Goal: Task Accomplishment & Management: Use online tool/utility

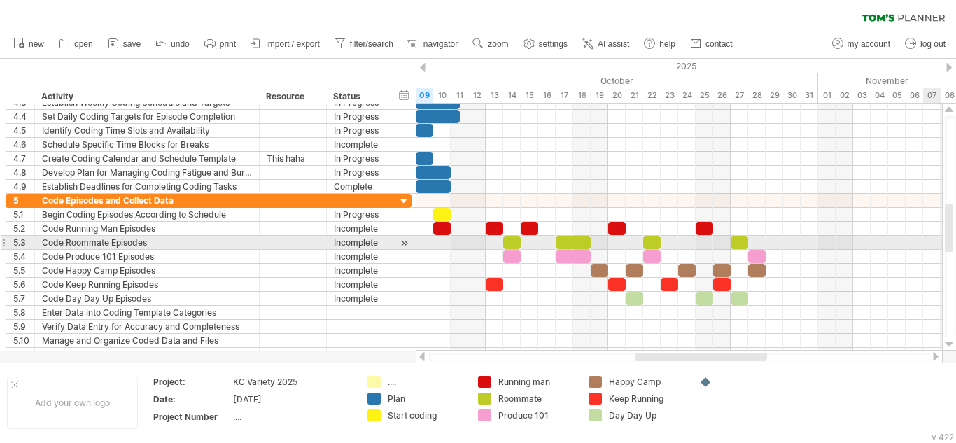
drag, startPoint x: 949, startPoint y: 265, endPoint x: 944, endPoint y: 236, distance: 29.0
click at [944, 236] on div at bounding box center [948, 228] width 8 height 48
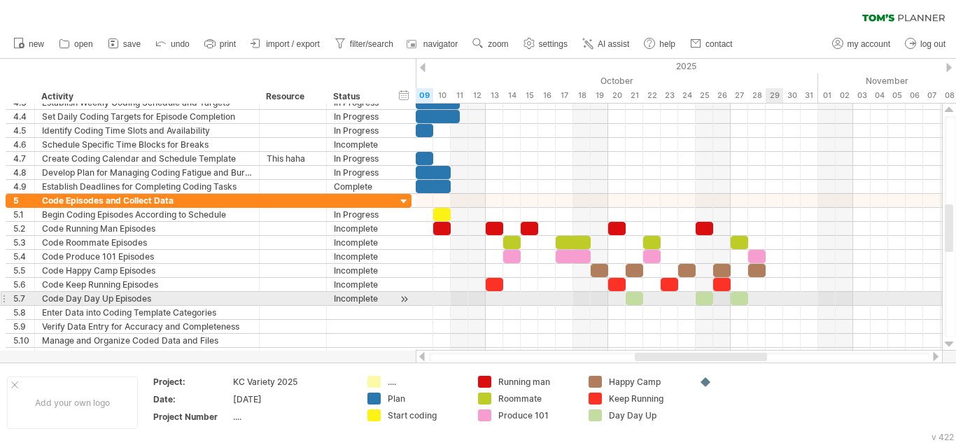
click at [771, 301] on div at bounding box center [679, 299] width 526 height 14
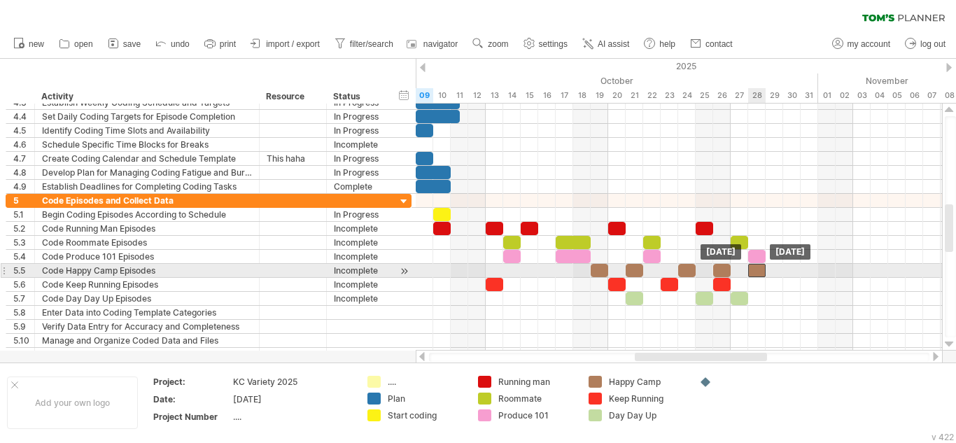
click at [753, 266] on div at bounding box center [756, 270] width 17 height 13
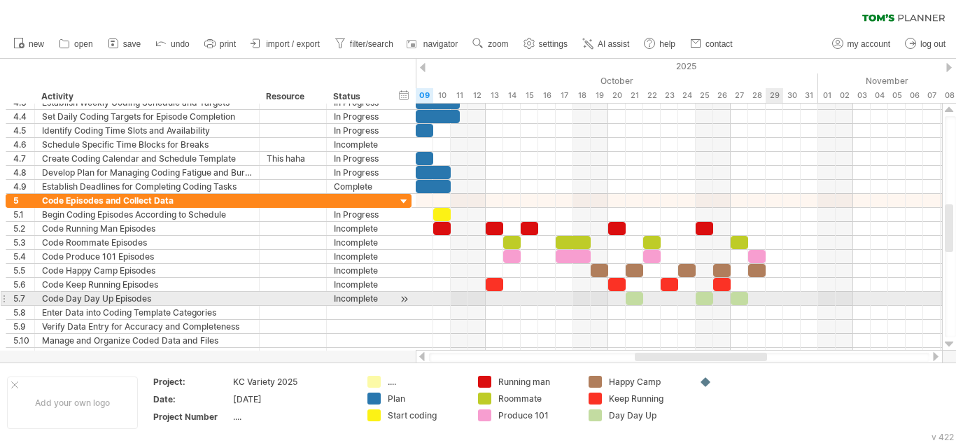
click at [779, 300] on div at bounding box center [679, 299] width 526 height 14
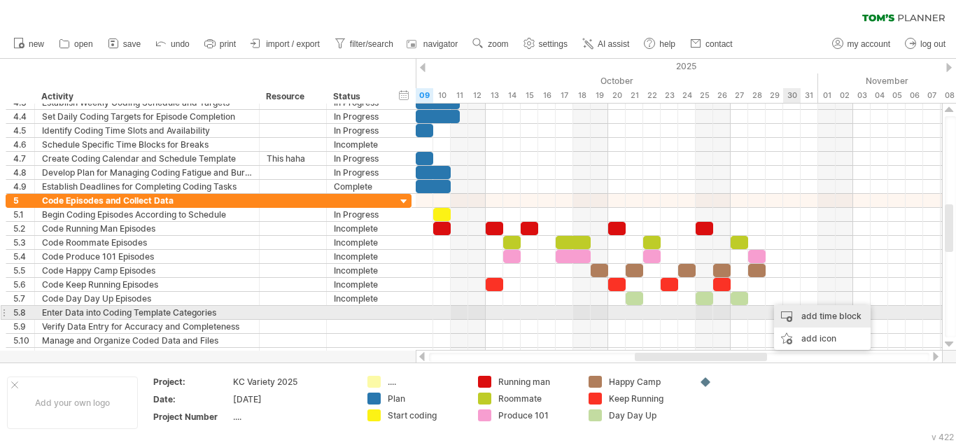
click at [799, 312] on div "add time block" at bounding box center [822, 316] width 97 height 22
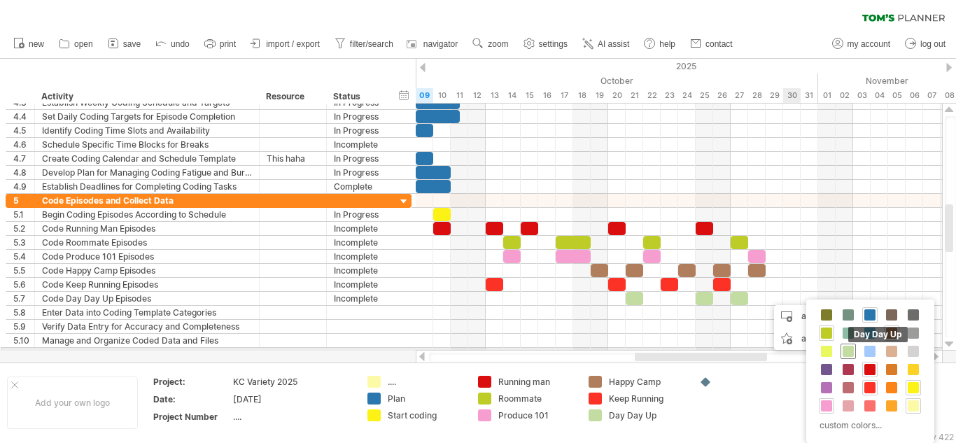
click at [848, 350] on span at bounding box center [847, 351] width 11 height 11
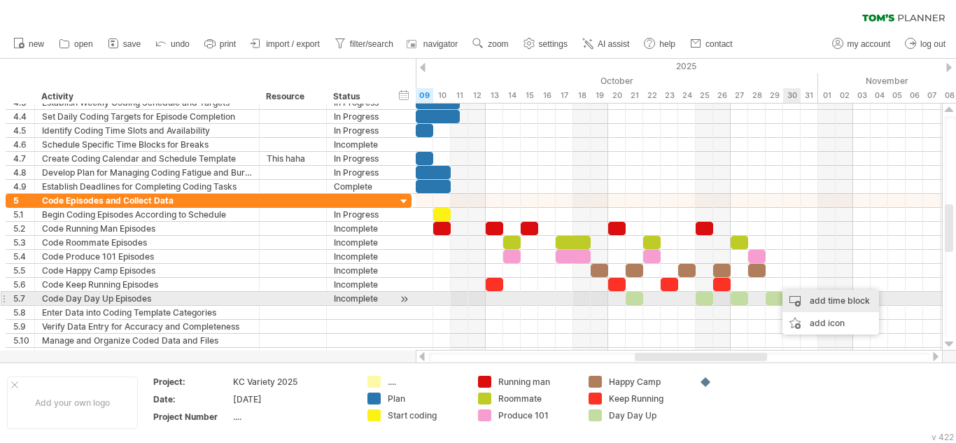
click at [800, 302] on div "add time block" at bounding box center [830, 301] width 97 height 22
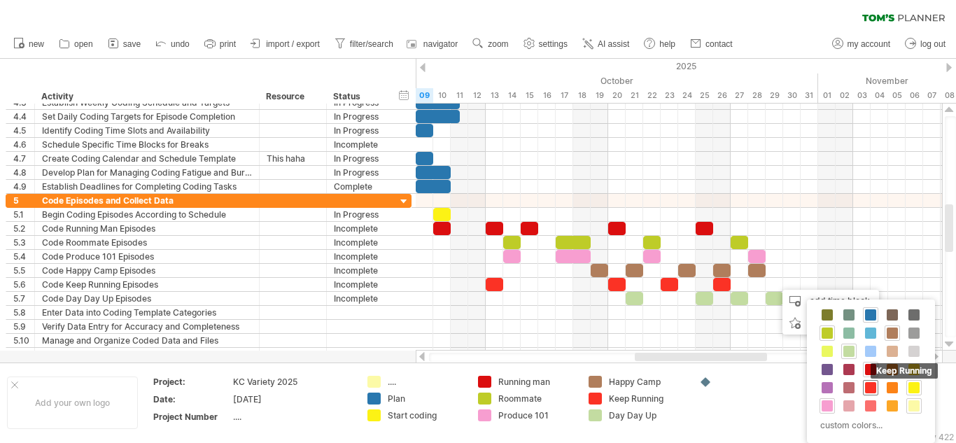
click at [868, 383] on span at bounding box center [870, 387] width 11 height 11
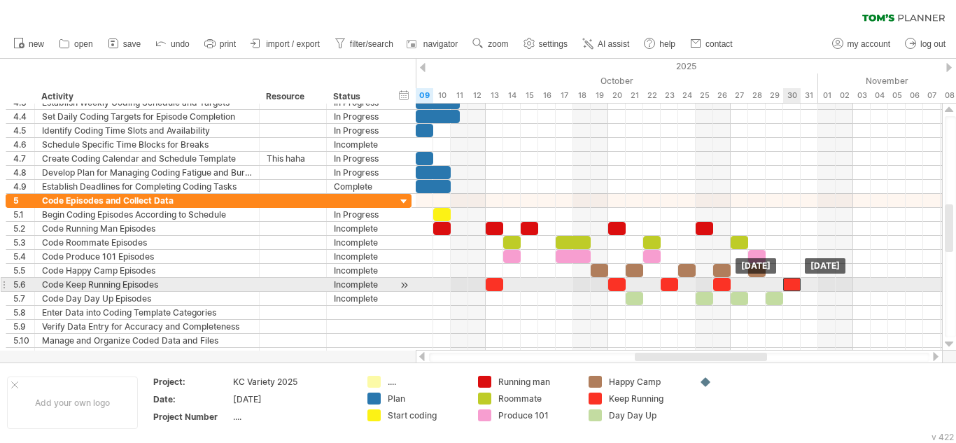
click at [791, 285] on div at bounding box center [791, 284] width 17 height 13
click at [794, 284] on div at bounding box center [791, 284] width 17 height 13
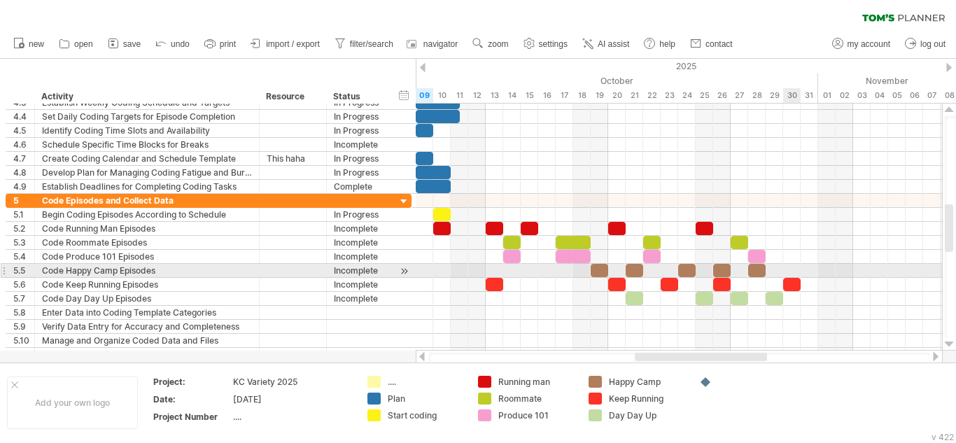
click at [783, 270] on div at bounding box center [679, 271] width 526 height 14
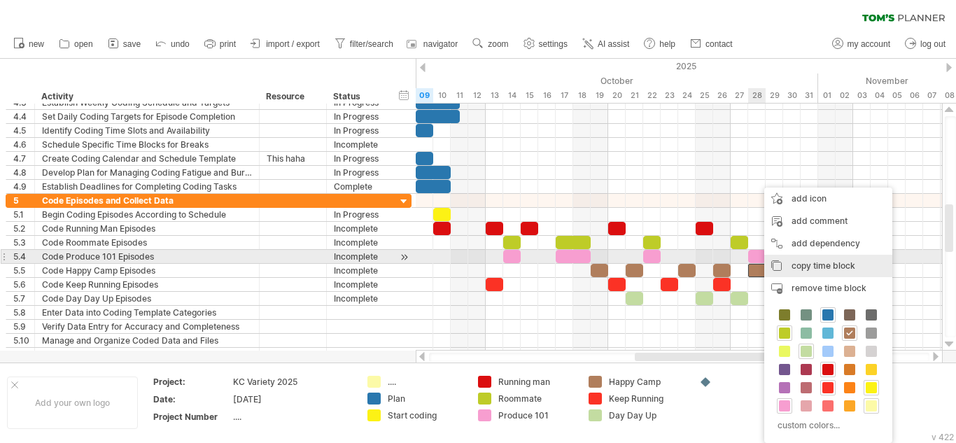
click at [827, 263] on span "copy time block" at bounding box center [823, 265] width 64 height 10
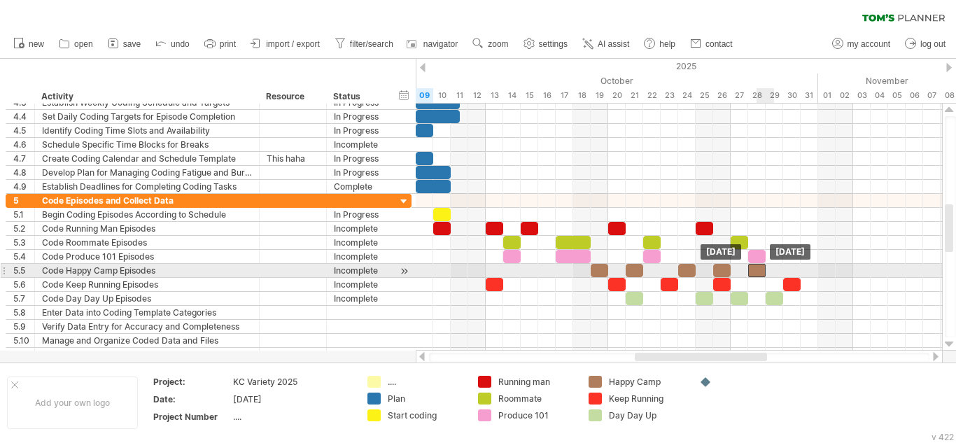
click at [763, 278] on div "example time blocks: [DATE] [DATE]" at bounding box center [679, 227] width 526 height 247
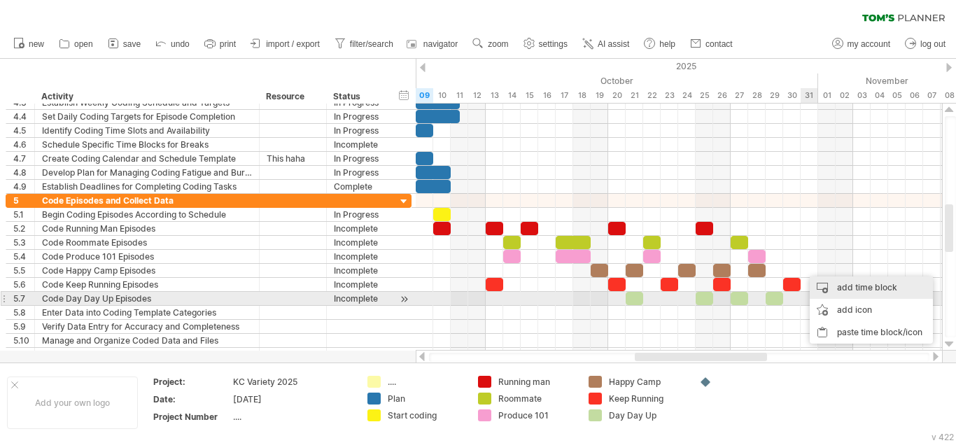
click at [844, 292] on div "add time block" at bounding box center [870, 287] width 123 height 22
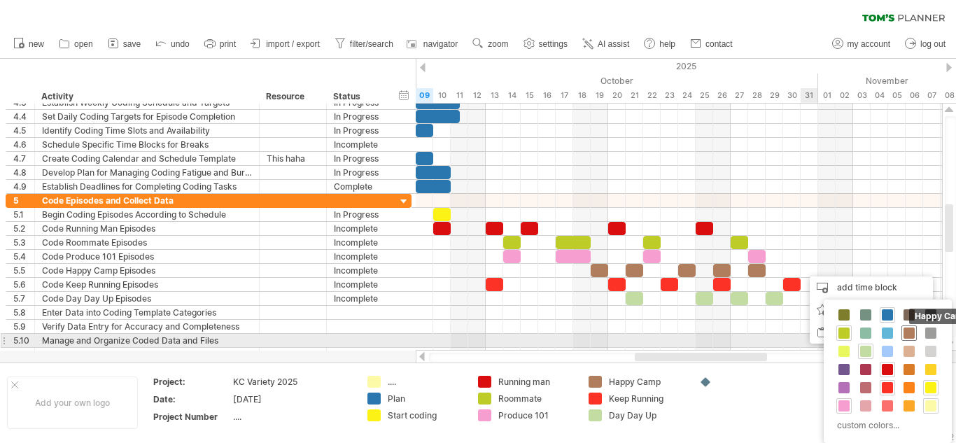
click at [909, 334] on span at bounding box center [908, 332] width 11 height 11
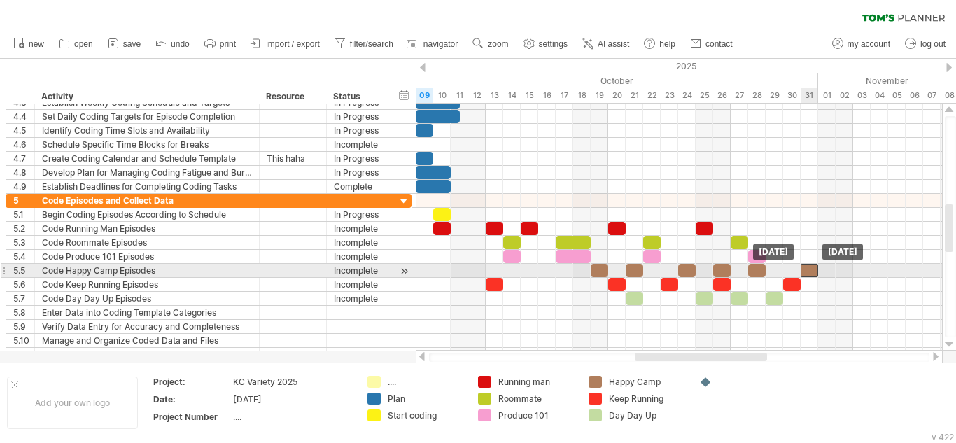
click at [809, 270] on div at bounding box center [808, 270] width 17 height 13
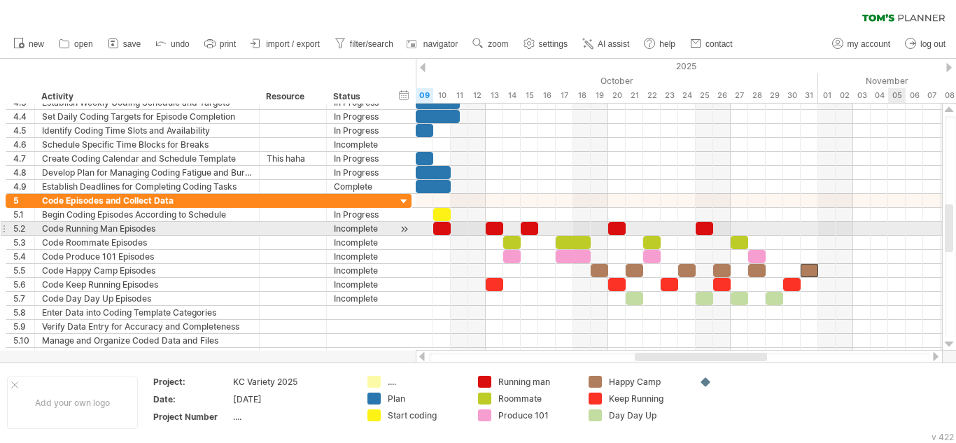
drag, startPoint x: 953, startPoint y: 220, endPoint x: 955, endPoint y: 229, distance: 9.3
click at [955, 229] on div at bounding box center [949, 226] width 11 height 221
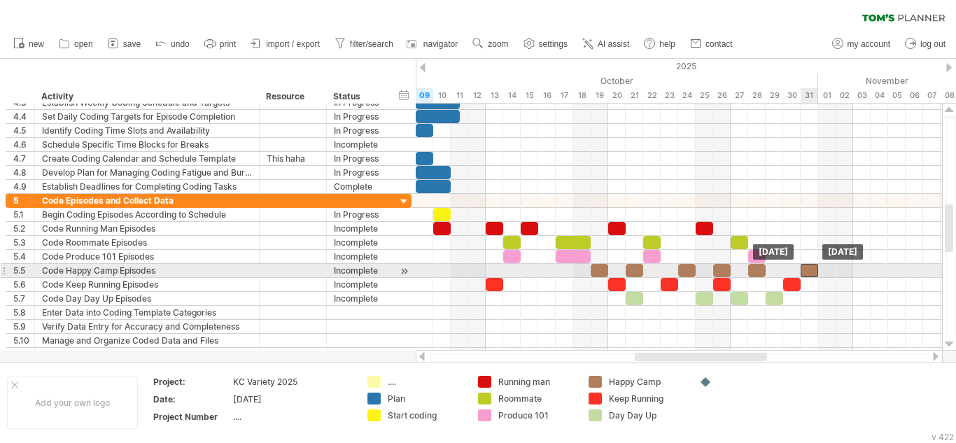
click at [807, 264] on div at bounding box center [808, 270] width 17 height 13
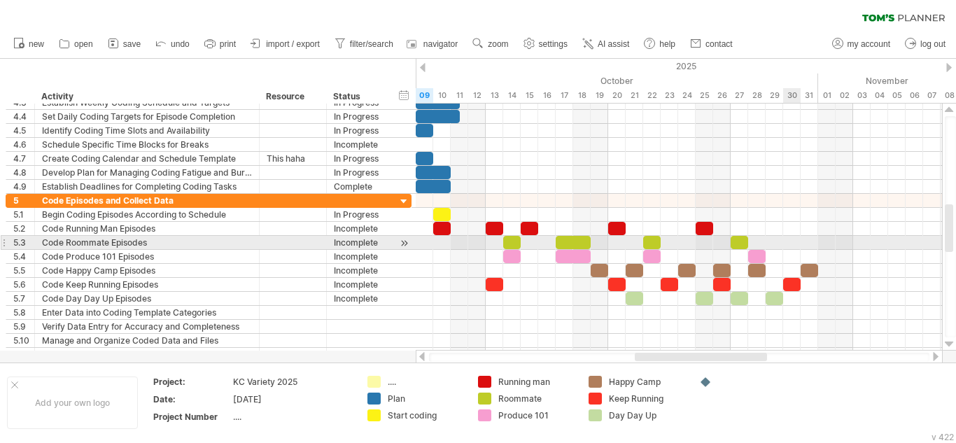
click at [800, 249] on div at bounding box center [679, 243] width 526 height 14
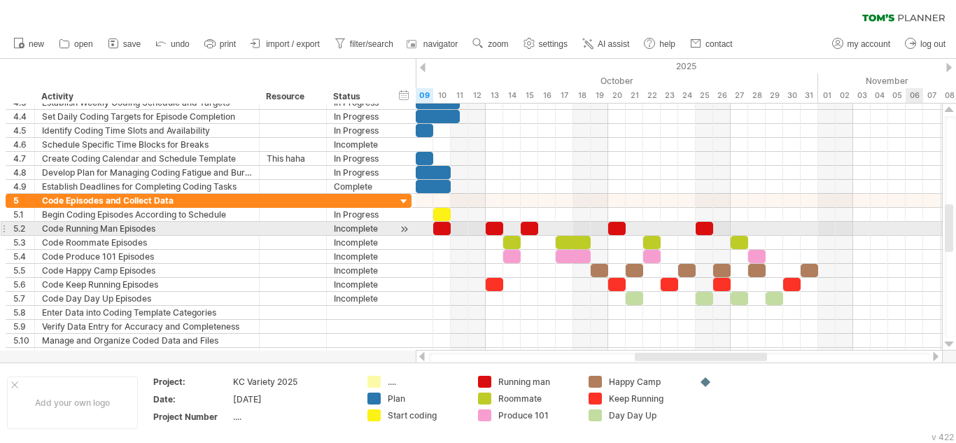
drag, startPoint x: 955, startPoint y: 215, endPoint x: 955, endPoint y: 223, distance: 7.7
click at [955, 223] on div at bounding box center [949, 226] width 11 height 221
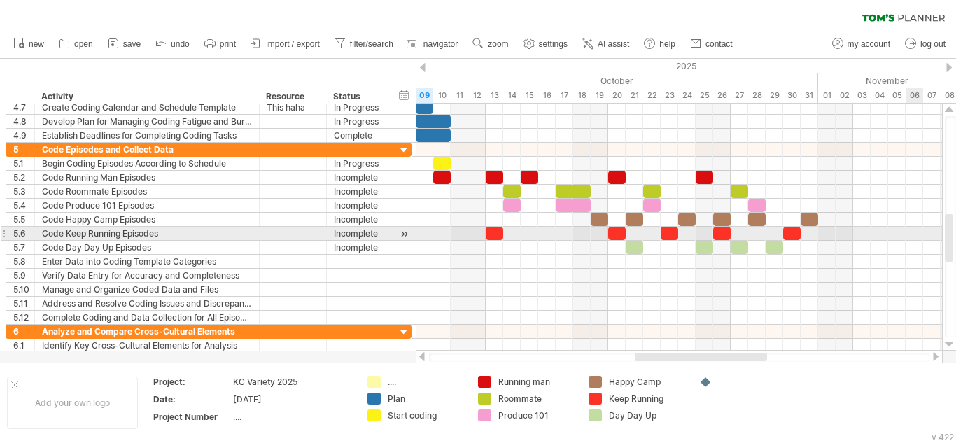
drag, startPoint x: 950, startPoint y: 220, endPoint x: 954, endPoint y: 228, distance: 9.4
click at [954, 228] on div at bounding box center [949, 226] width 11 height 221
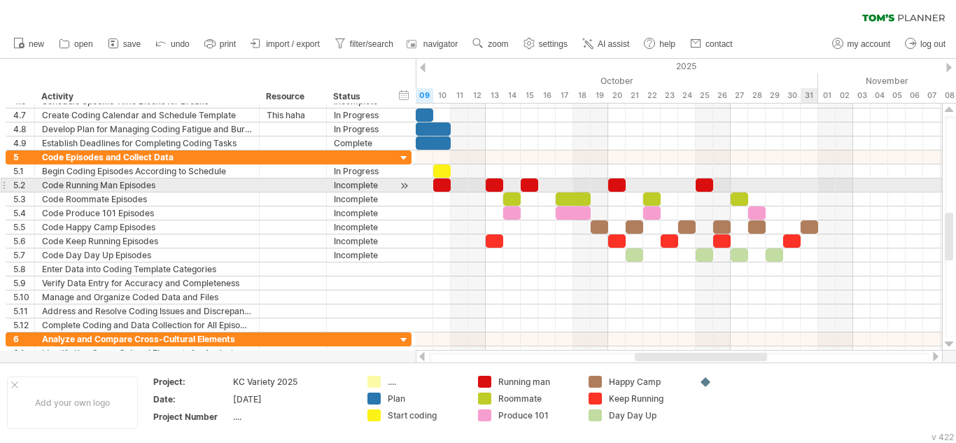
click at [806, 187] on div at bounding box center [679, 185] width 526 height 14
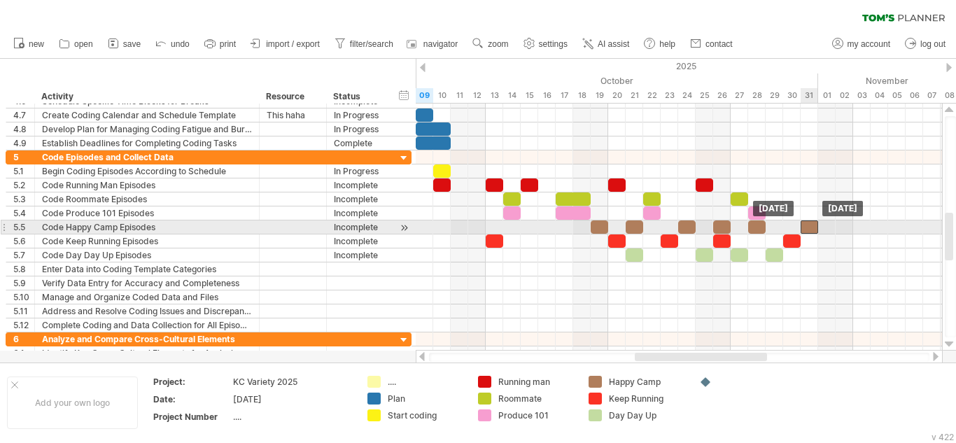
click at [811, 230] on div at bounding box center [808, 226] width 17 height 13
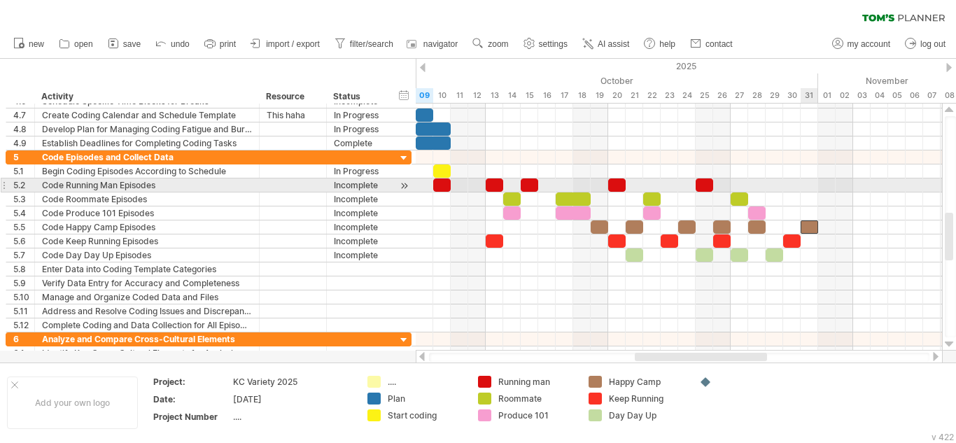
click at [805, 187] on div at bounding box center [679, 185] width 526 height 14
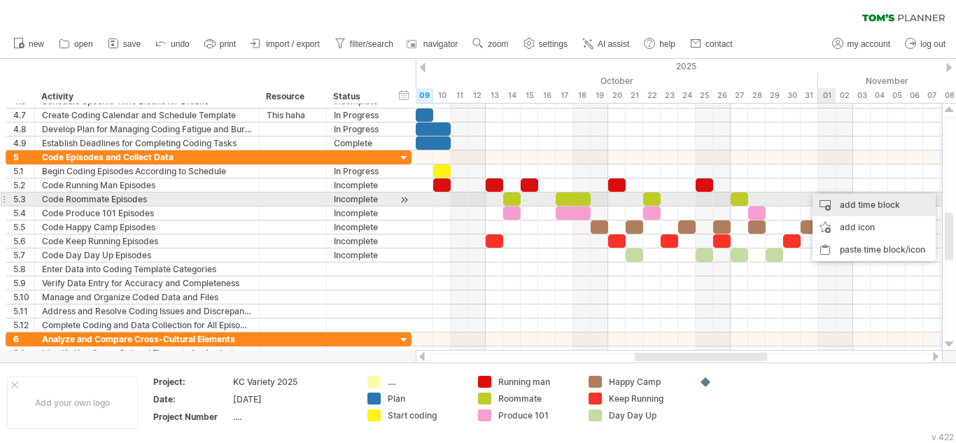
click at [837, 204] on div "add time block" at bounding box center [873, 205] width 123 height 22
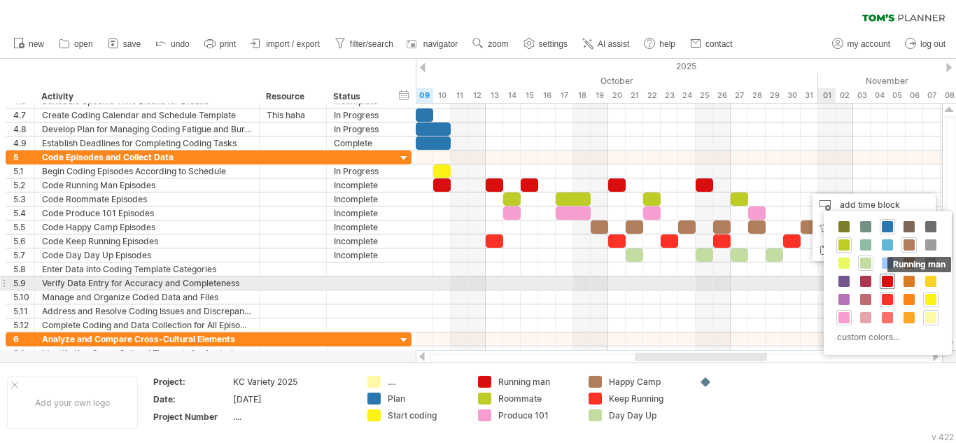
click at [889, 283] on span at bounding box center [886, 281] width 11 height 11
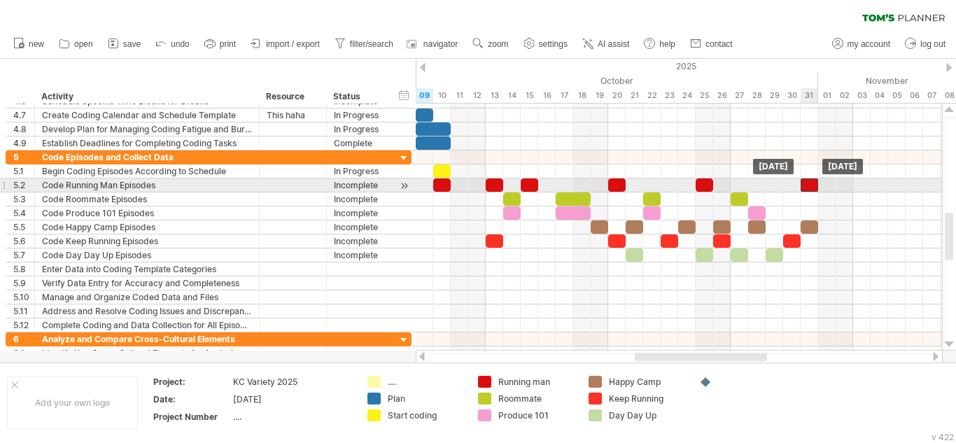
click at [807, 185] on div at bounding box center [808, 184] width 17 height 13
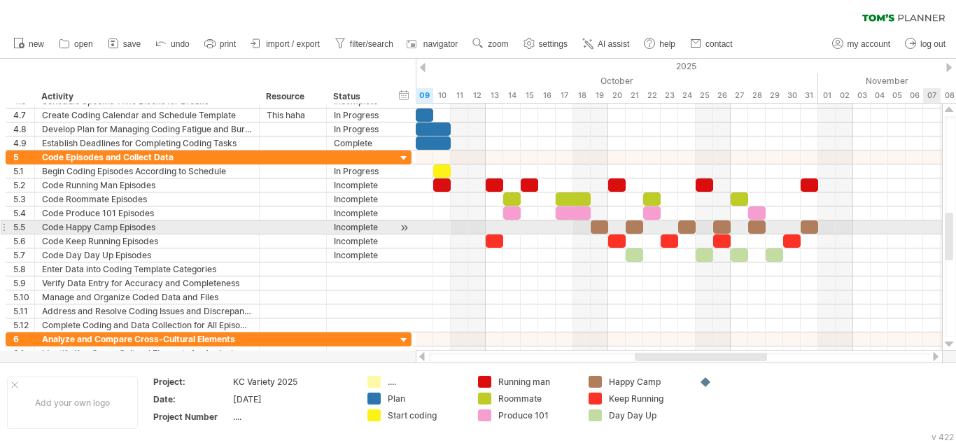
click at [955, 233] on div at bounding box center [949, 226] width 11 height 221
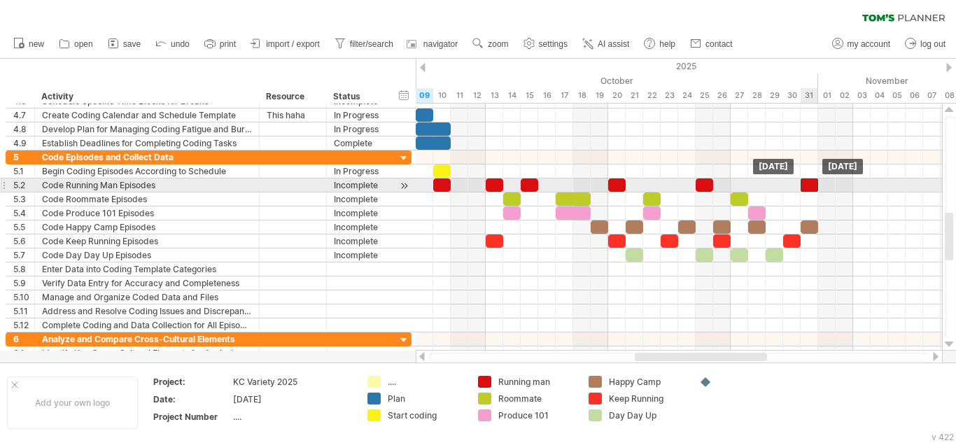
click at [804, 183] on div at bounding box center [808, 184] width 17 height 13
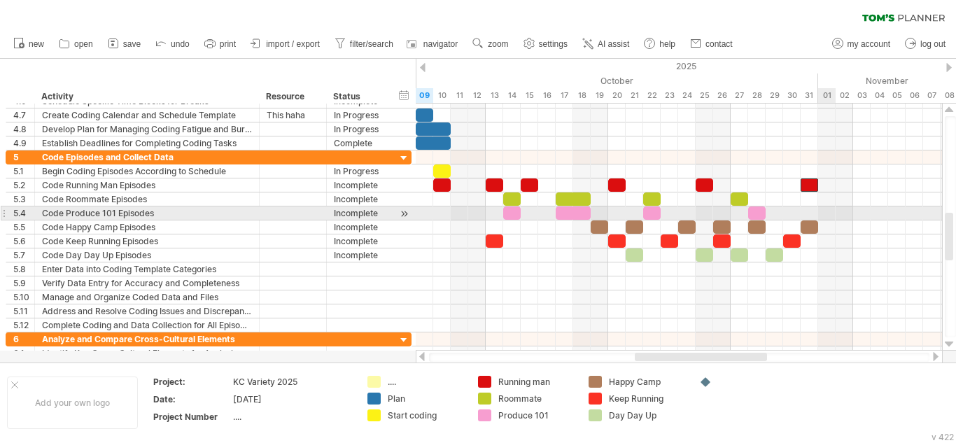
click at [830, 212] on div at bounding box center [679, 213] width 526 height 14
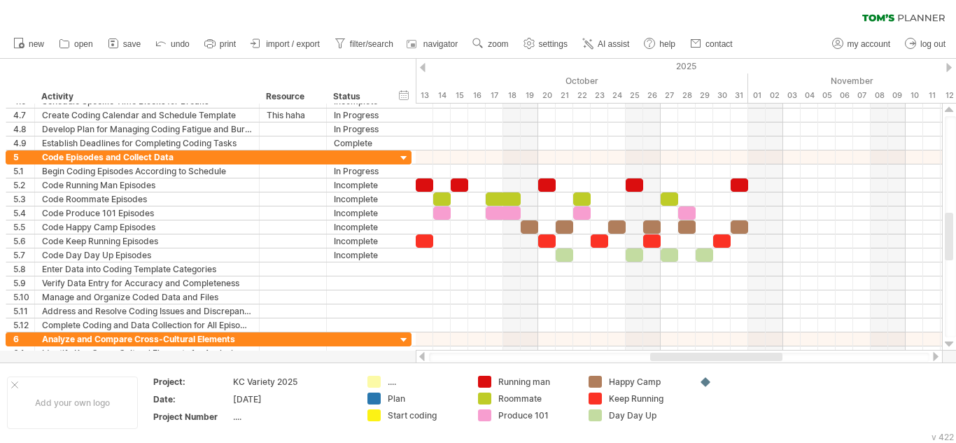
drag, startPoint x: 644, startPoint y: 357, endPoint x: 659, endPoint y: 359, distance: 15.5
click at [659, 359] on div at bounding box center [716, 357] width 132 height 8
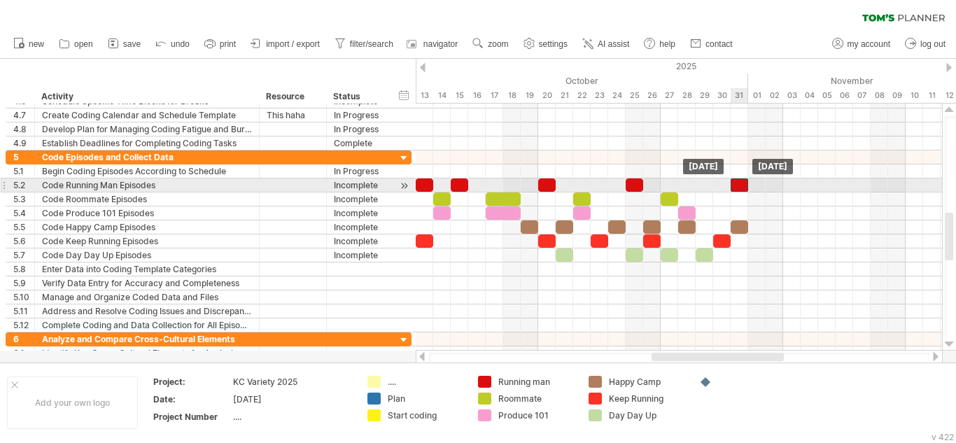
click at [739, 187] on div at bounding box center [738, 184] width 17 height 13
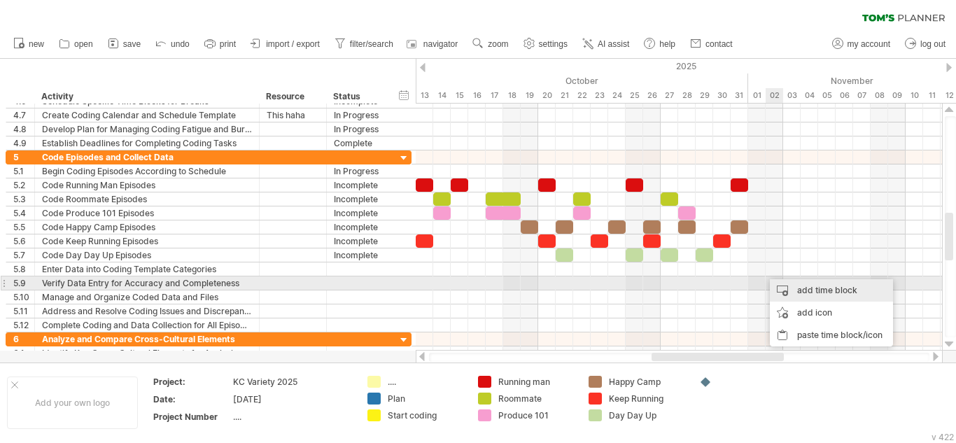
click at [778, 286] on div "add time block" at bounding box center [830, 290] width 123 height 22
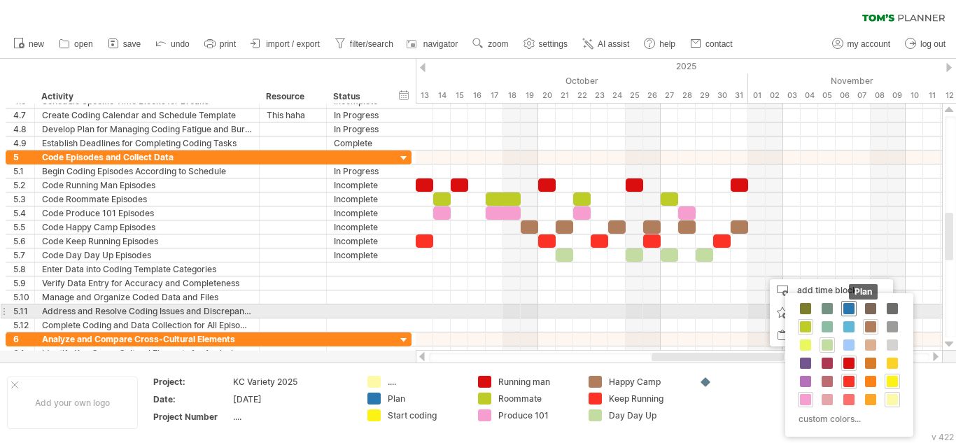
click at [848, 308] on span at bounding box center [848, 308] width 11 height 11
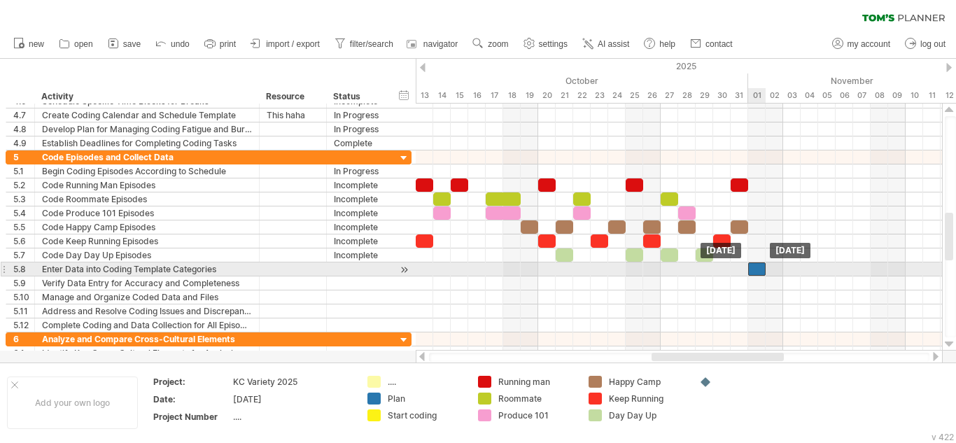
drag, startPoint x: 774, startPoint y: 269, endPoint x: 756, endPoint y: 271, distance: 18.2
click at [756, 271] on div at bounding box center [756, 268] width 17 height 13
drag, startPoint x: 766, startPoint y: 268, endPoint x: 797, endPoint y: 276, distance: 31.7
click at [797, 276] on div "example time blocks: [DATE] - 3.0 days [DATE]" at bounding box center [679, 227] width 526 height 247
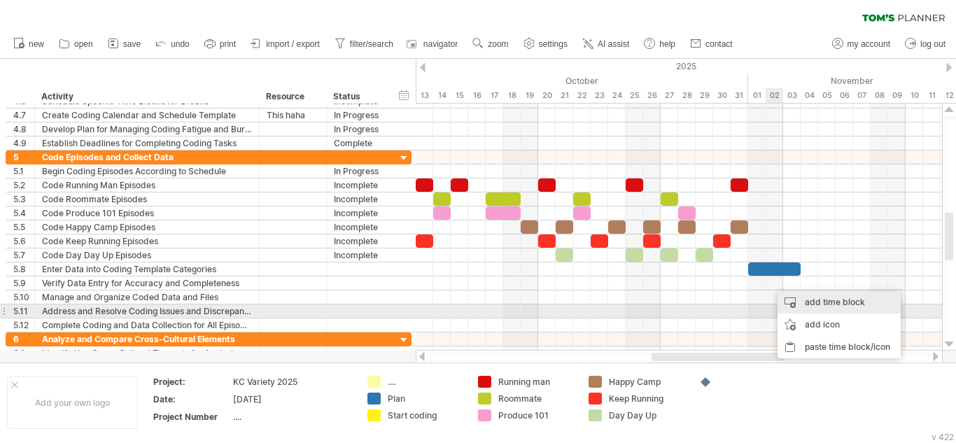
click at [821, 307] on div "add time block" at bounding box center [838, 302] width 123 height 22
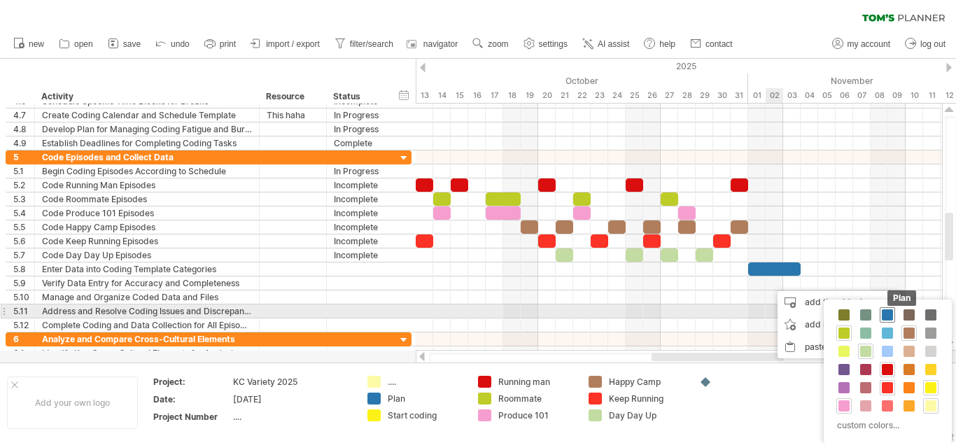
click at [882, 313] on span at bounding box center [886, 314] width 11 height 11
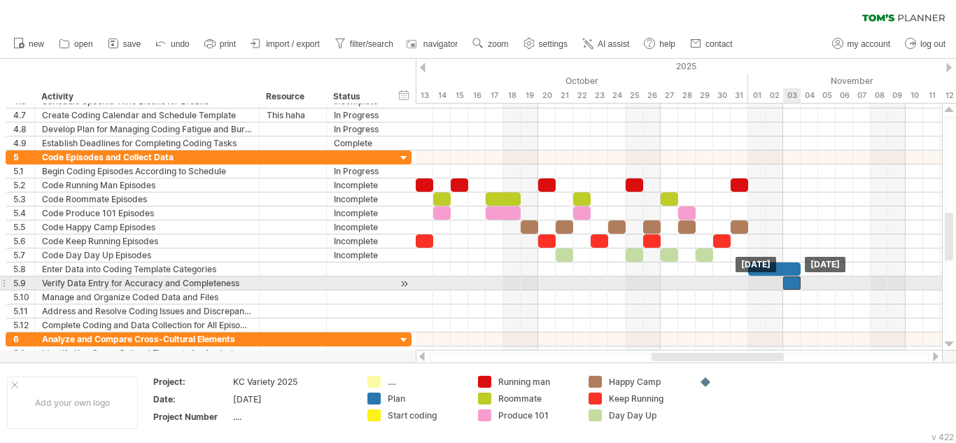
click at [794, 282] on div at bounding box center [791, 282] width 17 height 13
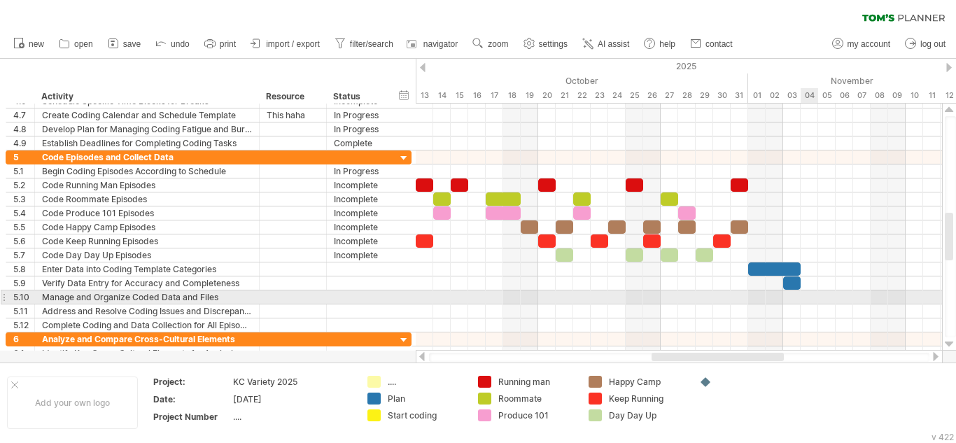
click at [803, 294] on div at bounding box center [679, 297] width 526 height 14
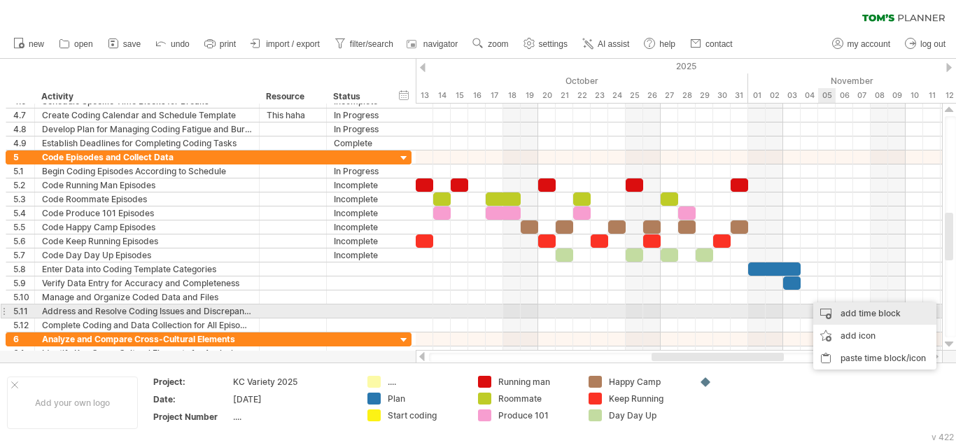
click at [831, 314] on div "add time block" at bounding box center [874, 313] width 123 height 22
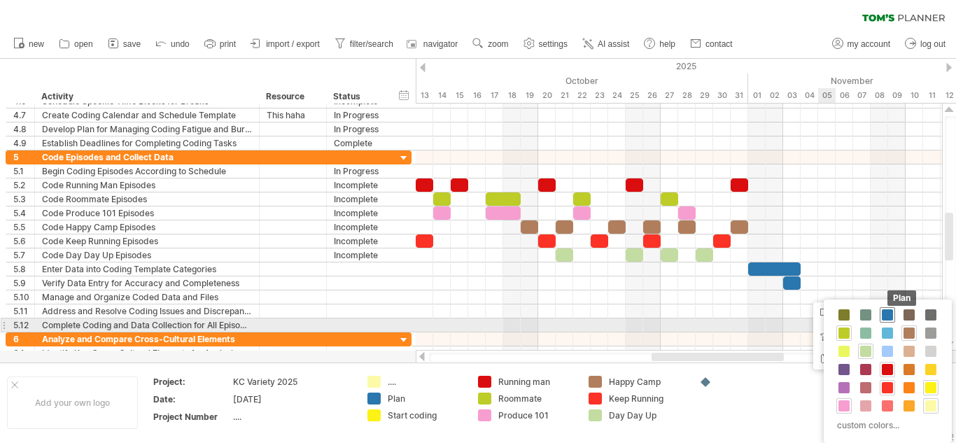
click at [889, 318] on span at bounding box center [886, 314] width 11 height 11
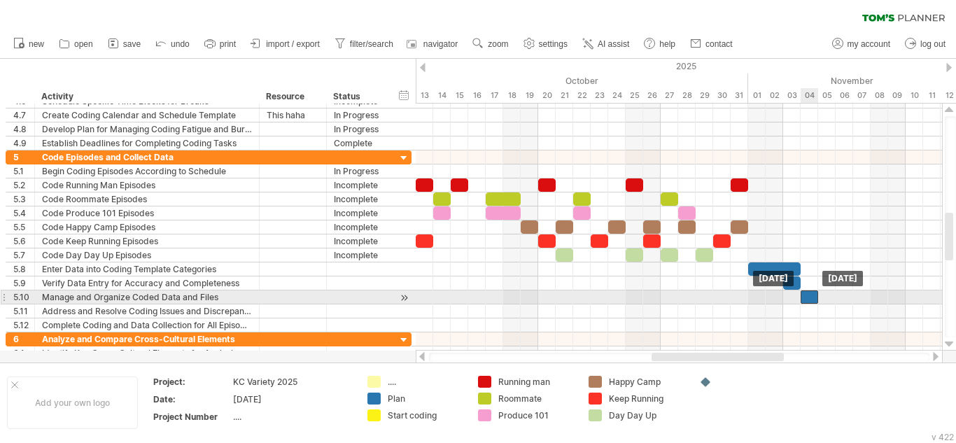
drag, startPoint x: 820, startPoint y: 298, endPoint x: 807, endPoint y: 296, distance: 12.8
click at [807, 296] on div at bounding box center [808, 296] width 17 height 13
drag, startPoint x: 818, startPoint y: 298, endPoint x: 842, endPoint y: 301, distance: 23.9
click at [842, 301] on span at bounding box center [845, 296] width 6 height 13
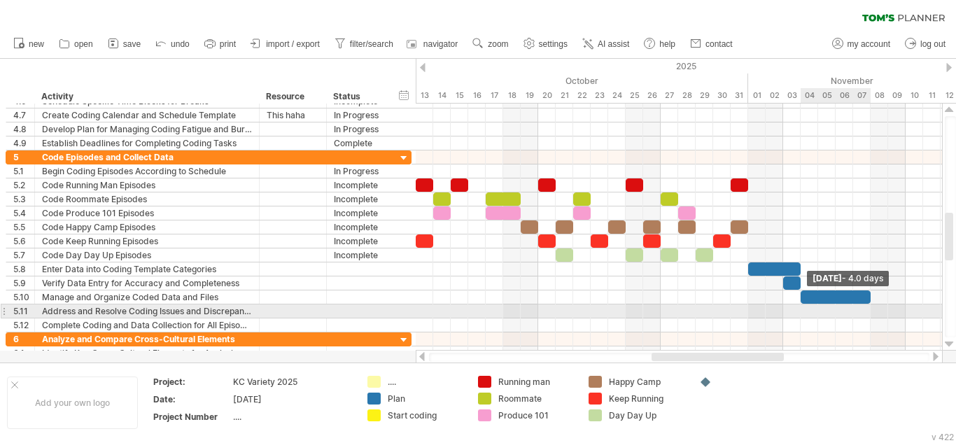
drag, startPoint x: 843, startPoint y: 303, endPoint x: 870, endPoint y: 309, distance: 27.3
click at [870, 309] on div "example time blocks: [DATE] - 4.0 days [DATE]" at bounding box center [679, 227] width 526 height 247
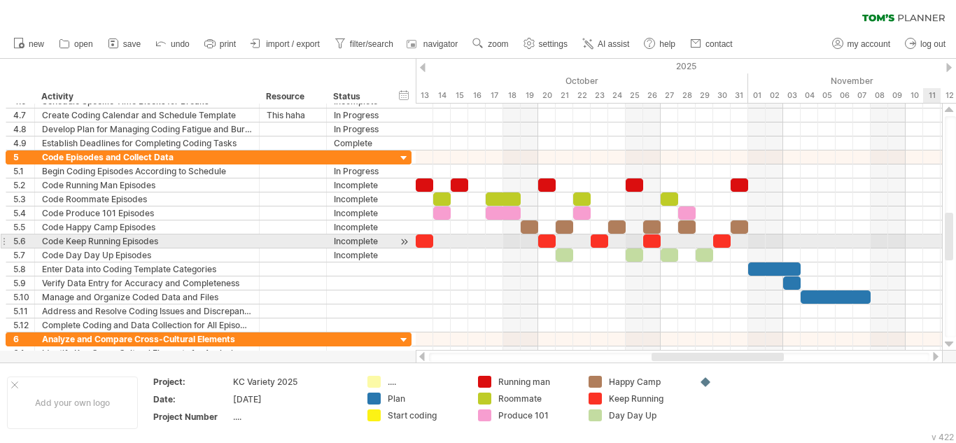
drag, startPoint x: 955, startPoint y: 235, endPoint x: 955, endPoint y: 248, distance: 13.3
click at [955, 248] on div at bounding box center [949, 226] width 11 height 221
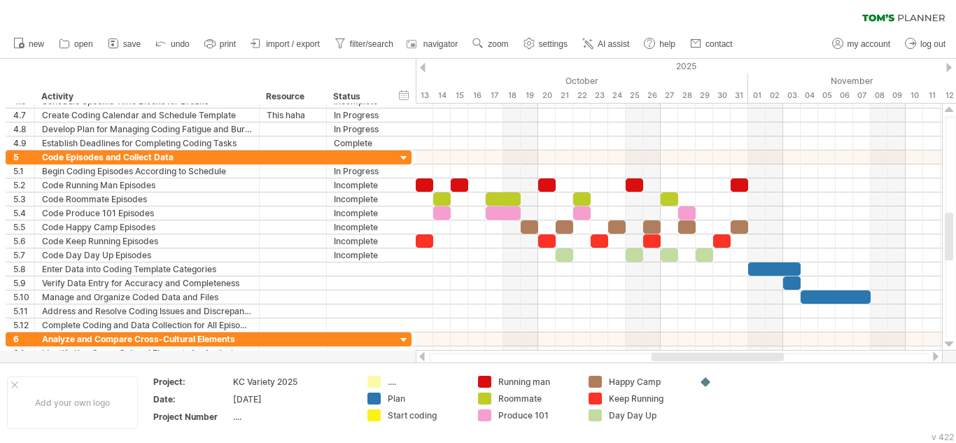
drag, startPoint x: 730, startPoint y: 361, endPoint x: 774, endPoint y: 359, distance: 44.1
click at [774, 359] on div at bounding box center [679, 357] width 500 height 9
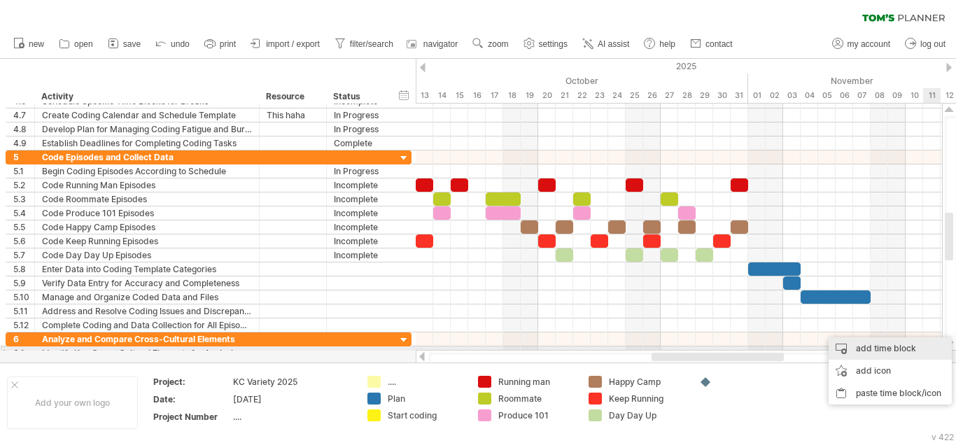
click at [930, 352] on div "add time block" at bounding box center [889, 348] width 123 height 22
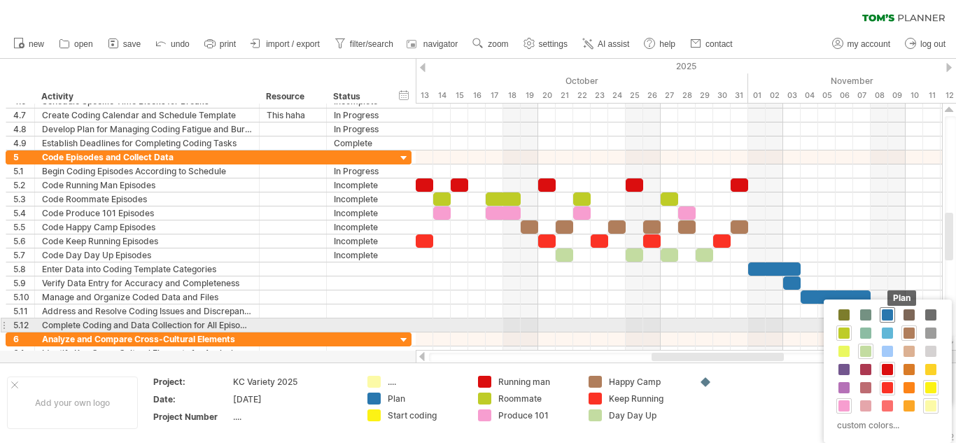
click at [882, 315] on span at bounding box center [886, 314] width 11 height 11
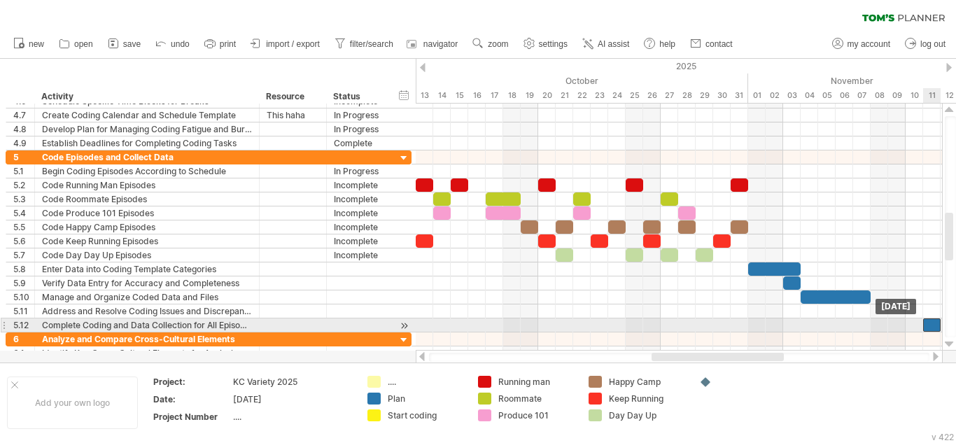
click at [932, 327] on div at bounding box center [931, 324] width 17 height 13
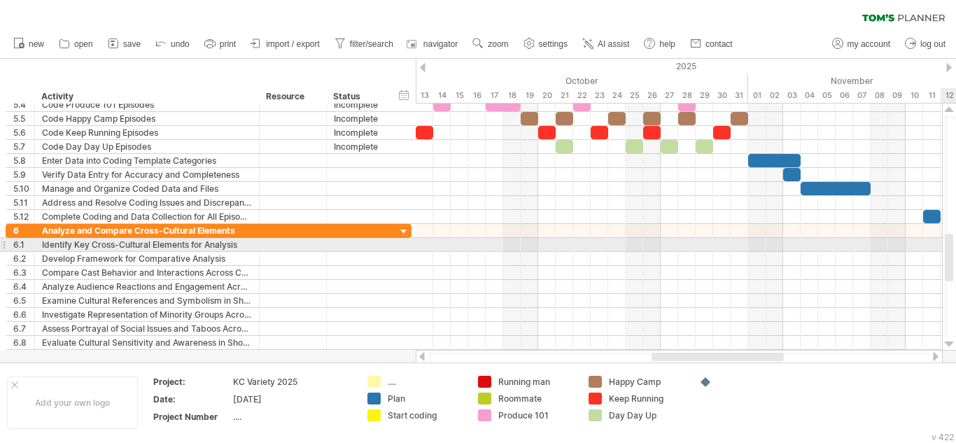
drag, startPoint x: 949, startPoint y: 234, endPoint x: 955, endPoint y: 255, distance: 21.9
click at [955, 255] on div at bounding box center [949, 226] width 11 height 221
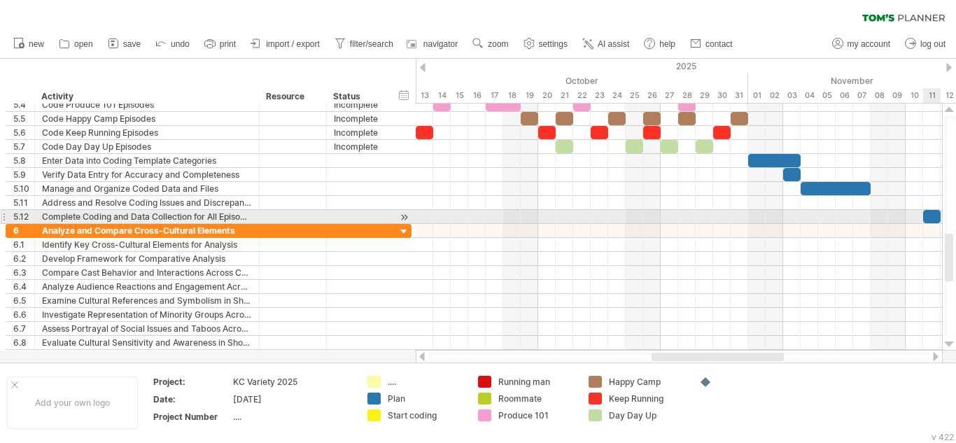
click at [928, 217] on div at bounding box center [931, 216] width 17 height 13
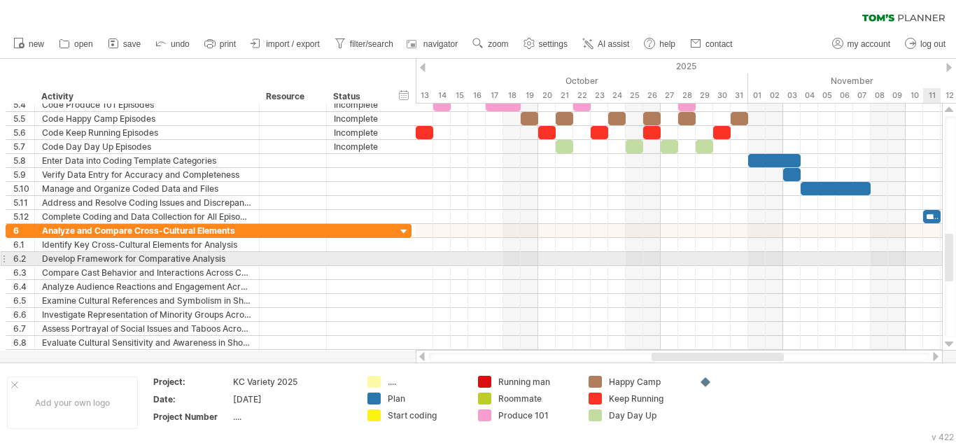
drag, startPoint x: 953, startPoint y: 257, endPoint x: 948, endPoint y: 251, distance: 7.4
click at [948, 251] on div at bounding box center [949, 226] width 11 height 221
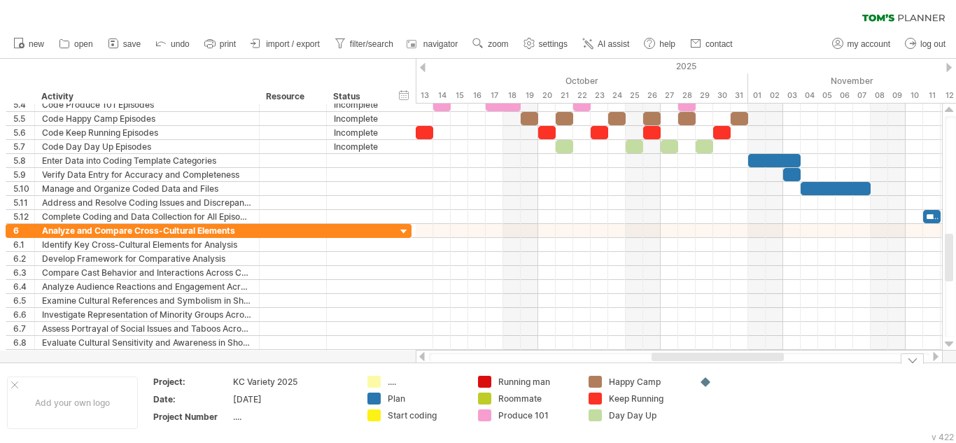
click at [776, 382] on div at bounding box center [757, 382] width 76 height 12
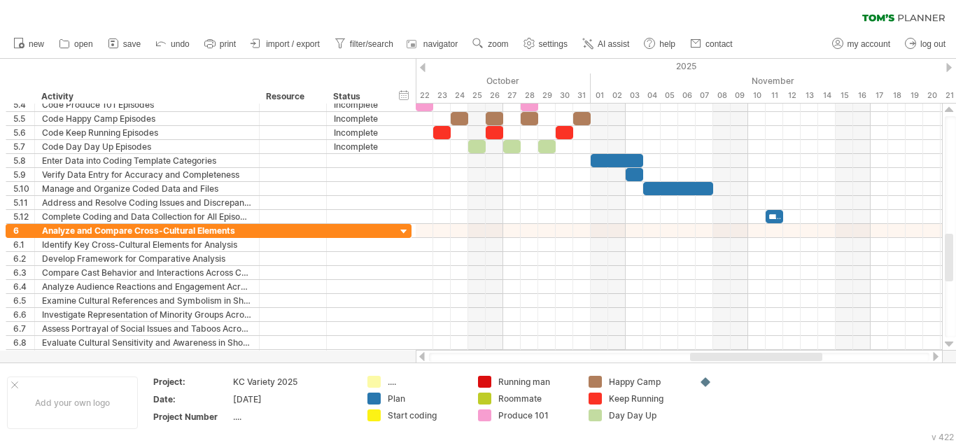
drag, startPoint x: 741, startPoint y: 356, endPoint x: 781, endPoint y: 359, distance: 40.0
click at [781, 359] on div at bounding box center [756, 357] width 132 height 8
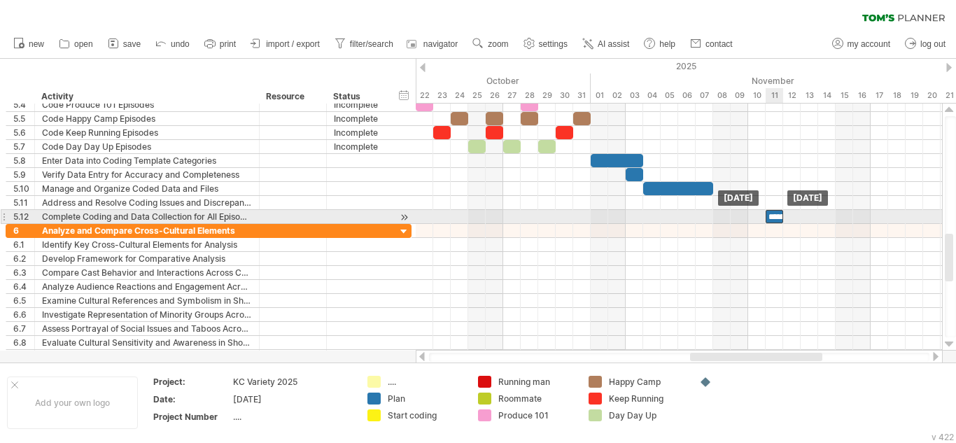
click at [776, 213] on div "**********" at bounding box center [773, 216] width 17 height 13
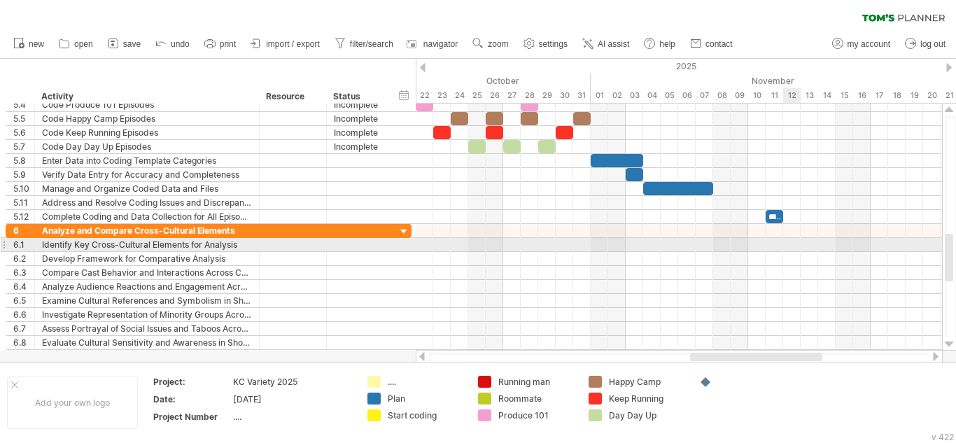
click at [783, 241] on div at bounding box center [679, 245] width 526 height 14
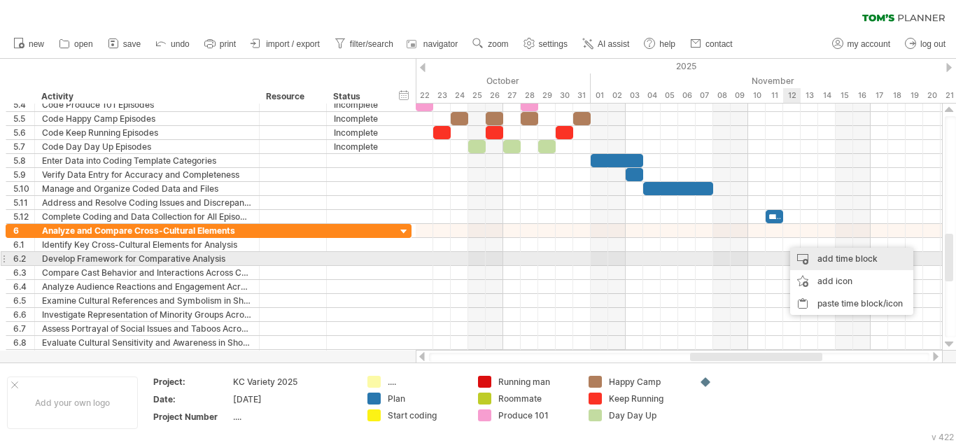
click at [802, 262] on div "add time block" at bounding box center [851, 259] width 123 height 22
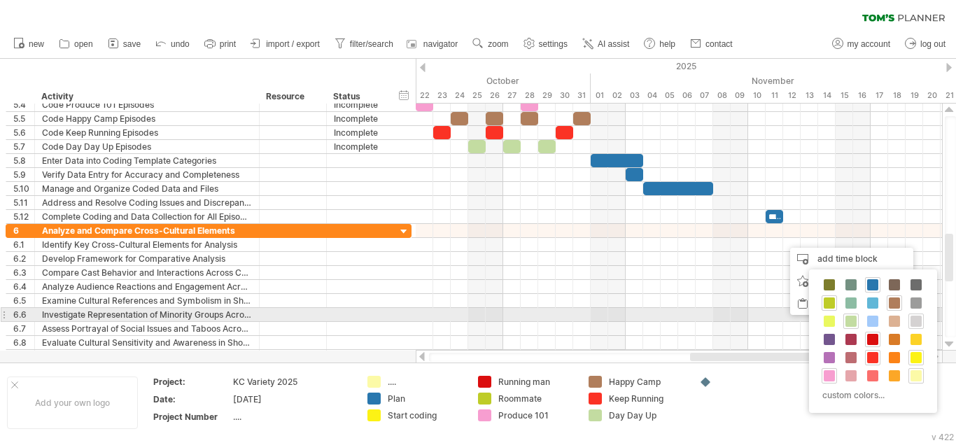
click at [916, 320] on span at bounding box center [915, 320] width 11 height 11
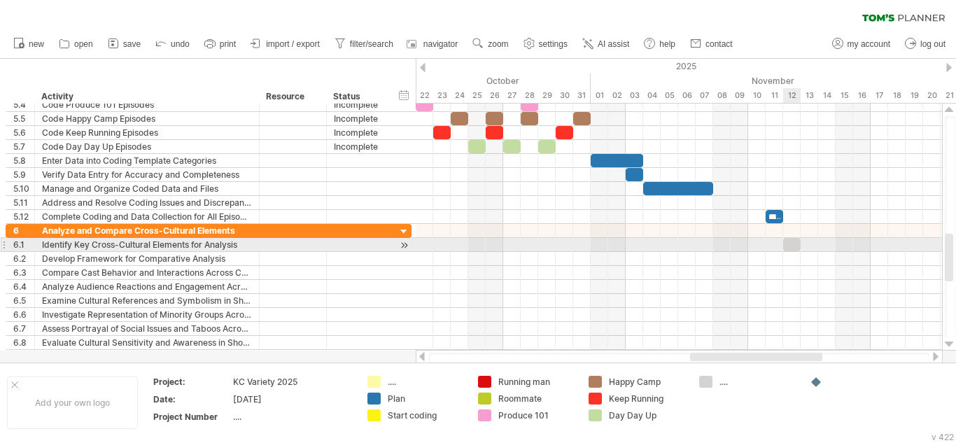
click at [793, 246] on div at bounding box center [791, 244] width 17 height 13
click at [797, 250] on span at bounding box center [800, 244] width 6 height 13
click at [790, 254] on div "**********" at bounding box center [679, 227] width 526 height 247
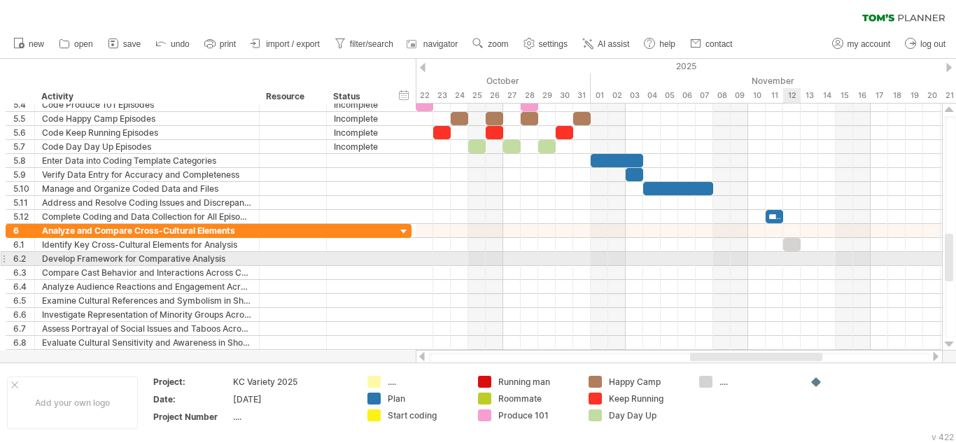
click at [790, 257] on div at bounding box center [679, 259] width 526 height 14
click at [795, 264] on div at bounding box center [679, 259] width 526 height 14
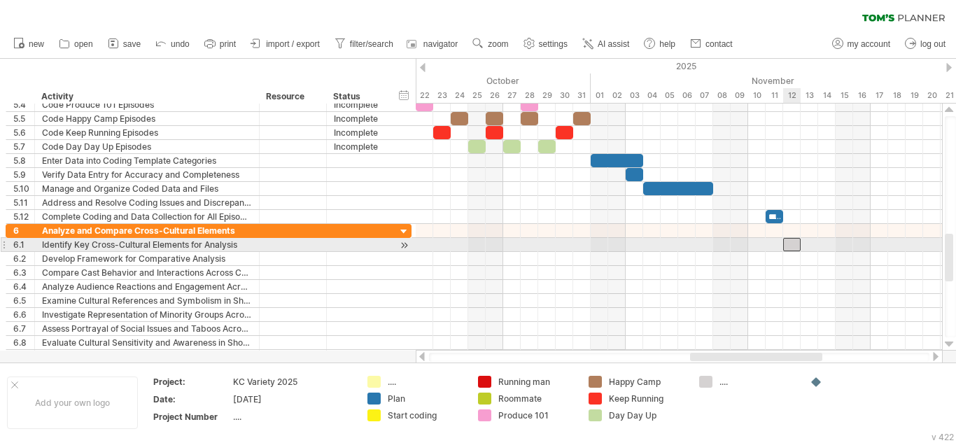
click at [792, 243] on div at bounding box center [791, 244] width 17 height 13
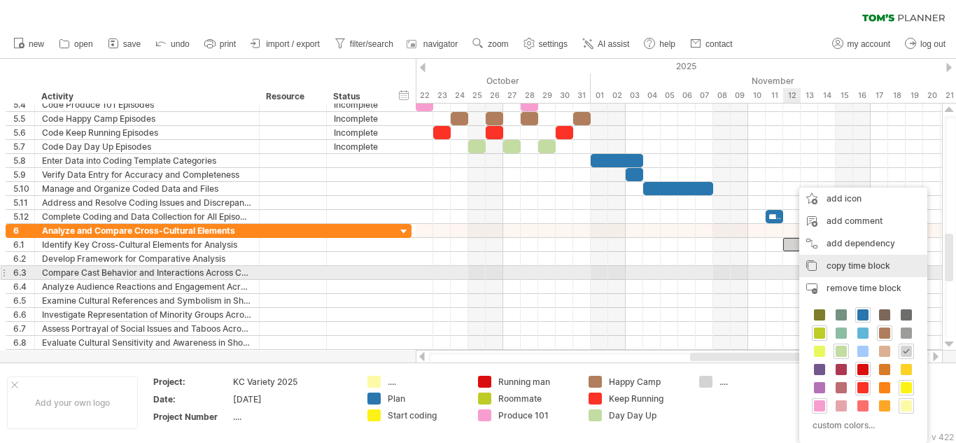
click at [852, 269] on span "copy time block" at bounding box center [858, 265] width 64 height 10
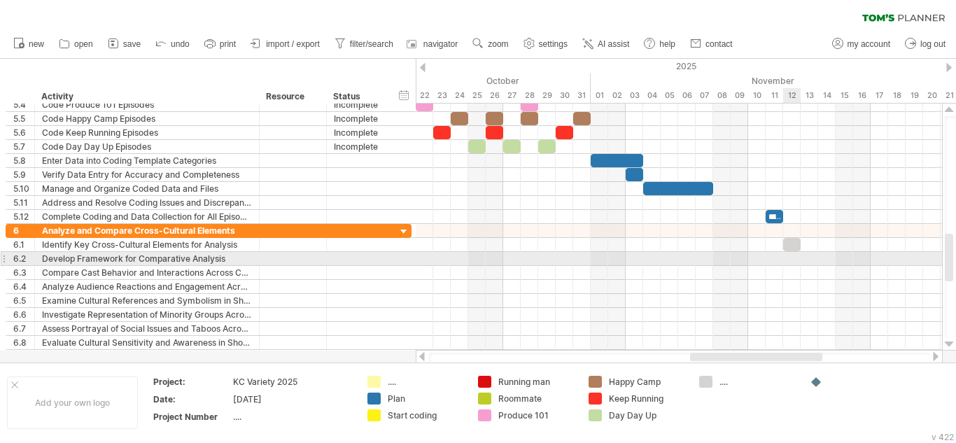
click at [790, 255] on div at bounding box center [679, 259] width 526 height 14
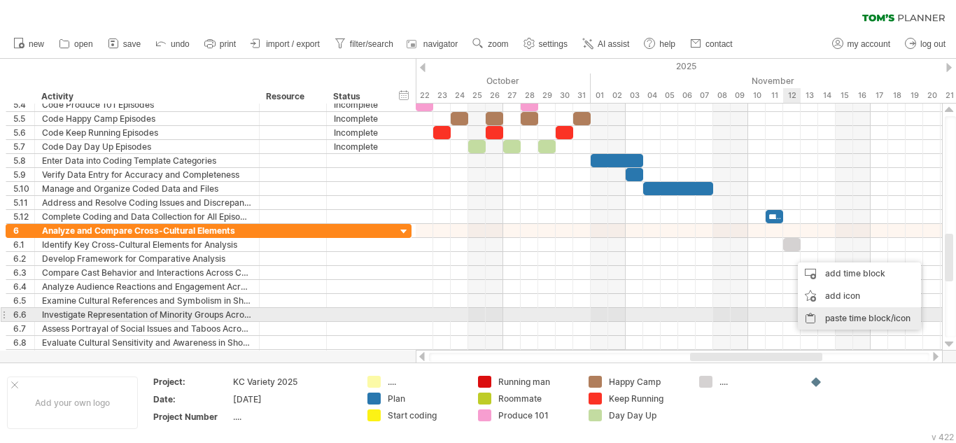
click at [823, 317] on div "paste time block/icon" at bounding box center [858, 318] width 123 height 22
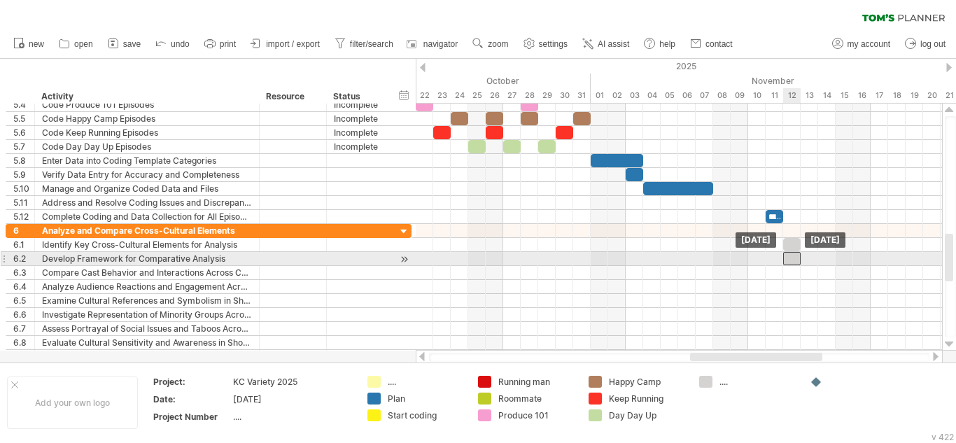
drag, startPoint x: 800, startPoint y: 257, endPoint x: 793, endPoint y: 257, distance: 7.0
click at [793, 257] on div at bounding box center [791, 258] width 17 height 13
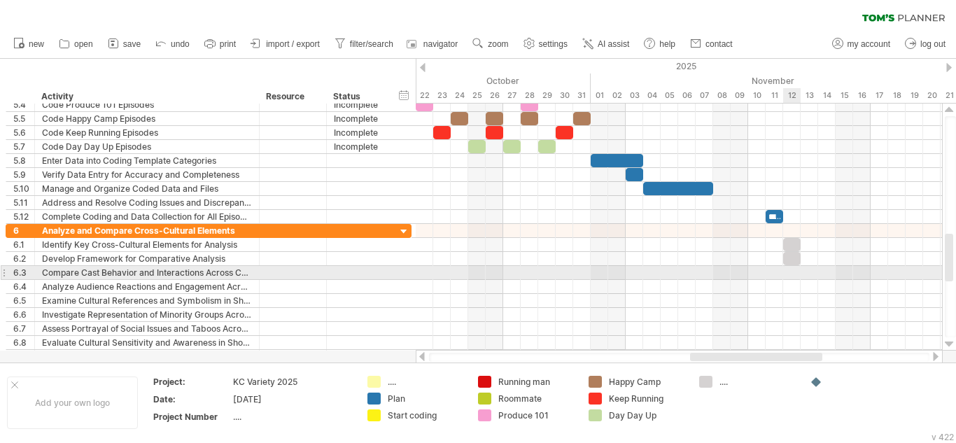
click at [796, 274] on div at bounding box center [679, 273] width 526 height 14
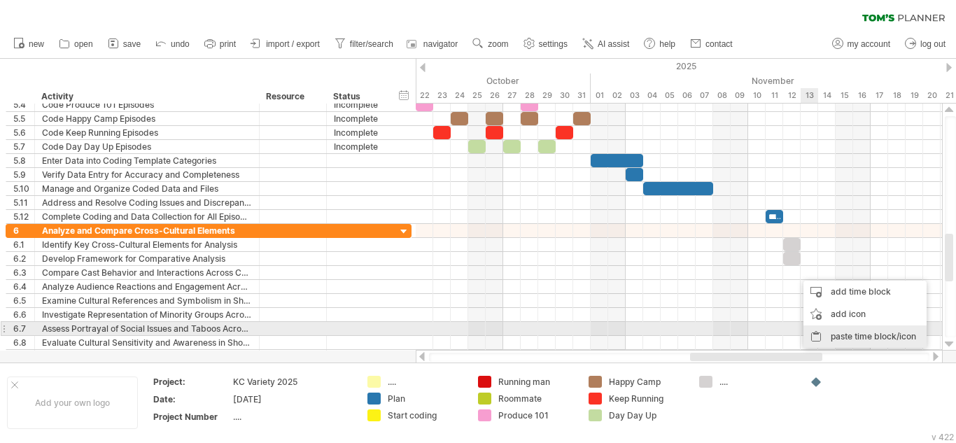
click at [836, 332] on div "paste time block/icon" at bounding box center [864, 336] width 123 height 22
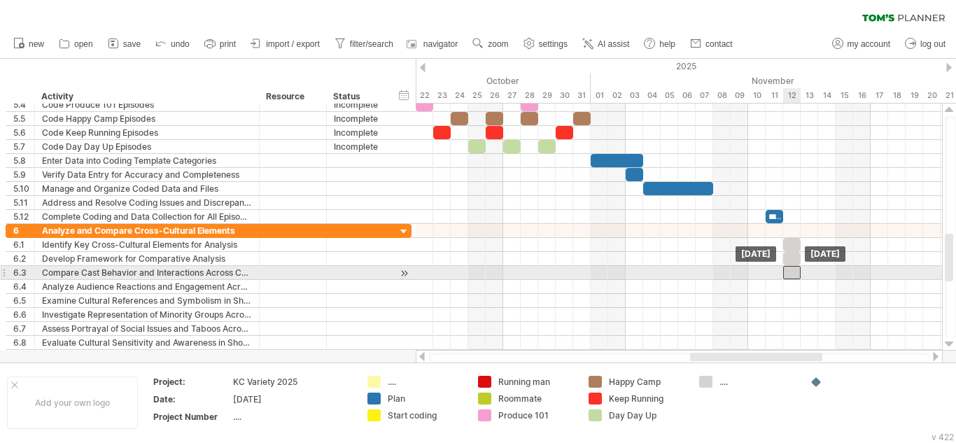
drag, startPoint x: 804, startPoint y: 274, endPoint x: 789, endPoint y: 274, distance: 14.7
click at [789, 274] on div at bounding box center [791, 272] width 17 height 13
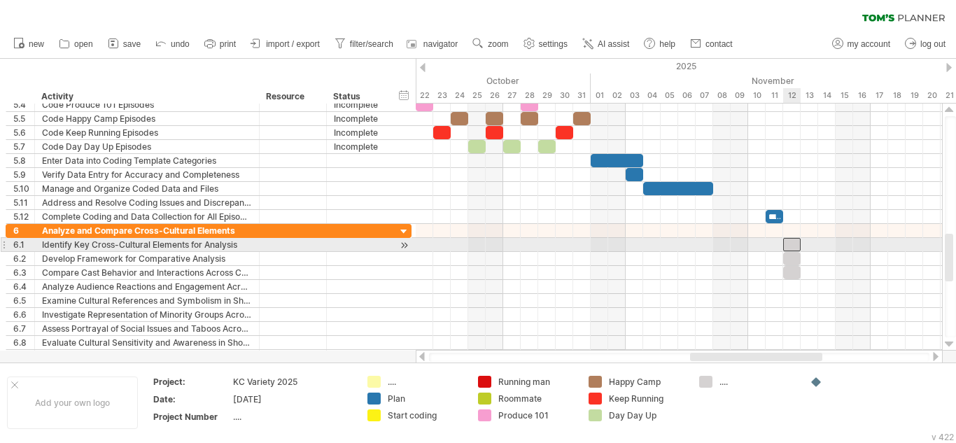
click at [796, 246] on div at bounding box center [791, 244] width 17 height 13
drag, startPoint x: 802, startPoint y: 243, endPoint x: 851, endPoint y: 246, distance: 49.7
click at [851, 246] on span at bounding box center [853, 244] width 6 height 13
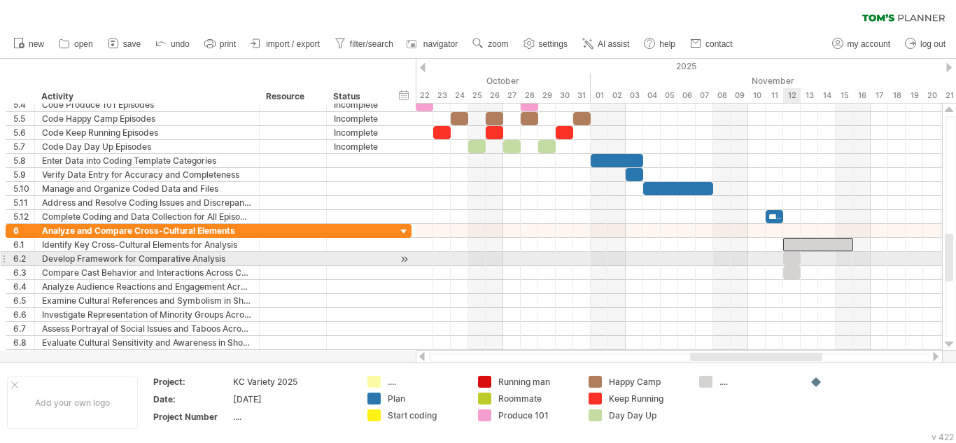
click at [793, 258] on div at bounding box center [791, 258] width 17 height 13
drag, startPoint x: 800, startPoint y: 262, endPoint x: 849, endPoint y: 264, distance: 49.7
click at [849, 264] on div at bounding box center [818, 258] width 70 height 13
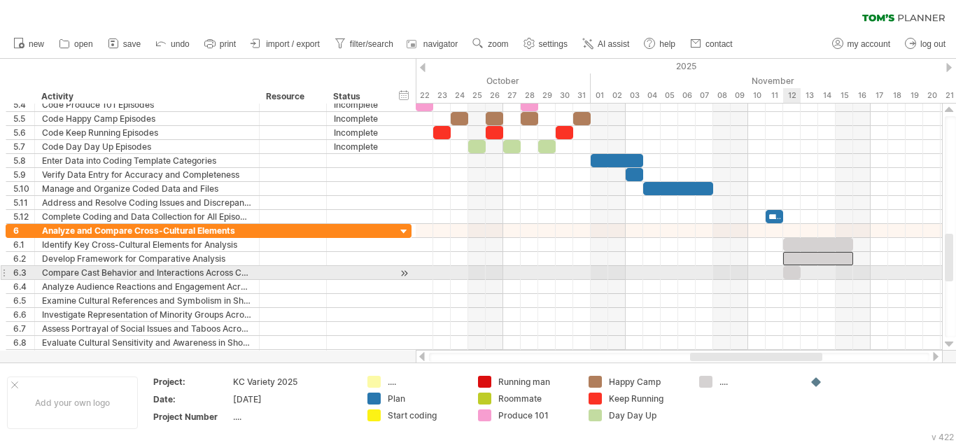
click at [793, 275] on div at bounding box center [791, 272] width 17 height 13
drag, startPoint x: 802, startPoint y: 276, endPoint x: 853, endPoint y: 280, distance: 50.5
click at [853, 280] on div "**********" at bounding box center [679, 227] width 526 height 247
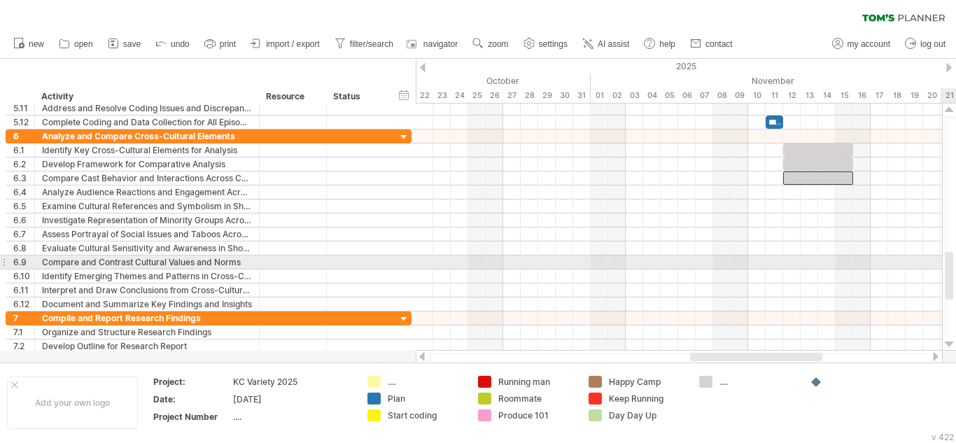
drag, startPoint x: 947, startPoint y: 255, endPoint x: 953, endPoint y: 274, distance: 19.9
click at [953, 274] on div at bounding box center [949, 226] width 11 height 221
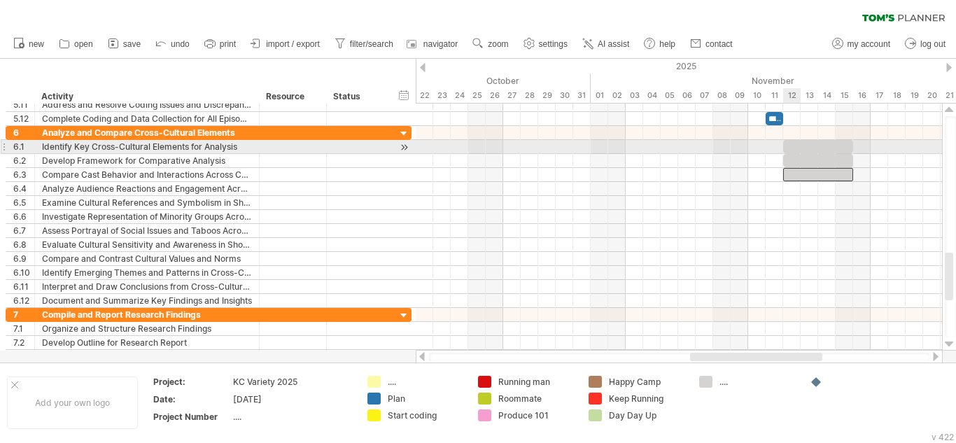
click at [790, 148] on div at bounding box center [818, 146] width 70 height 13
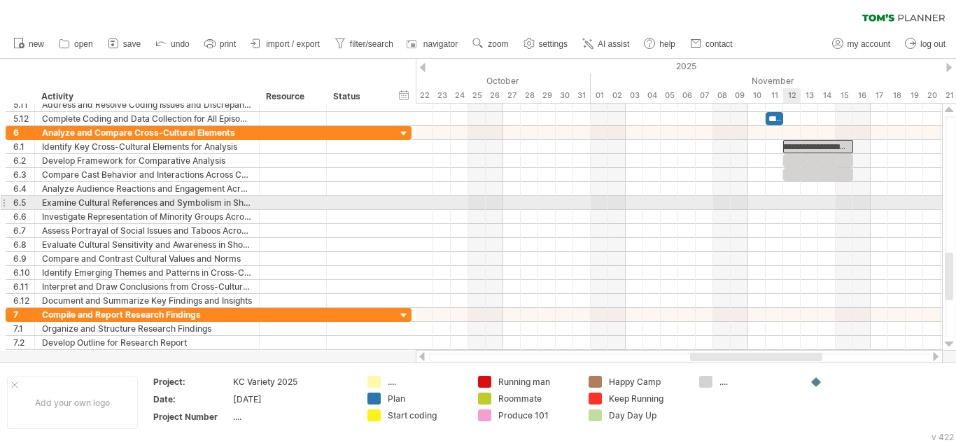
click at [796, 200] on div at bounding box center [679, 203] width 526 height 14
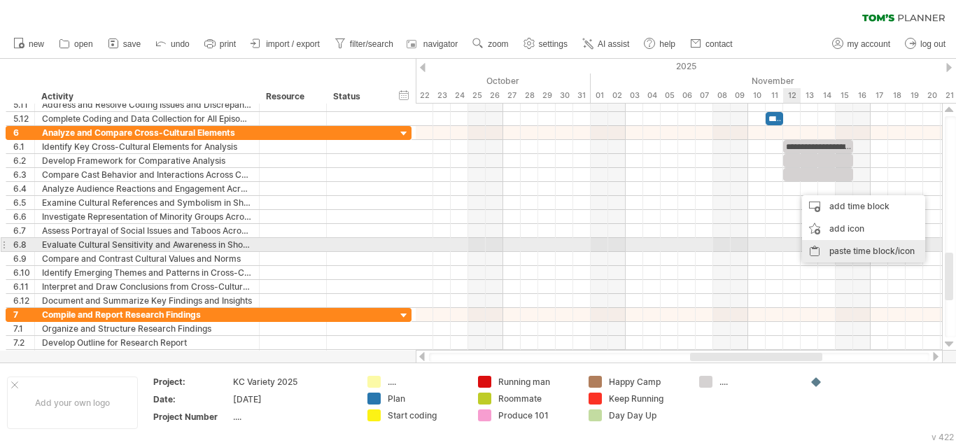
click at [826, 250] on div "paste time block/icon" at bounding box center [863, 251] width 123 height 22
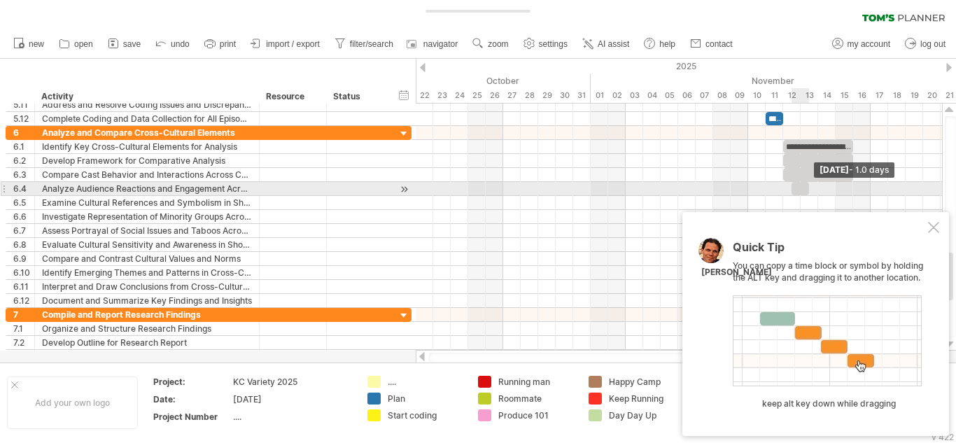
click at [807, 190] on span at bounding box center [809, 188] width 6 height 13
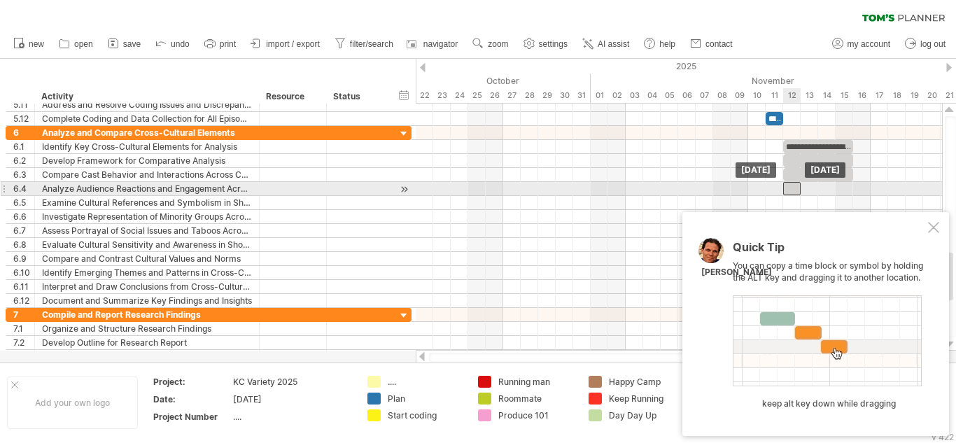
drag, startPoint x: 800, startPoint y: 190, endPoint x: 792, endPoint y: 190, distance: 7.7
click at [792, 190] on div at bounding box center [791, 188] width 17 height 13
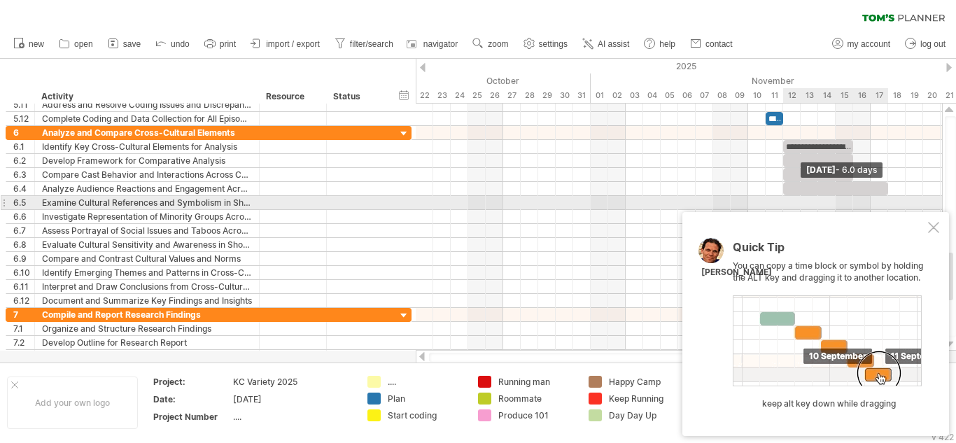
drag, startPoint x: 801, startPoint y: 191, endPoint x: 890, endPoint y: 199, distance: 89.9
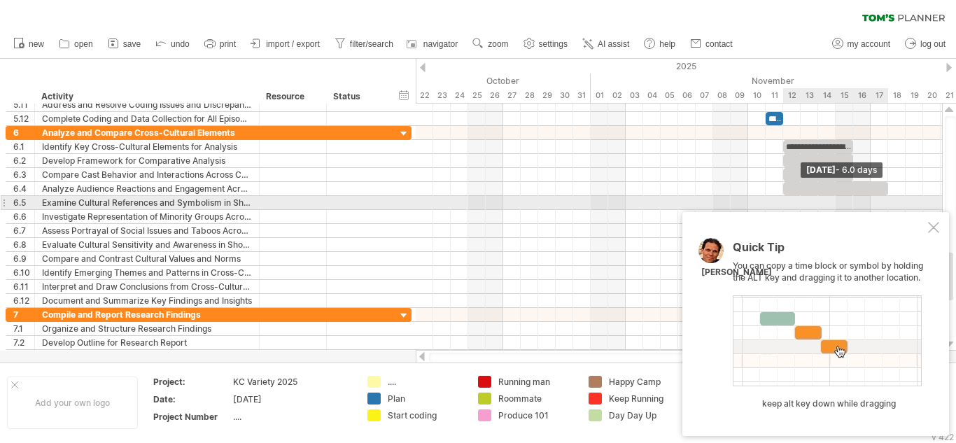
click at [890, 199] on div "**********" at bounding box center [679, 227] width 526 height 247
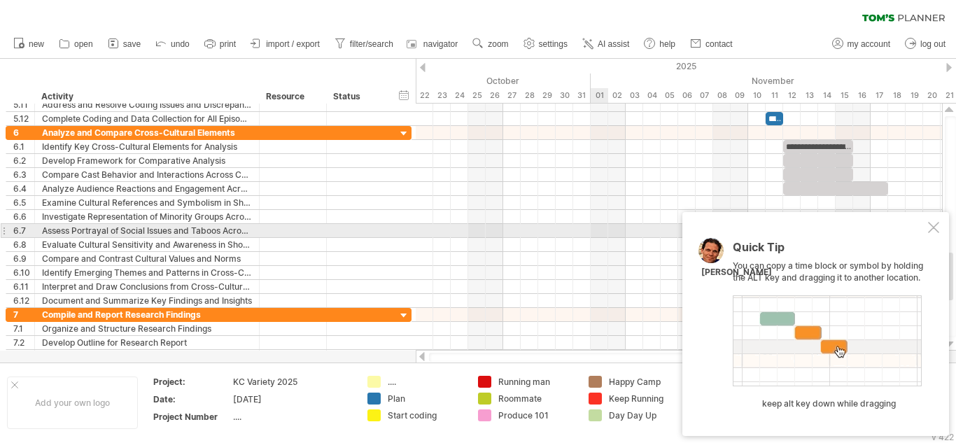
click at [927, 225] on div "Quick Tip You can copy a time block or symbol by holding the ALT key and draggi…" at bounding box center [815, 324] width 267 height 224
click at [933, 227] on div at bounding box center [933, 227] width 11 height 11
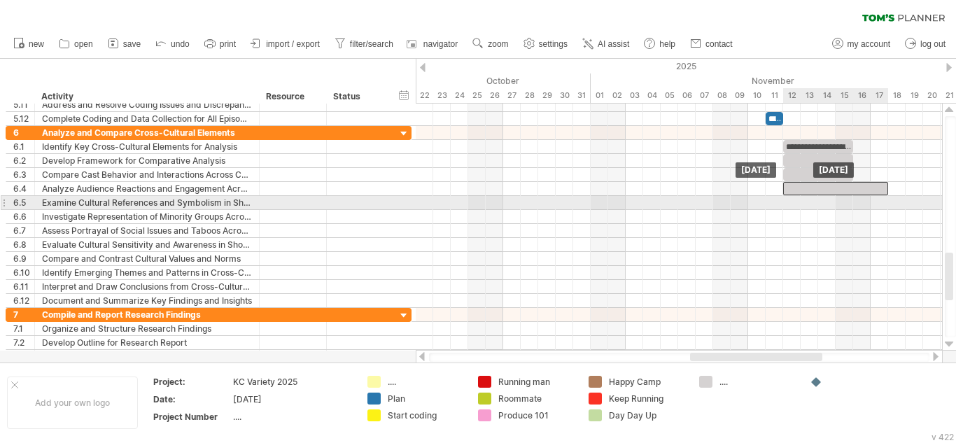
click at [814, 192] on div at bounding box center [835, 188] width 105 height 13
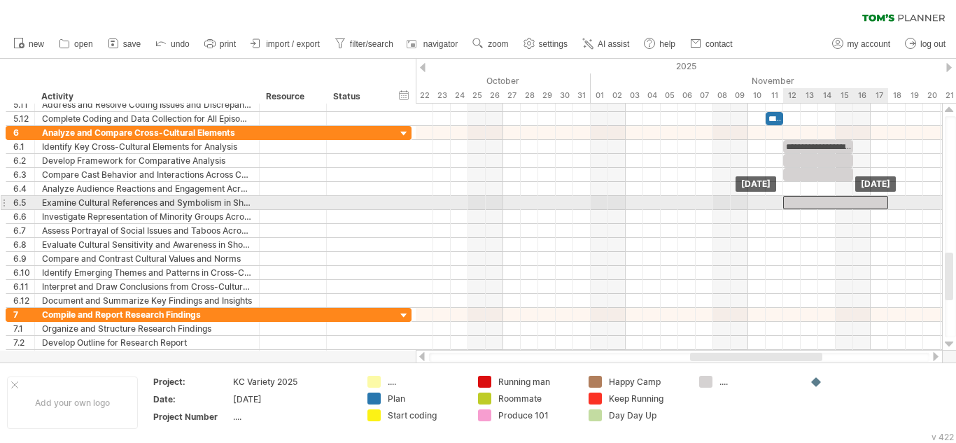
drag, startPoint x: 814, startPoint y: 192, endPoint x: 814, endPoint y: 200, distance: 7.7
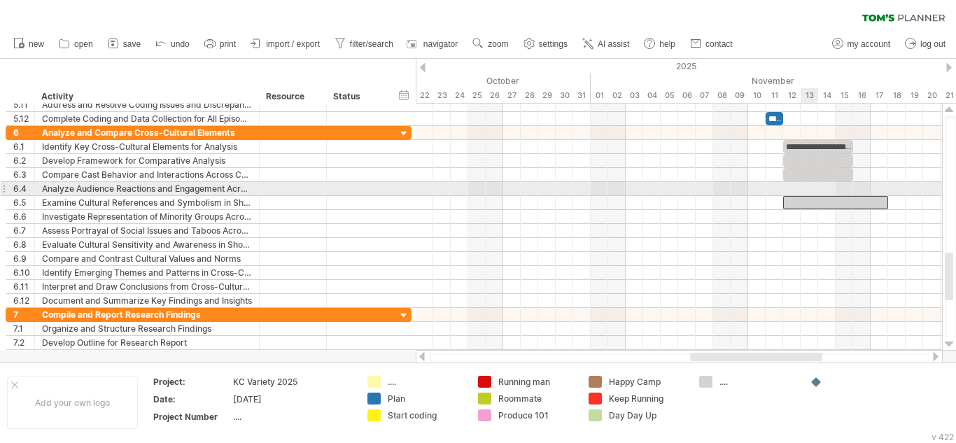
click at [806, 193] on div at bounding box center [679, 189] width 526 height 14
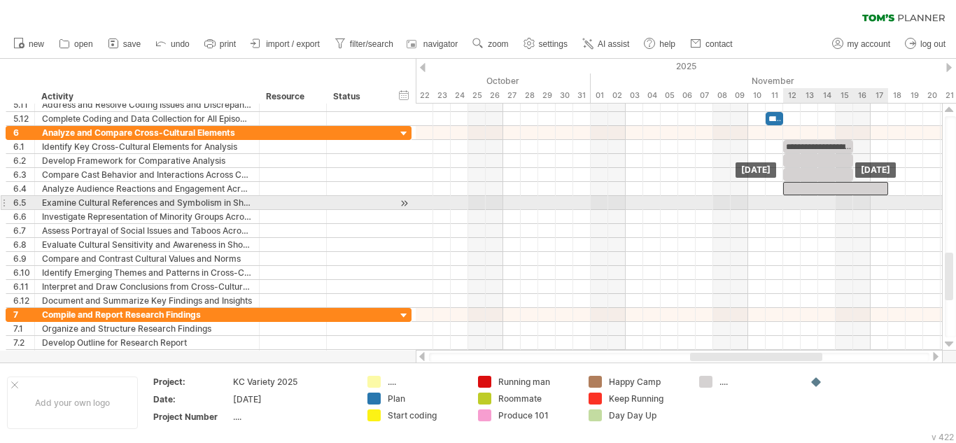
drag, startPoint x: 814, startPoint y: 208, endPoint x: 813, endPoint y: 198, distance: 9.9
click at [800, 208] on div at bounding box center [679, 203] width 526 height 14
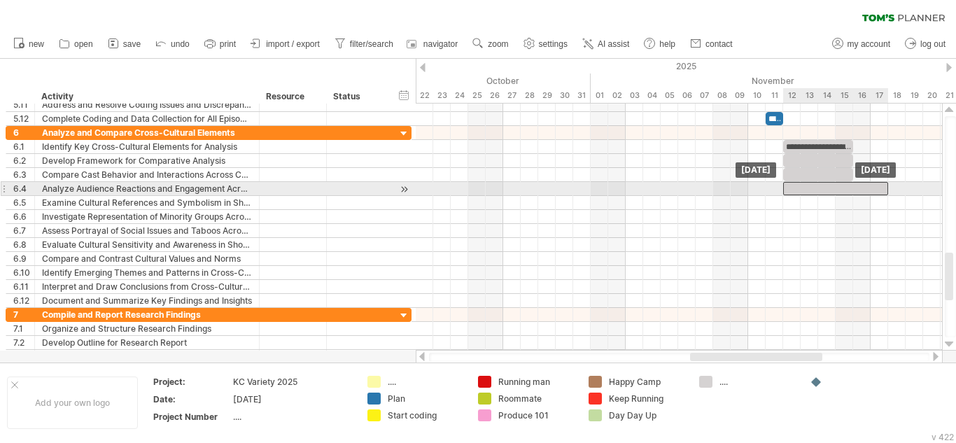
click at [796, 187] on div at bounding box center [835, 188] width 105 height 13
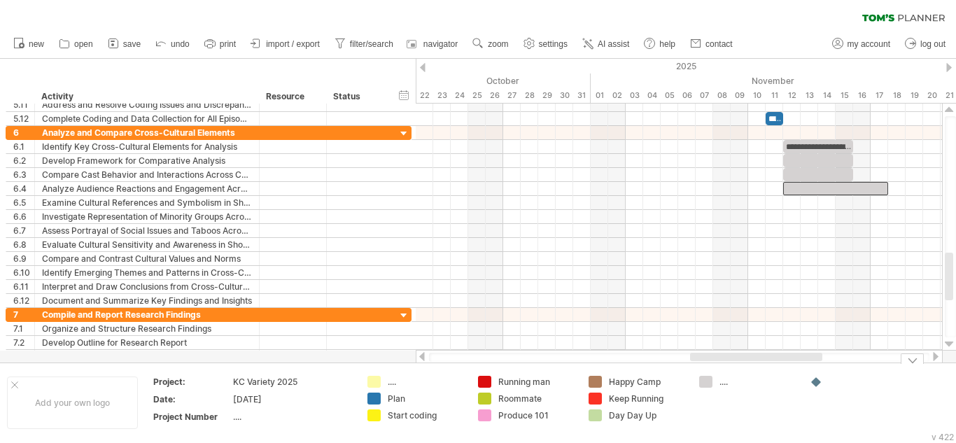
click at [792, 406] on td "...." at bounding box center [747, 403] width 111 height 54
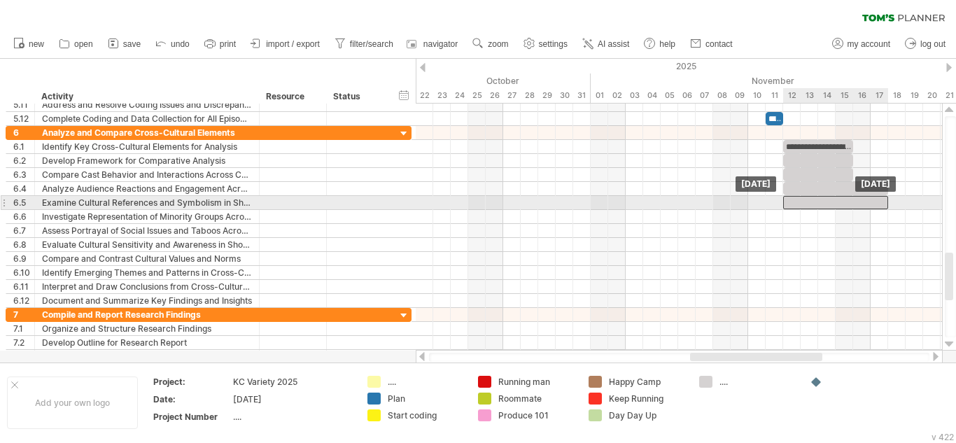
drag, startPoint x: 813, startPoint y: 191, endPoint x: 813, endPoint y: 199, distance: 8.4
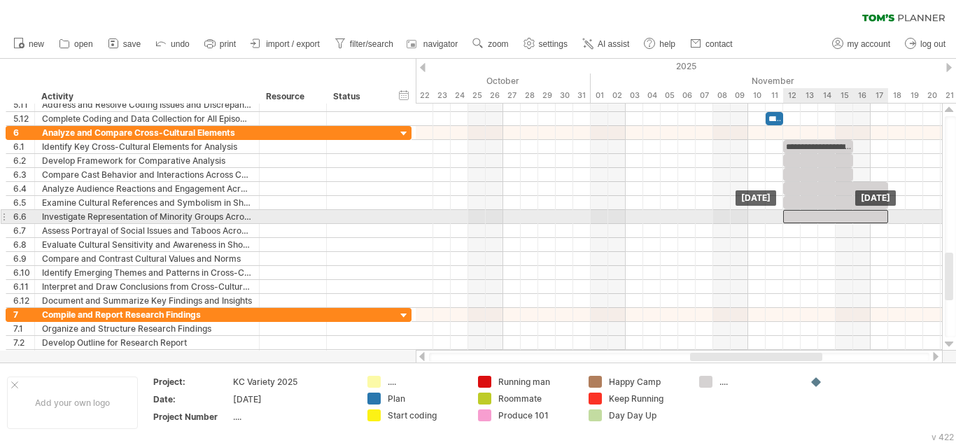
drag, startPoint x: 815, startPoint y: 206, endPoint x: 811, endPoint y: 221, distance: 16.0
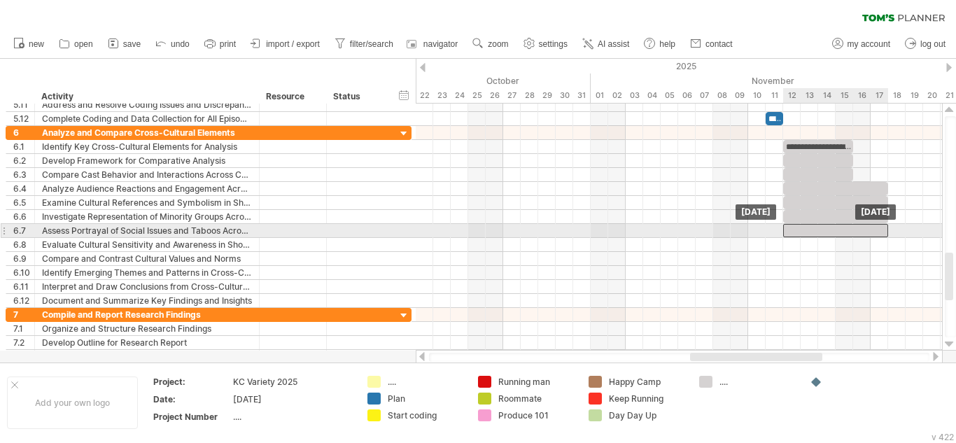
drag, startPoint x: 811, startPoint y: 221, endPoint x: 810, endPoint y: 233, distance: 11.9
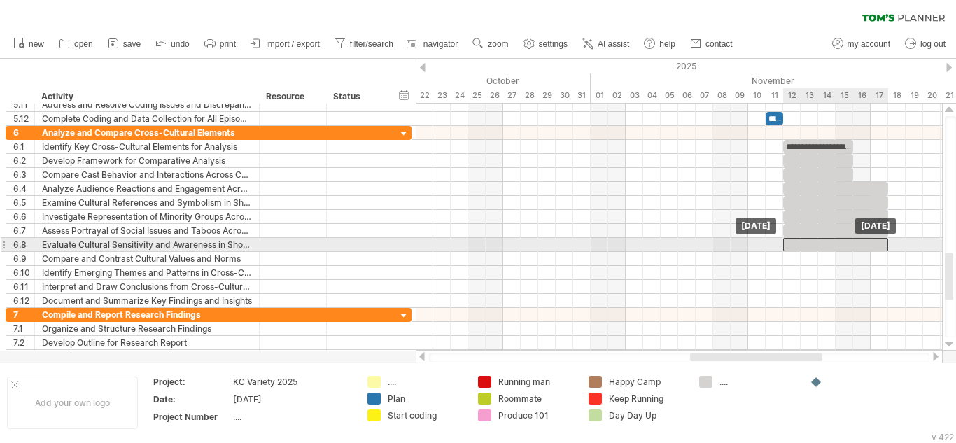
drag, startPoint x: 810, startPoint y: 233, endPoint x: 812, endPoint y: 242, distance: 9.3
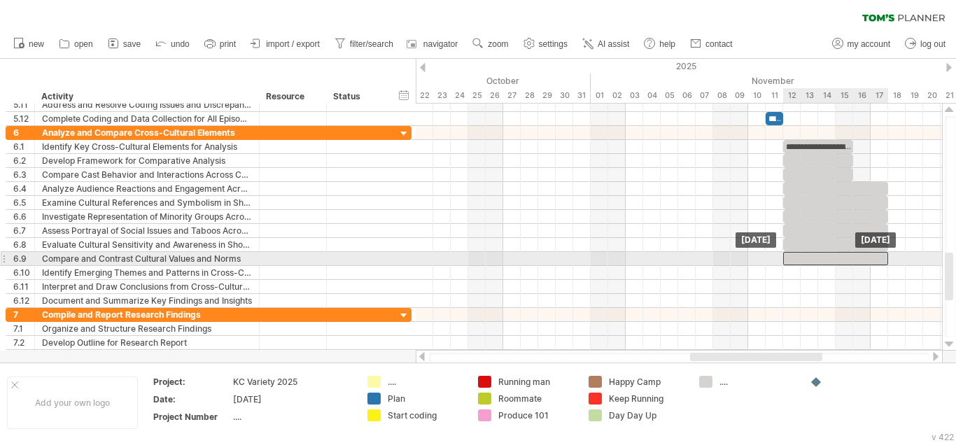
drag, startPoint x: 812, startPoint y: 242, endPoint x: 813, endPoint y: 253, distance: 10.5
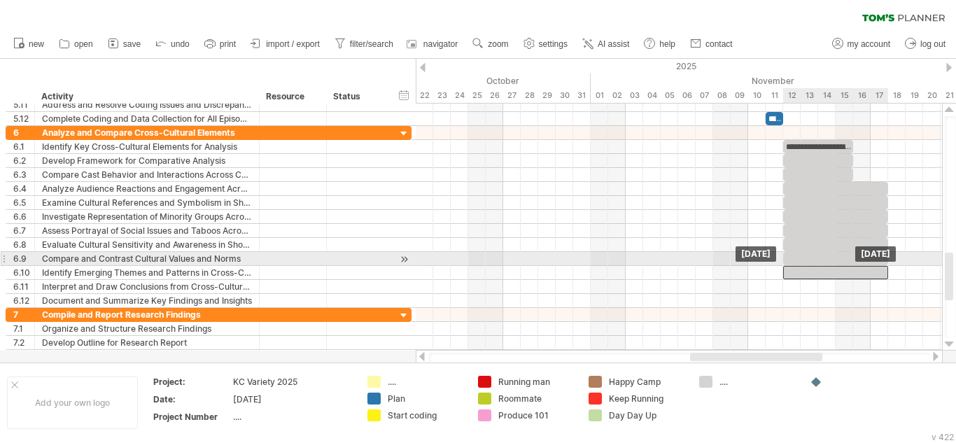
drag, startPoint x: 813, startPoint y: 255, endPoint x: 813, endPoint y: 267, distance: 11.9
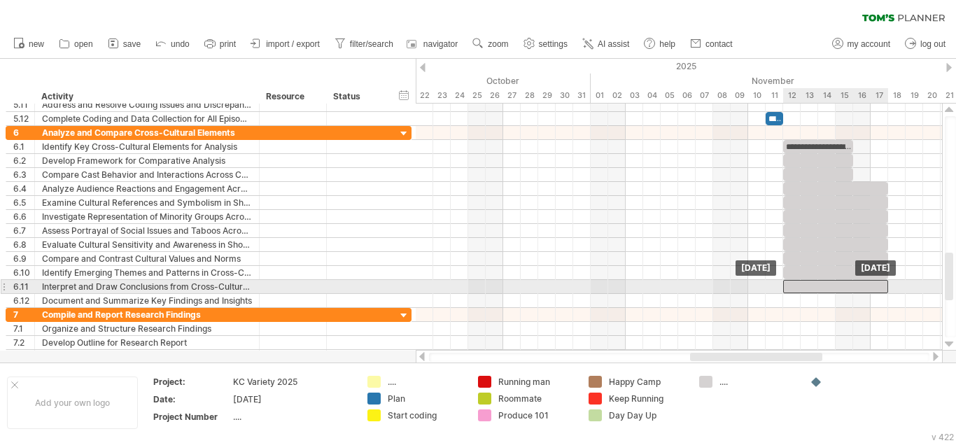
drag, startPoint x: 814, startPoint y: 269, endPoint x: 816, endPoint y: 282, distance: 13.5
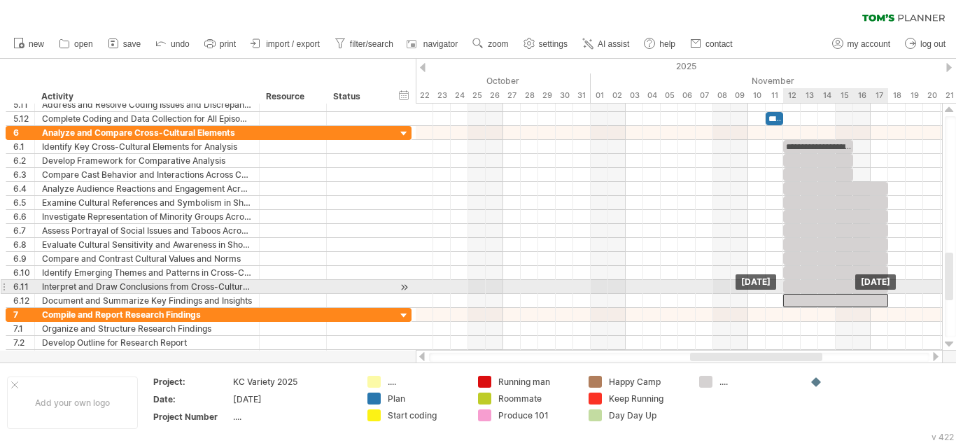
drag, startPoint x: 816, startPoint y: 283, endPoint x: 814, endPoint y: 294, distance: 11.3
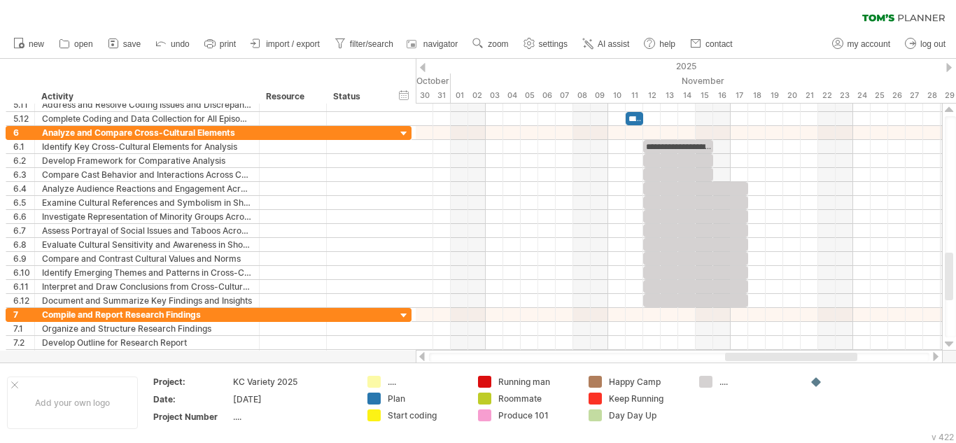
drag, startPoint x: 779, startPoint y: 358, endPoint x: 814, endPoint y: 356, distance: 35.0
click at [814, 356] on div at bounding box center [791, 357] width 132 height 8
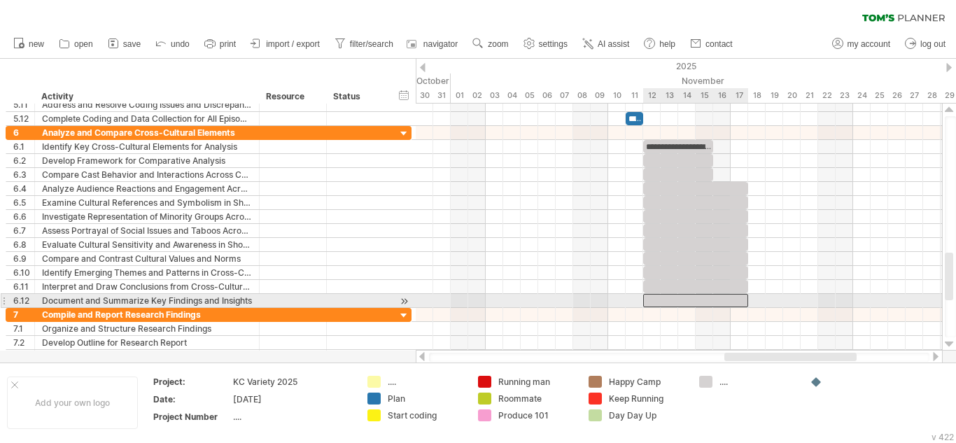
click at [743, 296] on div at bounding box center [695, 300] width 105 height 13
drag, startPoint x: 748, startPoint y: 301, endPoint x: 815, endPoint y: 308, distance: 67.4
click at [815, 308] on div "**********" at bounding box center [679, 227] width 526 height 247
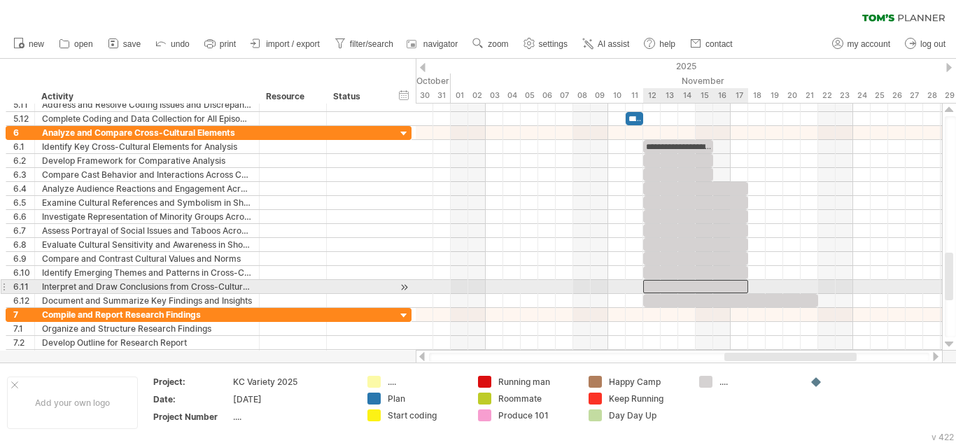
click at [732, 288] on div at bounding box center [695, 286] width 105 height 13
drag, startPoint x: 748, startPoint y: 287, endPoint x: 816, endPoint y: 292, distance: 68.7
click at [816, 292] on span at bounding box center [818, 286] width 6 height 13
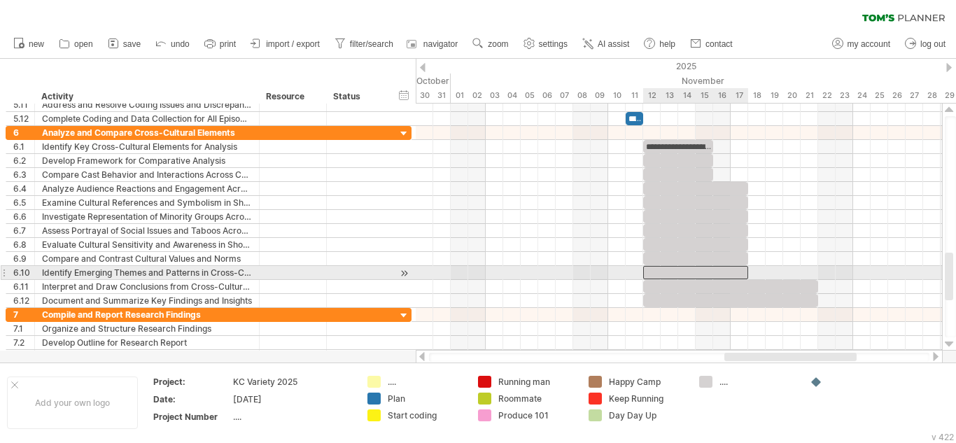
click at [722, 276] on div at bounding box center [695, 272] width 105 height 13
drag, startPoint x: 746, startPoint y: 272, endPoint x: 814, endPoint y: 280, distance: 68.3
click at [118, 280] on div "**********" at bounding box center [118, 217] width 0 height 182
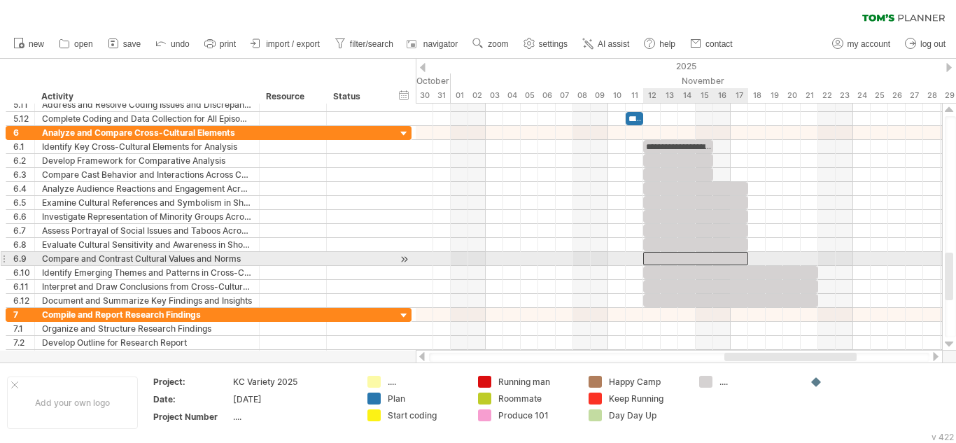
click at [730, 254] on div at bounding box center [695, 258] width 105 height 13
drag, startPoint x: 748, startPoint y: 257, endPoint x: 776, endPoint y: 258, distance: 27.3
click at [776, 258] on span at bounding box center [775, 258] width 6 height 13
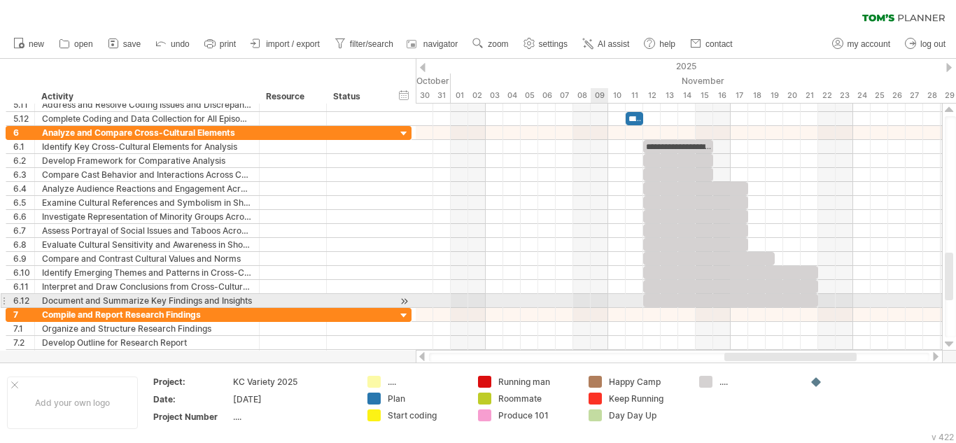
click at [591, 301] on div at bounding box center [679, 301] width 526 height 14
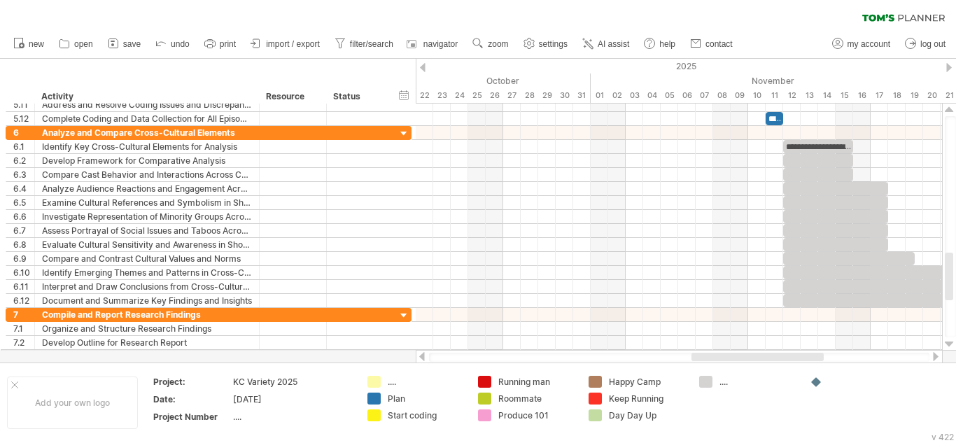
drag, startPoint x: 761, startPoint y: 355, endPoint x: 728, endPoint y: 350, distance: 33.4
click at [728, 350] on div at bounding box center [679, 357] width 527 height 14
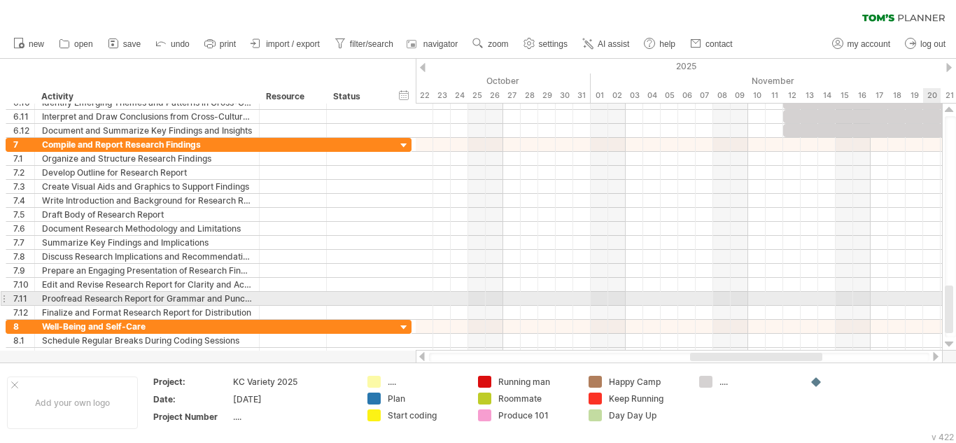
drag, startPoint x: 950, startPoint y: 264, endPoint x: 955, endPoint y: 297, distance: 33.2
click at [955, 297] on div at bounding box center [949, 226] width 11 height 221
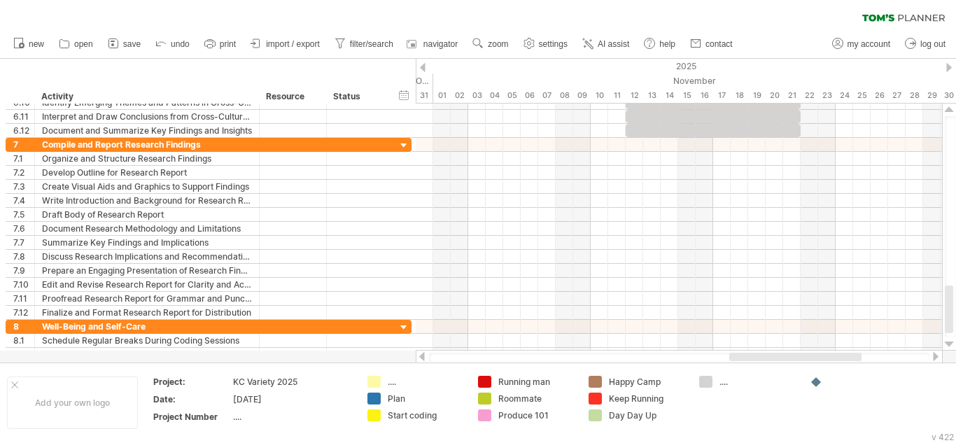
drag, startPoint x: 786, startPoint y: 357, endPoint x: 834, endPoint y: 358, distance: 47.6
click at [834, 358] on div at bounding box center [795, 357] width 132 height 8
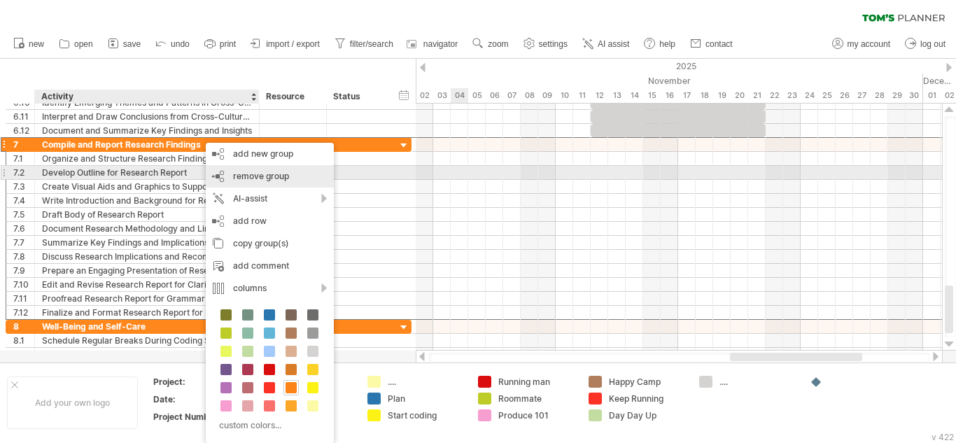
click at [257, 177] on span "remove group" at bounding box center [261, 176] width 56 height 10
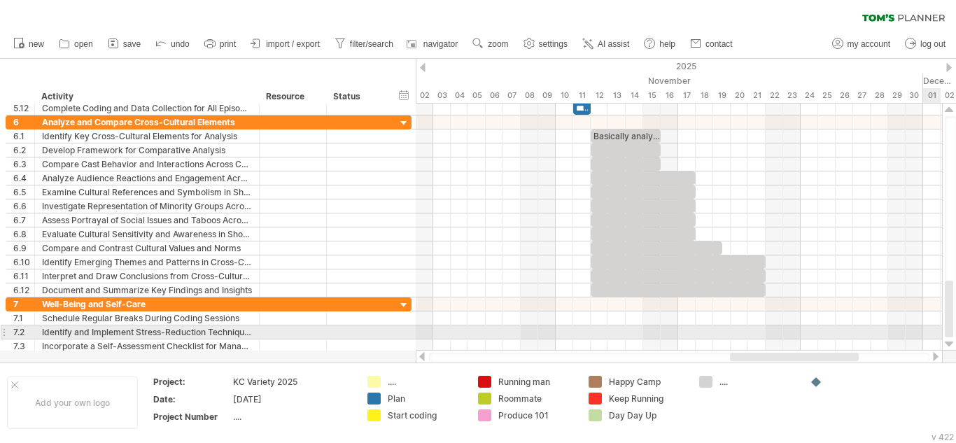
drag, startPoint x: 947, startPoint y: 309, endPoint x: 955, endPoint y: 331, distance: 23.0
click at [955, 331] on div at bounding box center [949, 226] width 11 height 221
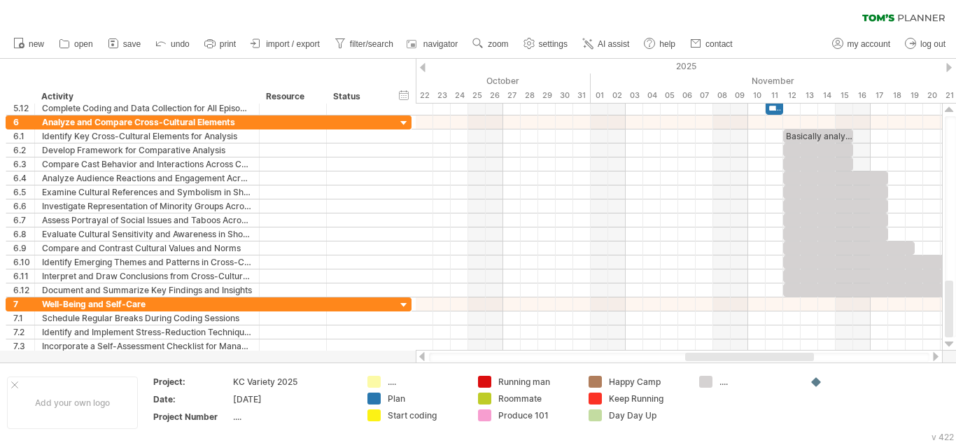
drag, startPoint x: 737, startPoint y: 357, endPoint x: 665, endPoint y: 350, distance: 71.7
click at [665, 350] on div at bounding box center [679, 357] width 527 height 14
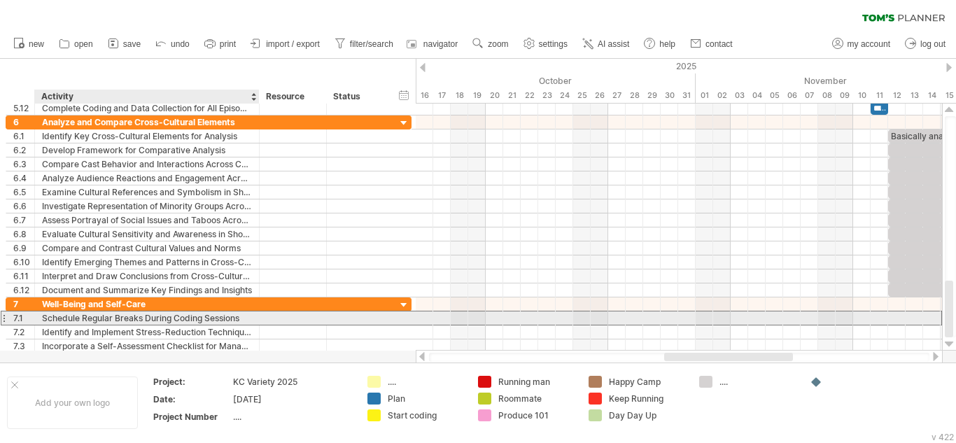
click at [239, 324] on div "Schedule Regular Breaks During Coding Sessions" at bounding box center [147, 317] width 210 height 13
type input "*"
type input "**********"
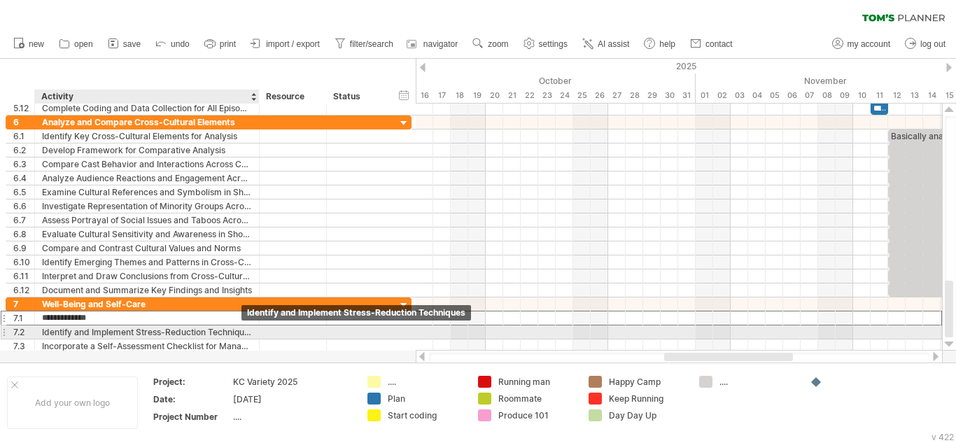
click at [246, 332] on div "Identify and Implement Stress-Reduction Techniques" at bounding box center [147, 331] width 210 height 13
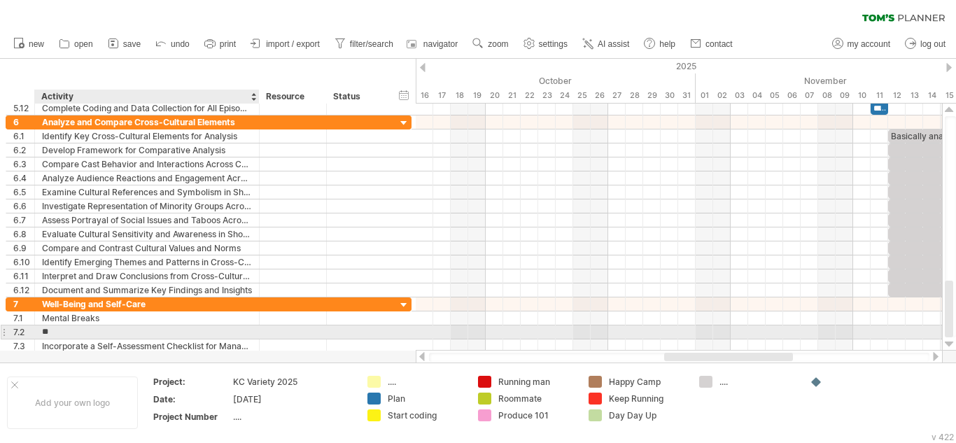
type input "*"
type input "****"
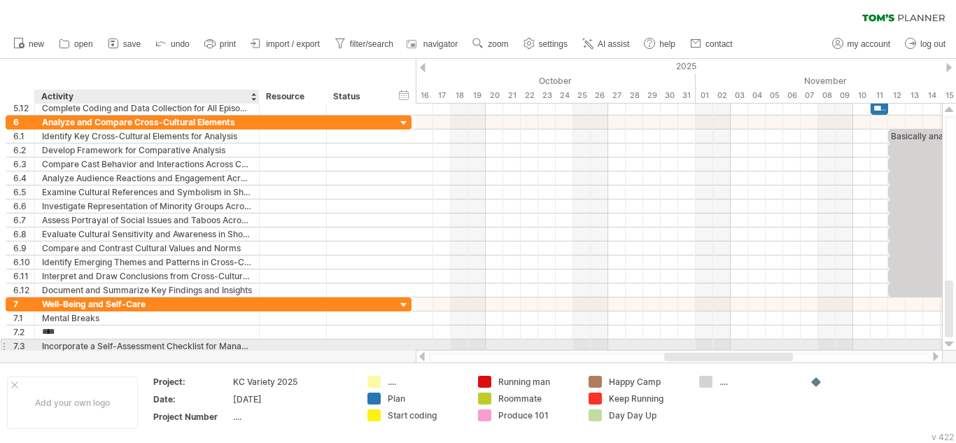
click at [250, 346] on div "Incorporate a Self-Assessment Checklist for Managing Workload and Well-Being" at bounding box center [147, 345] width 210 height 13
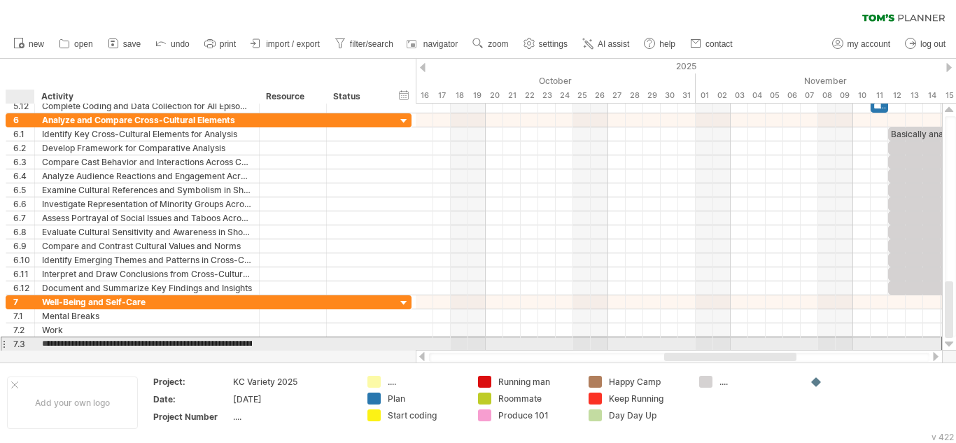
click at [41, 340] on div "**********" at bounding box center [147, 343] width 225 height 13
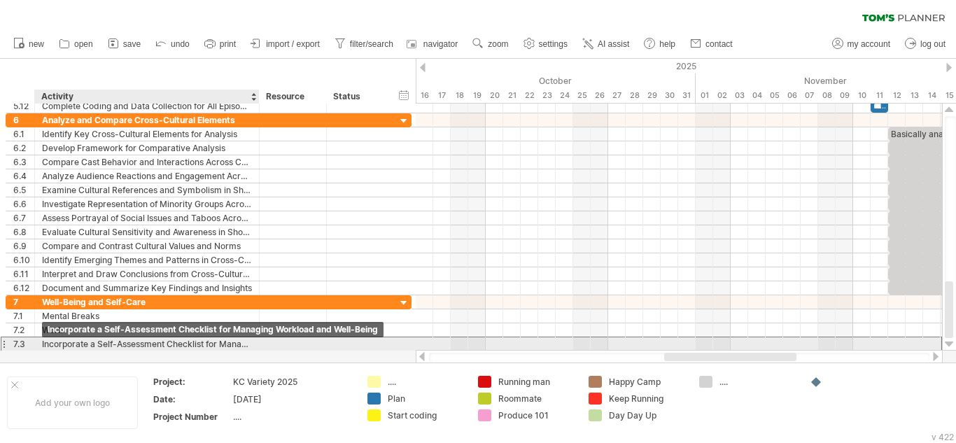
drag, startPoint x: 43, startPoint y: 344, endPoint x: 153, endPoint y: 343, distance: 109.8
click at [153, 343] on div "Incorporate a Self-Assessment Checklist for Managing Workload and Well-Being" at bounding box center [147, 343] width 210 height 13
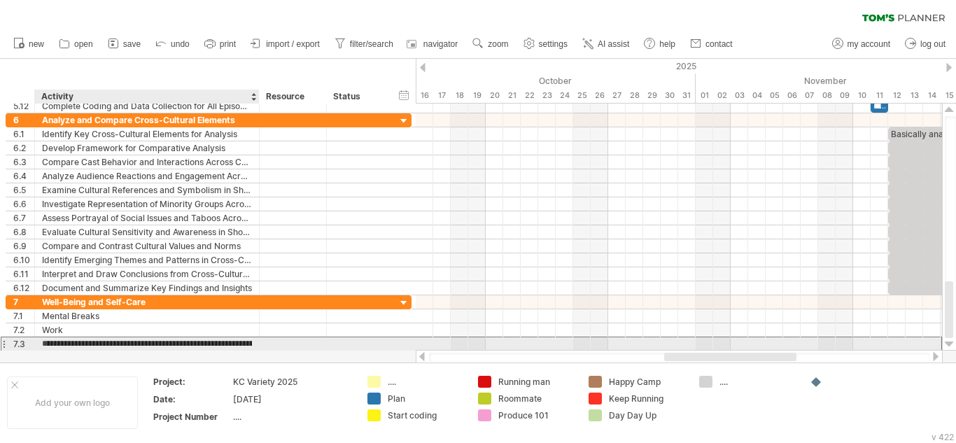
click at [48, 343] on input "**********" at bounding box center [147, 343] width 210 height 13
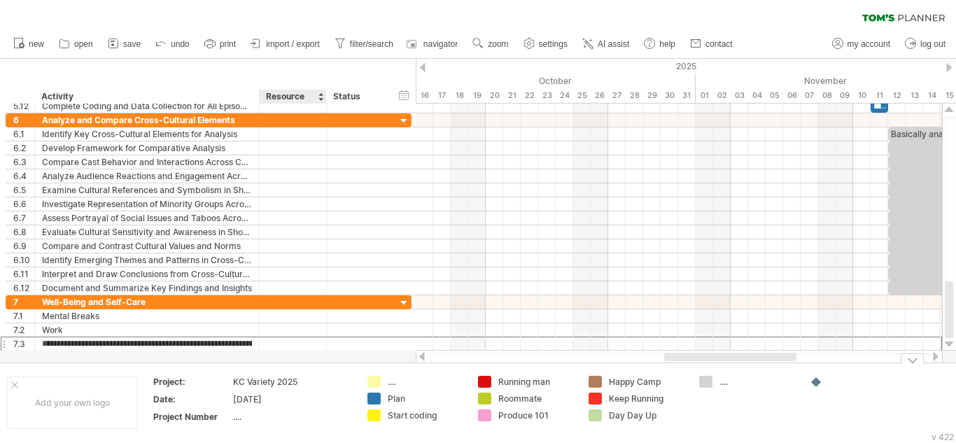
scroll to position [0, 113]
drag, startPoint x: 42, startPoint y: 342, endPoint x: 288, endPoint y: 369, distance: 247.7
click at [288, 369] on div "Trying to reach [DOMAIN_NAME] Connected again... 0% clear filter new 1" at bounding box center [478, 221] width 956 height 443
type input "****"
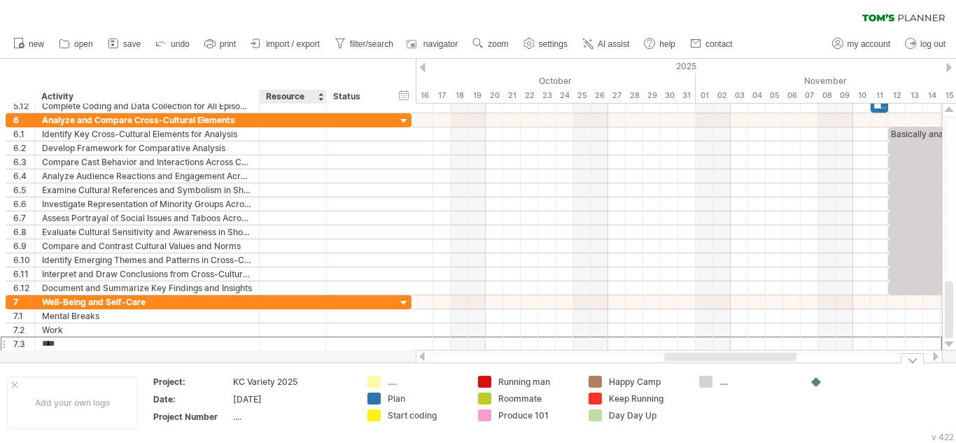
click at [288, 369] on div "Add your own logo Project: KC Variety 2025 Date: [DATE] Project Number .... ...…" at bounding box center [478, 402] width 956 height 80
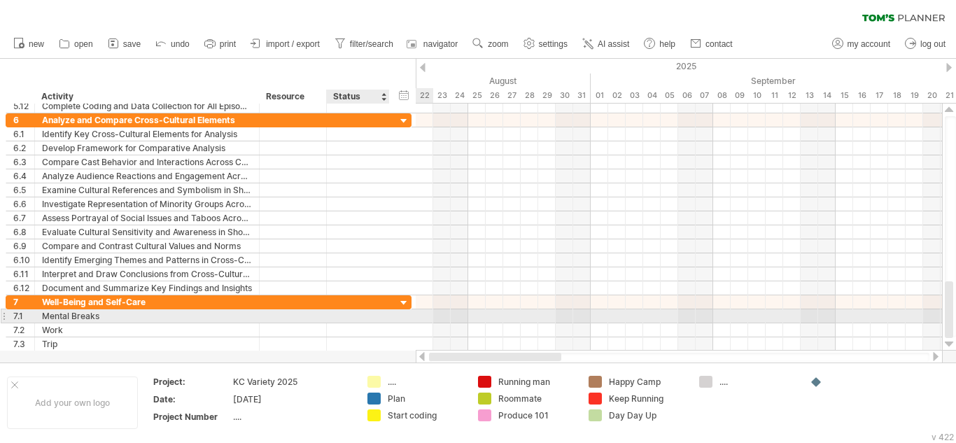
drag, startPoint x: 673, startPoint y: 355, endPoint x: 397, endPoint y: 315, distance: 278.5
click at [397, 315] on div "Trying to reach [DOMAIN_NAME] Connected again... 0% clear filter new 1" at bounding box center [478, 221] width 956 height 443
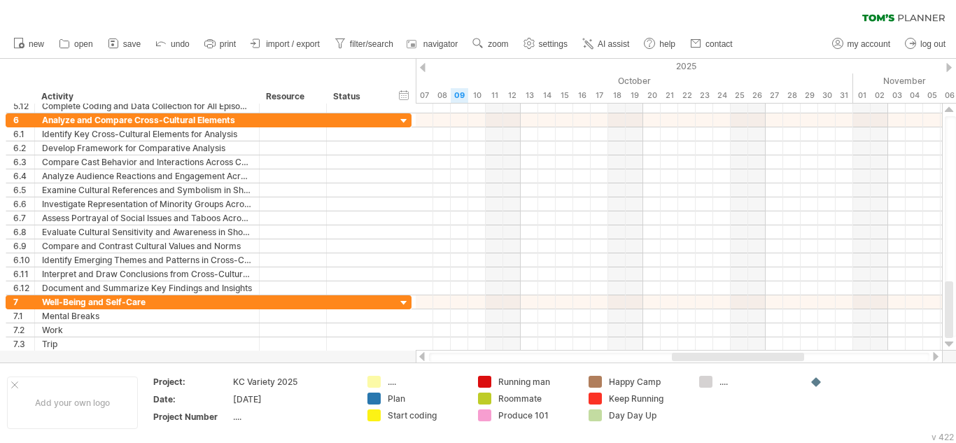
drag, startPoint x: 611, startPoint y: 355, endPoint x: 780, endPoint y: 357, distance: 168.6
click at [780, 357] on div at bounding box center [738, 357] width 132 height 8
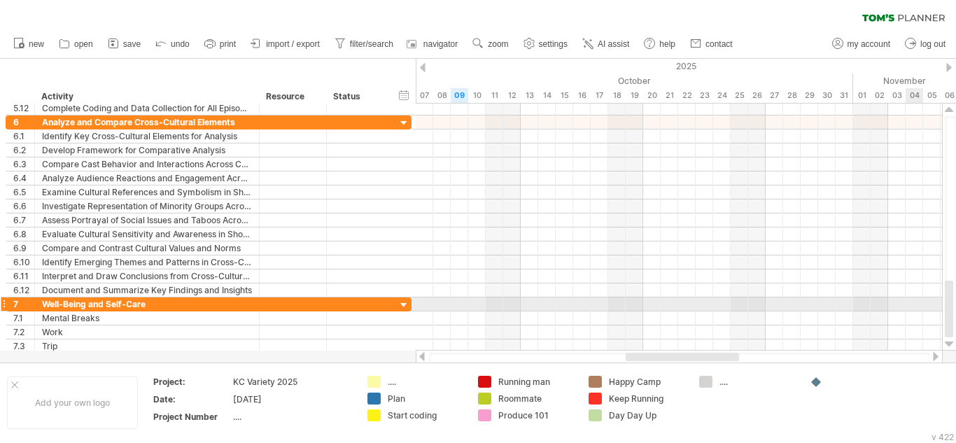
drag, startPoint x: 950, startPoint y: 297, endPoint x: 952, endPoint y: 304, distance: 7.3
click at [952, 304] on div at bounding box center [948, 309] width 8 height 57
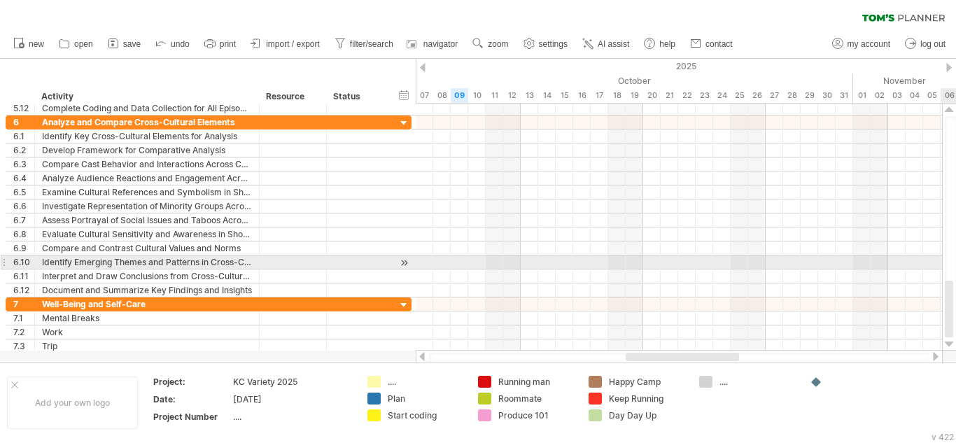
drag, startPoint x: 955, startPoint y: 306, endPoint x: 948, endPoint y: 263, distance: 43.9
click at [948, 263] on div at bounding box center [949, 226] width 11 height 221
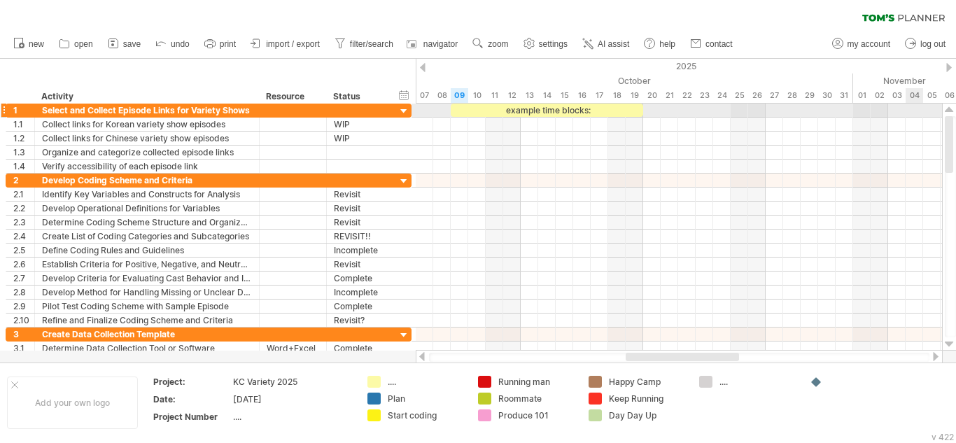
drag, startPoint x: 949, startPoint y: 290, endPoint x: 917, endPoint y: 106, distance: 187.5
click at [917, 106] on div "Trying to reach [DOMAIN_NAME] Connected again... 0% clear filter new 1" at bounding box center [478, 221] width 956 height 443
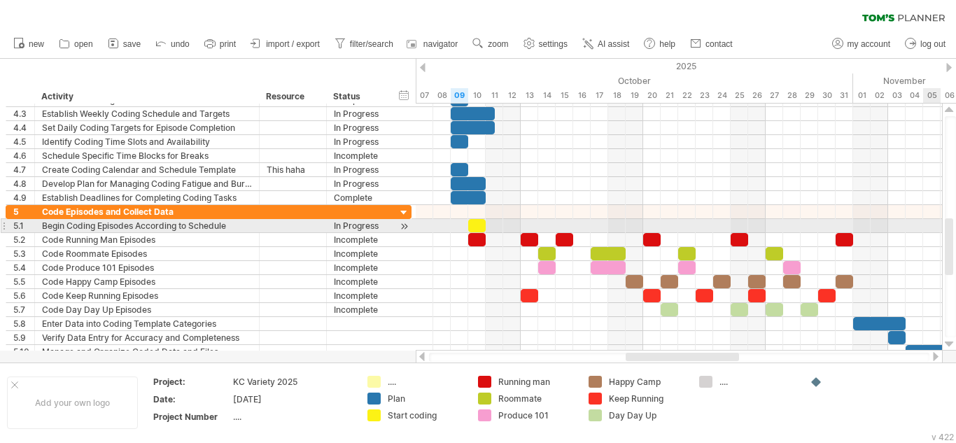
drag, startPoint x: 949, startPoint y: 129, endPoint x: 955, endPoint y: 233, distance: 103.7
click at [955, 233] on div at bounding box center [949, 226] width 11 height 221
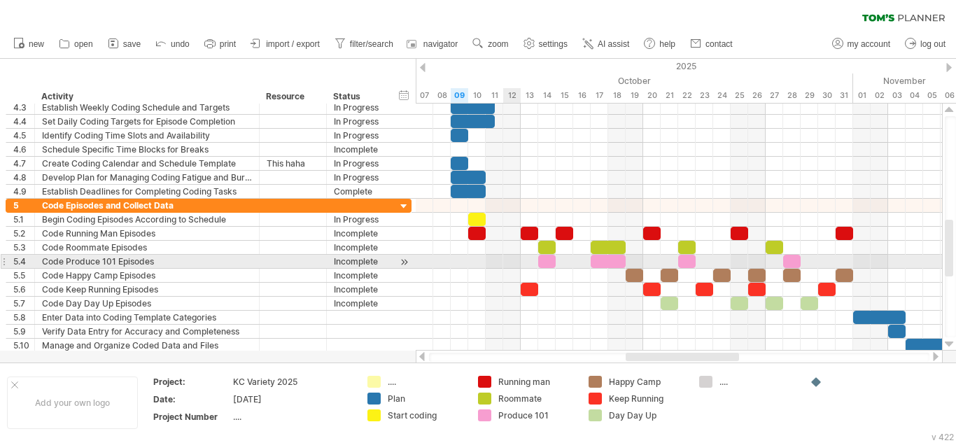
click at [504, 257] on div at bounding box center [679, 262] width 526 height 14
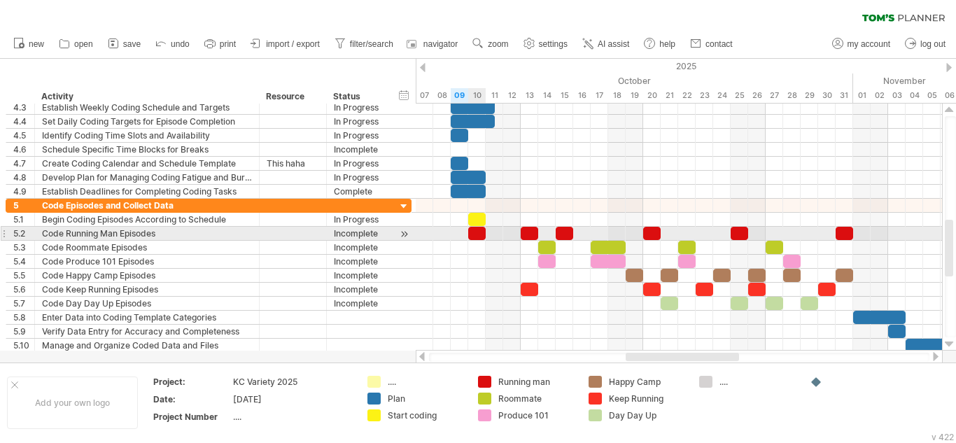
click at [485, 236] on span at bounding box center [486, 233] width 6 height 13
click at [481, 233] on div at bounding box center [476, 233] width 17 height 13
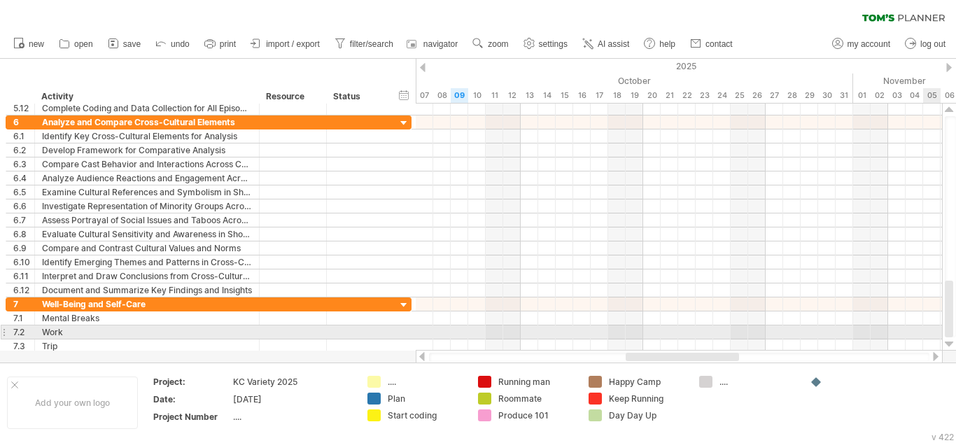
drag, startPoint x: 952, startPoint y: 245, endPoint x: 955, endPoint y: 334, distance: 88.9
click at [955, 334] on div at bounding box center [949, 226] width 11 height 221
click at [506, 336] on div "add time block" at bounding box center [547, 336] width 123 height 22
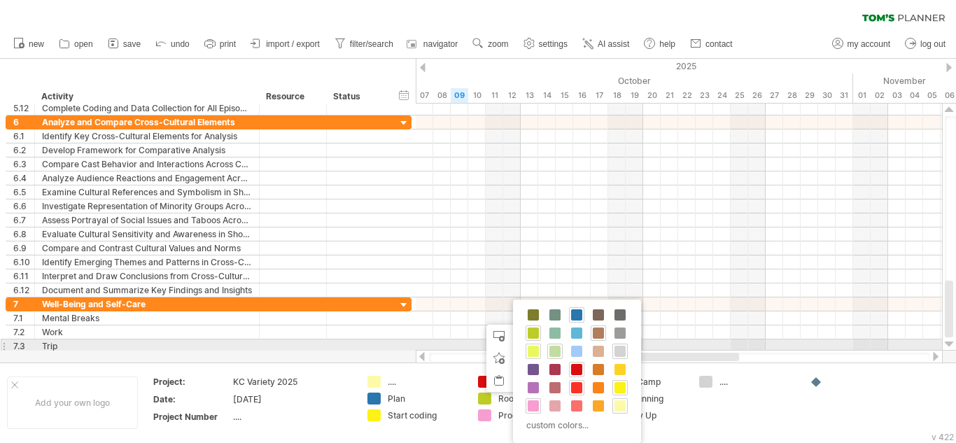
click at [533, 350] on span at bounding box center [532, 351] width 11 height 11
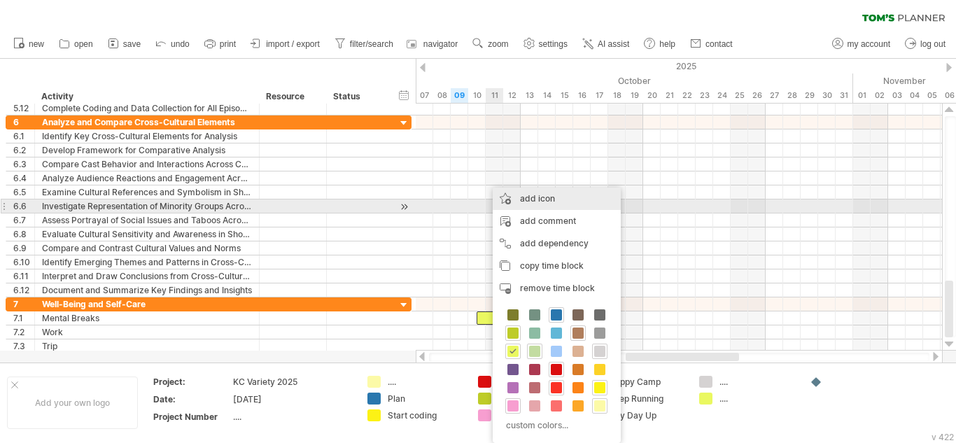
click at [511, 201] on div "add icon" at bounding box center [556, 198] width 128 height 22
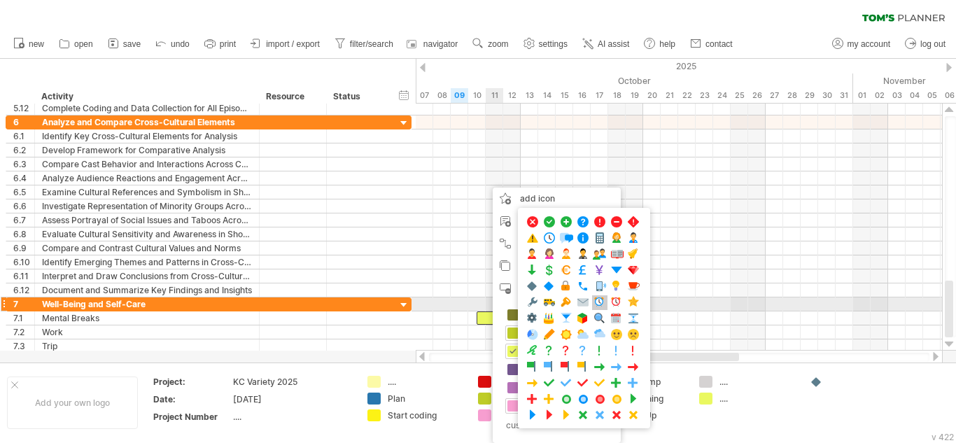
click at [604, 299] on span at bounding box center [599, 302] width 14 height 13
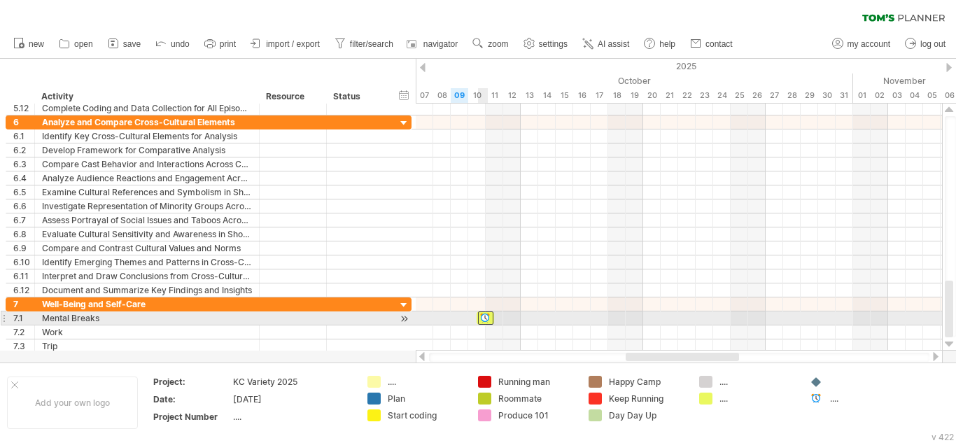
click at [485, 318] on div at bounding box center [485, 317] width 15 height 13
drag, startPoint x: 485, startPoint y: 318, endPoint x: 499, endPoint y: 320, distance: 14.1
click at [499, 320] on div at bounding box center [502, 317] width 15 height 13
click at [487, 316] on div at bounding box center [484, 317] width 17 height 13
drag, startPoint x: 487, startPoint y: 316, endPoint x: 502, endPoint y: 317, distance: 14.7
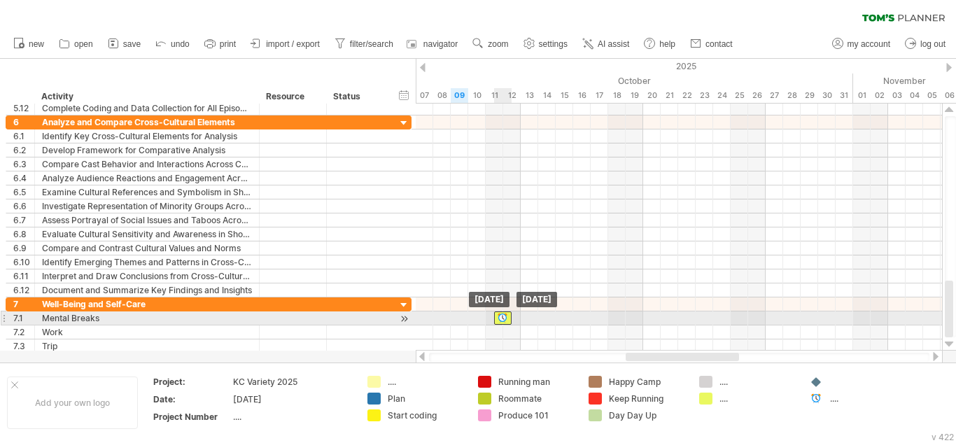
click at [520, 317] on div at bounding box center [520, 318] width 0 height 14
click at [511, 321] on span at bounding box center [512, 317] width 6 height 13
drag, startPoint x: 511, startPoint y: 321, endPoint x: 523, endPoint y: 321, distance: 11.2
click at [523, 321] on span at bounding box center [521, 317] width 6 height 13
click at [490, 320] on div at bounding box center [493, 317] width 15 height 13
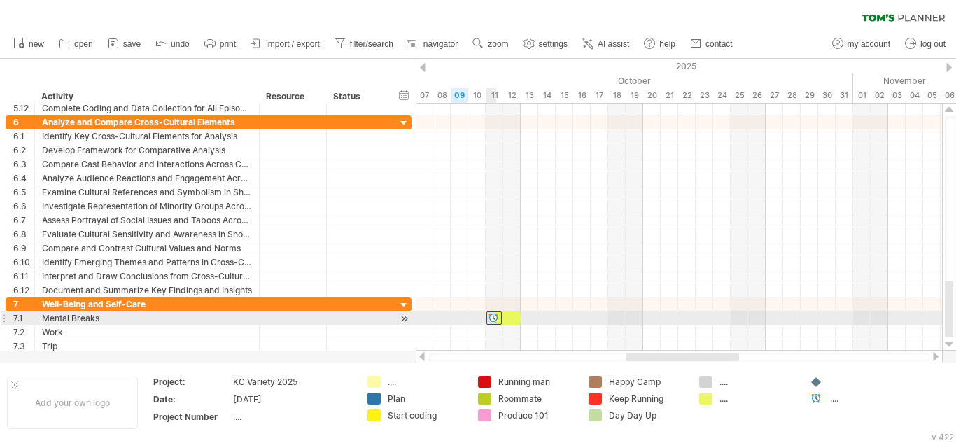
click at [495, 319] on div at bounding box center [493, 317] width 15 height 13
drag, startPoint x: 495, startPoint y: 319, endPoint x: 504, endPoint y: 318, distance: 9.1
click at [504, 318] on div at bounding box center [502, 317] width 15 height 13
click at [493, 318] on span at bounding box center [494, 317] width 6 height 13
click at [496, 319] on div at bounding box center [502, 317] width 15 height 13
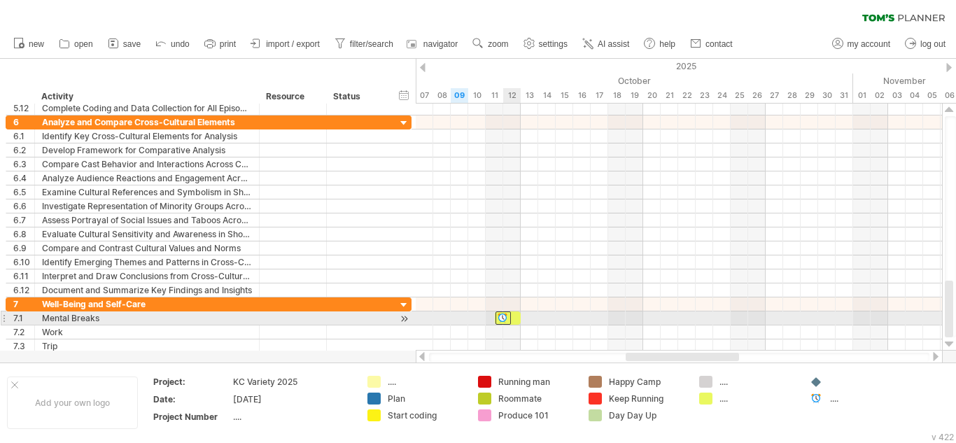
click at [514, 316] on div at bounding box center [508, 317] width 27 height 13
click at [498, 315] on div at bounding box center [503, 317] width 14 height 13
click at [506, 318] on div at bounding box center [511, 317] width 15 height 13
click at [497, 318] on span at bounding box center [495, 317] width 6 height 13
drag, startPoint x: 497, startPoint y: 318, endPoint x: 485, endPoint y: 317, distance: 11.2
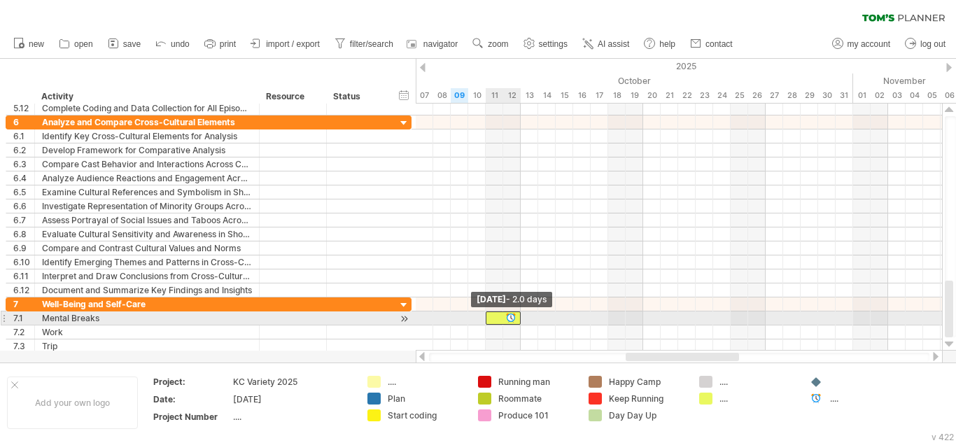
click at [485, 317] on span at bounding box center [486, 317] width 6 height 13
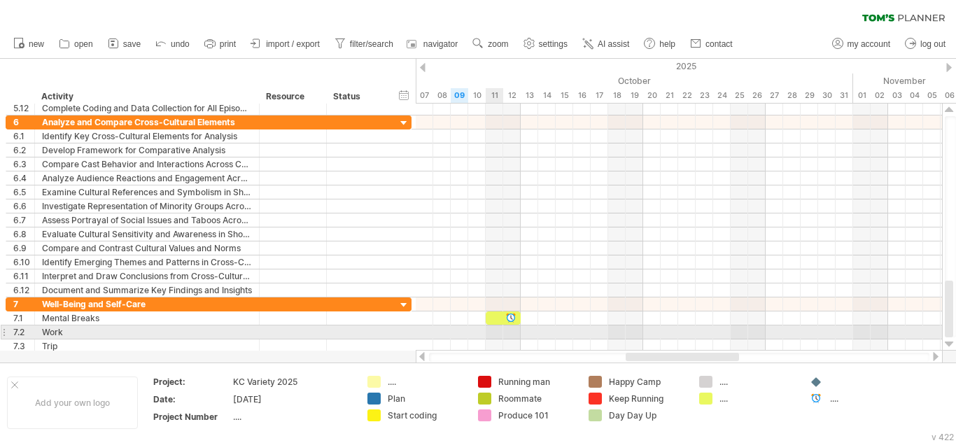
click at [499, 334] on div at bounding box center [679, 332] width 526 height 14
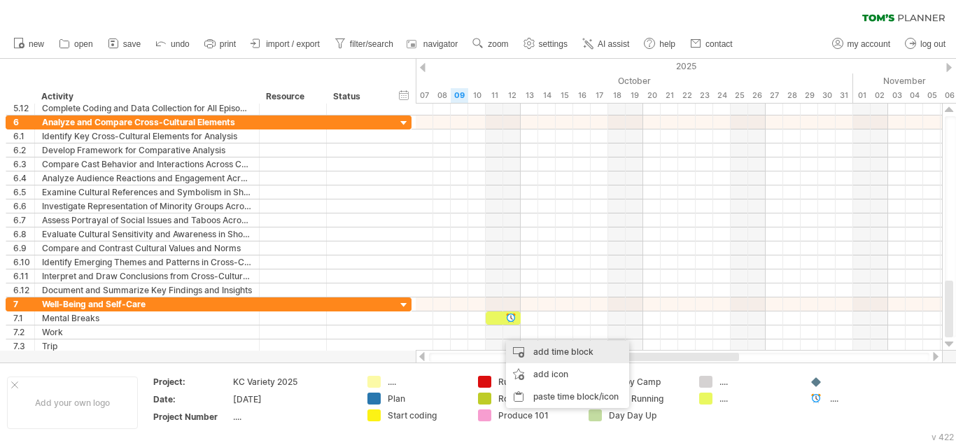
click at [537, 356] on div "add time block" at bounding box center [567, 352] width 123 height 22
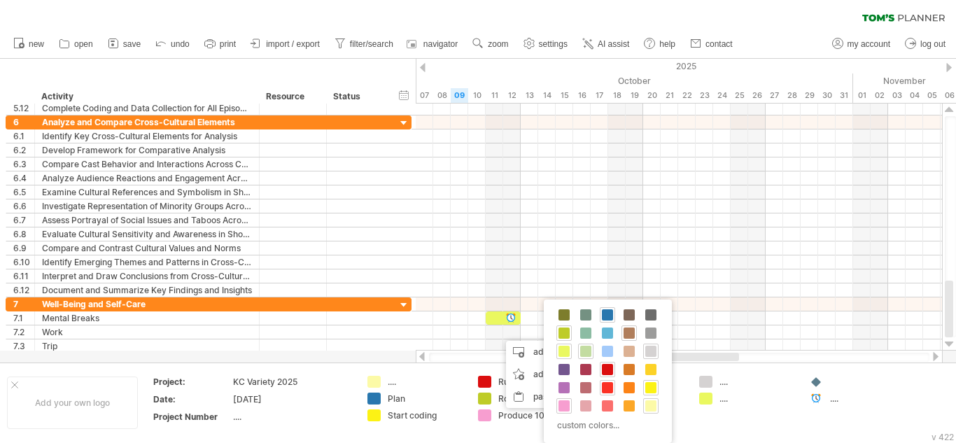
click at [585, 430] on div "custom colors..." at bounding box center [606, 425] width 110 height 19
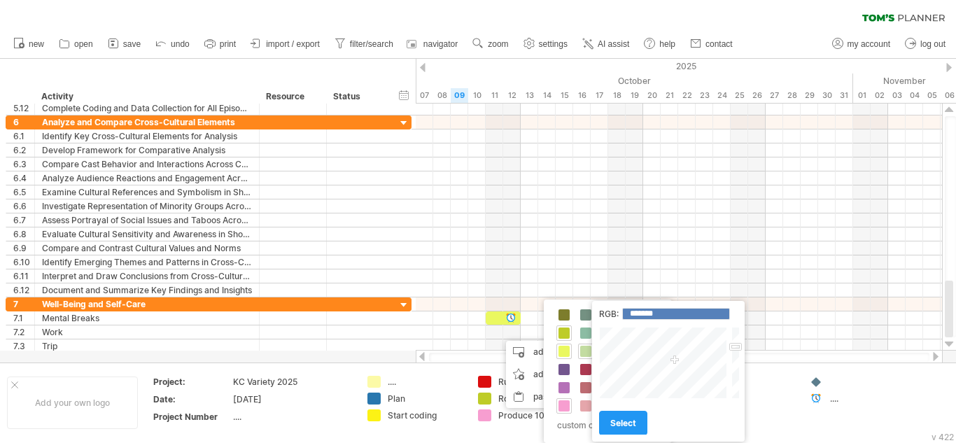
type input "*******"
click at [734, 385] on div at bounding box center [734, 363] width 10 height 72
click at [620, 413] on link "select" at bounding box center [623, 423] width 48 height 24
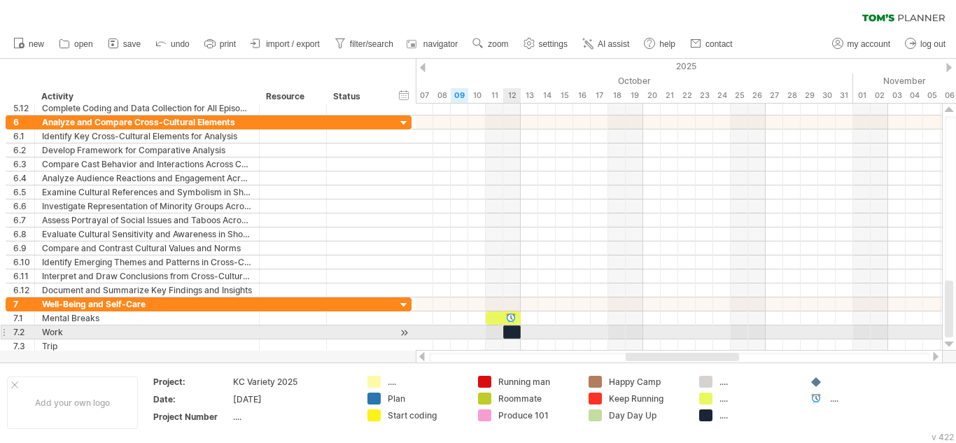
click at [506, 332] on div at bounding box center [511, 331] width 17 height 13
click at [507, 333] on div at bounding box center [511, 331] width 17 height 13
drag, startPoint x: 504, startPoint y: 333, endPoint x: 489, endPoint y: 332, distance: 15.4
click at [489, 332] on div at bounding box center [502, 331] width 35 height 13
click at [517, 332] on div at bounding box center [502, 331] width 35 height 13
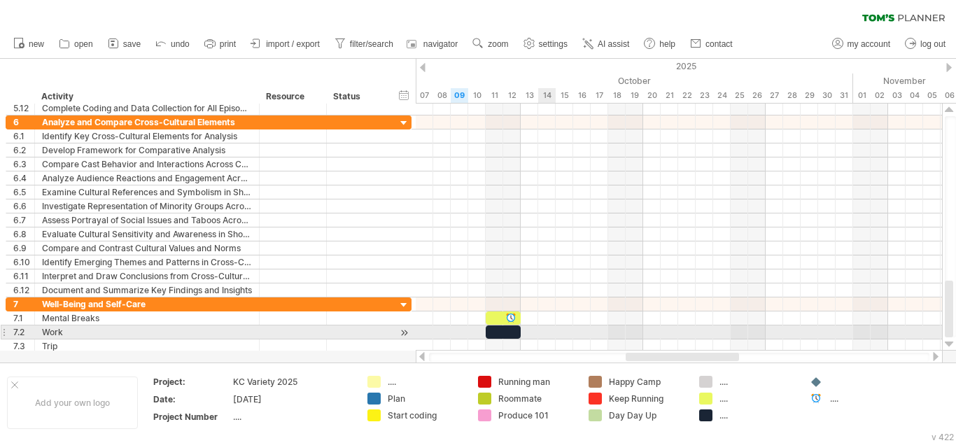
click at [546, 332] on div at bounding box center [679, 332] width 526 height 14
drag, startPoint x: 499, startPoint y: 332, endPoint x: 572, endPoint y: 330, distance: 72.8
click at [572, 330] on div at bounding box center [572, 331] width 35 height 13
click at [503, 334] on div at bounding box center [502, 331] width 35 height 13
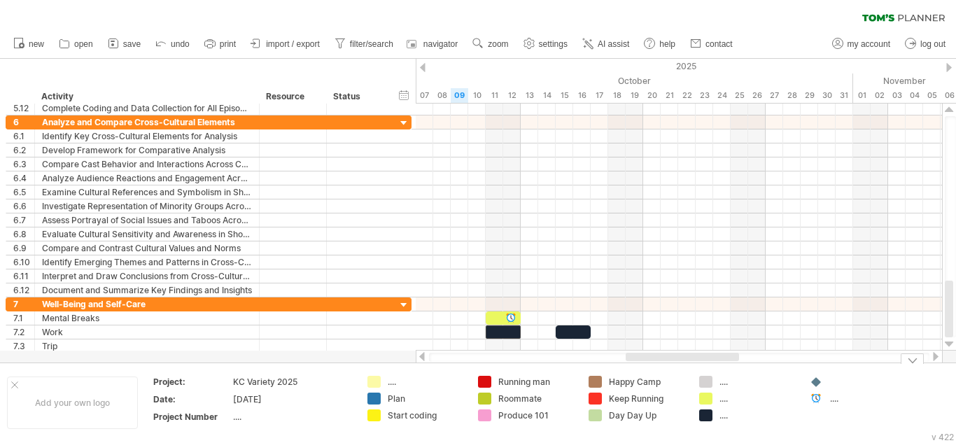
click at [458, 378] on div "...." at bounding box center [426, 382] width 76 height 12
click at [721, 411] on div "...." at bounding box center [757, 415] width 76 height 12
type input "**********"
click at [548, 427] on td "Running man Roommate Produce 101" at bounding box center [526, 403] width 111 height 54
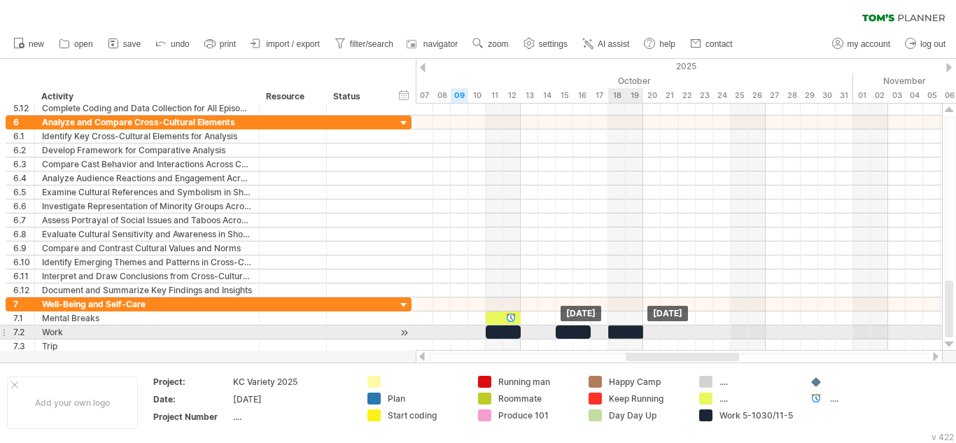
drag, startPoint x: 579, startPoint y: 335, endPoint x: 630, endPoint y: 336, distance: 51.8
click at [630, 336] on div at bounding box center [625, 331] width 35 height 13
drag, startPoint x: 632, startPoint y: 329, endPoint x: 697, endPoint y: 333, distance: 65.9
click at [697, 333] on div at bounding box center [695, 331] width 35 height 13
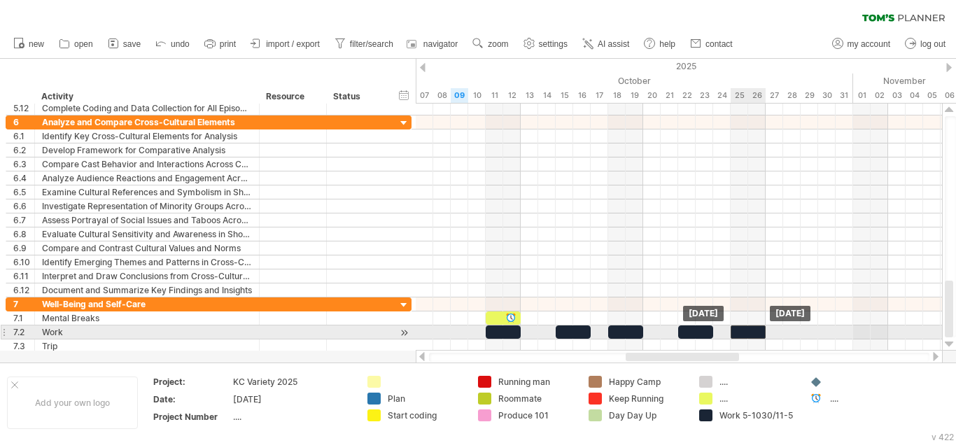
drag, startPoint x: 704, startPoint y: 334, endPoint x: 758, endPoint y: 336, distance: 54.6
click at [758, 336] on div at bounding box center [747, 331] width 35 height 13
drag, startPoint x: 749, startPoint y: 335, endPoint x: 820, endPoint y: 333, distance: 70.7
click at [820, 333] on div at bounding box center [817, 331] width 35 height 13
click at [810, 329] on div at bounding box center [817, 331] width 35 height 13
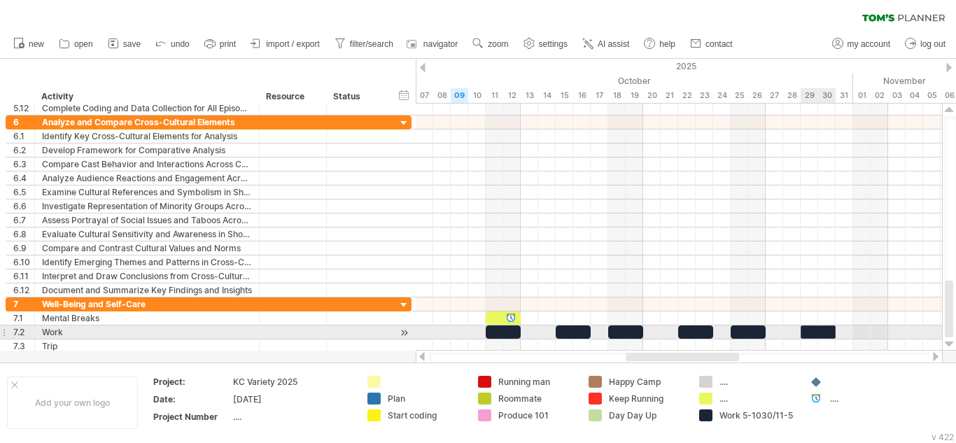
click at [811, 337] on div at bounding box center [817, 331] width 35 height 13
drag, startPoint x: 816, startPoint y: 327, endPoint x: 869, endPoint y: 331, distance: 52.6
click at [869, 331] on div at bounding box center [870, 331] width 35 height 13
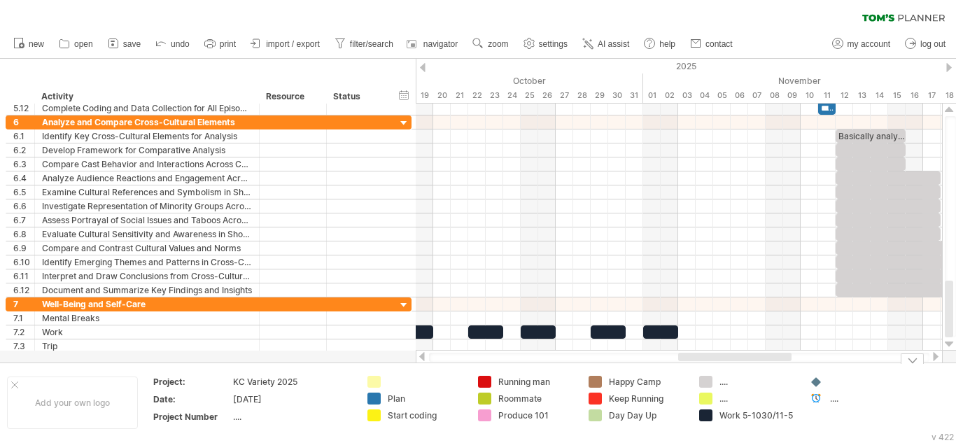
drag, startPoint x: 685, startPoint y: 354, endPoint x: 737, endPoint y: 366, distance: 53.8
click at [737, 366] on div "Trying to reach [DOMAIN_NAME] Connected again... 0% clear filter new 1" at bounding box center [478, 221] width 956 height 443
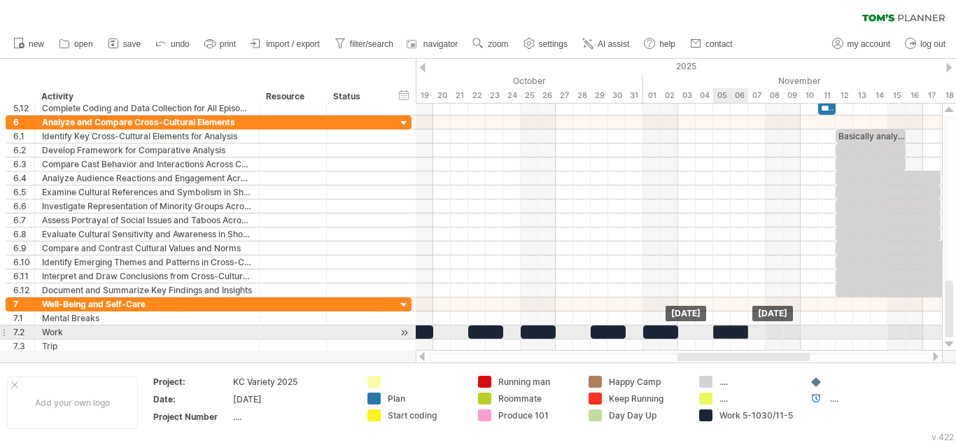
drag, startPoint x: 669, startPoint y: 334, endPoint x: 739, endPoint y: 332, distance: 70.0
click at [739, 332] on div at bounding box center [730, 331] width 35 height 13
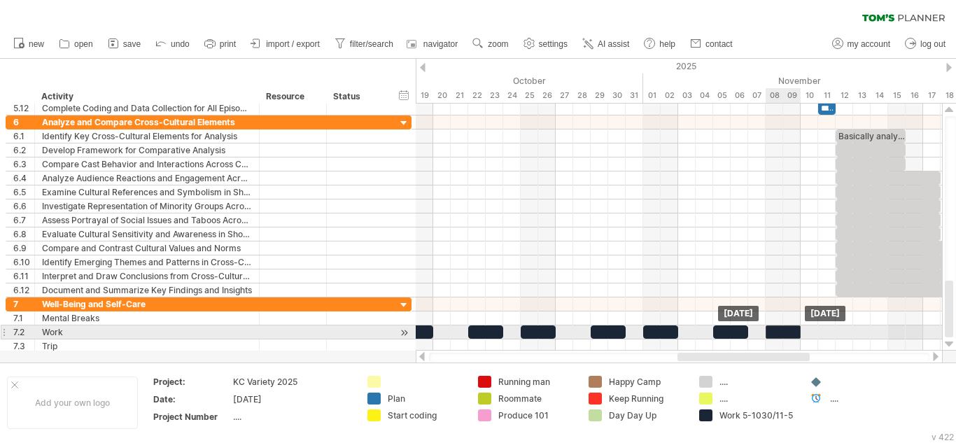
drag, startPoint x: 738, startPoint y: 333, endPoint x: 790, endPoint y: 336, distance: 51.9
click at [790, 336] on div at bounding box center [782, 331] width 35 height 13
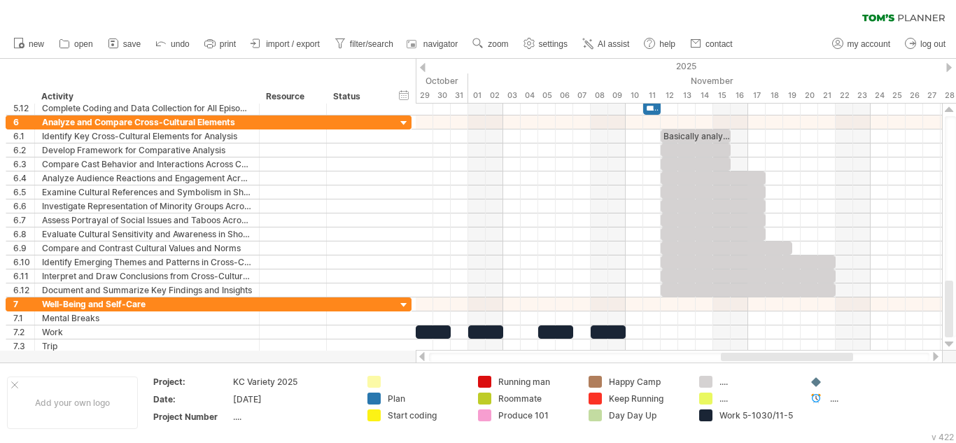
drag, startPoint x: 797, startPoint y: 357, endPoint x: 838, endPoint y: 368, distance: 42.8
click at [838, 368] on div "Trying to reach [DOMAIN_NAME] Connected again... 0% clear filter new 1" at bounding box center [478, 221] width 956 height 443
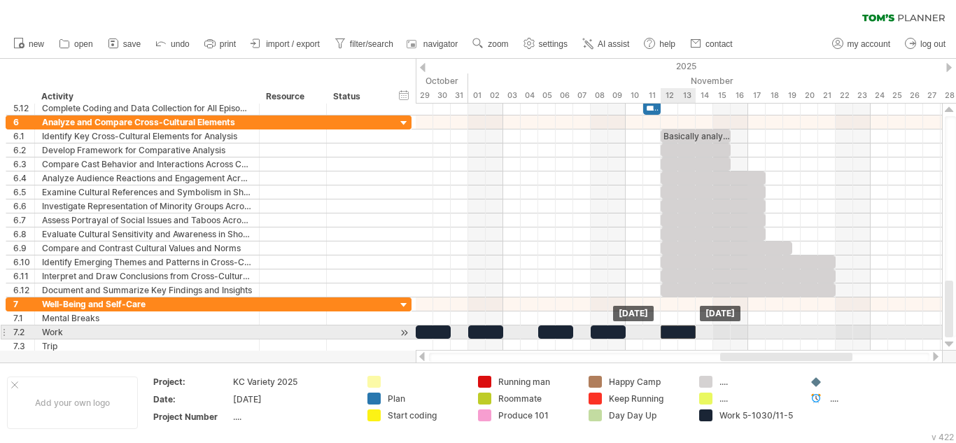
drag, startPoint x: 616, startPoint y: 336, endPoint x: 688, endPoint y: 339, distance: 72.1
click at [688, 339] on div "**********" at bounding box center [679, 227] width 526 height 247
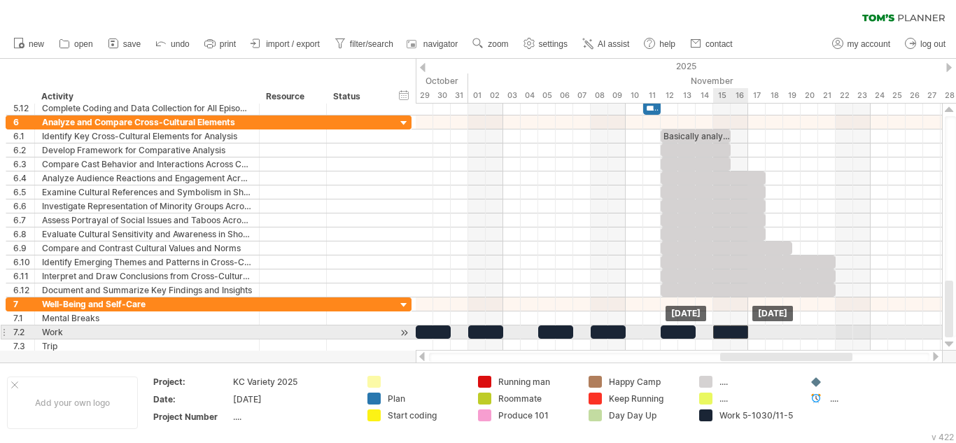
drag, startPoint x: 681, startPoint y: 328, endPoint x: 734, endPoint y: 334, distance: 52.8
click at [734, 334] on div at bounding box center [730, 331] width 35 height 13
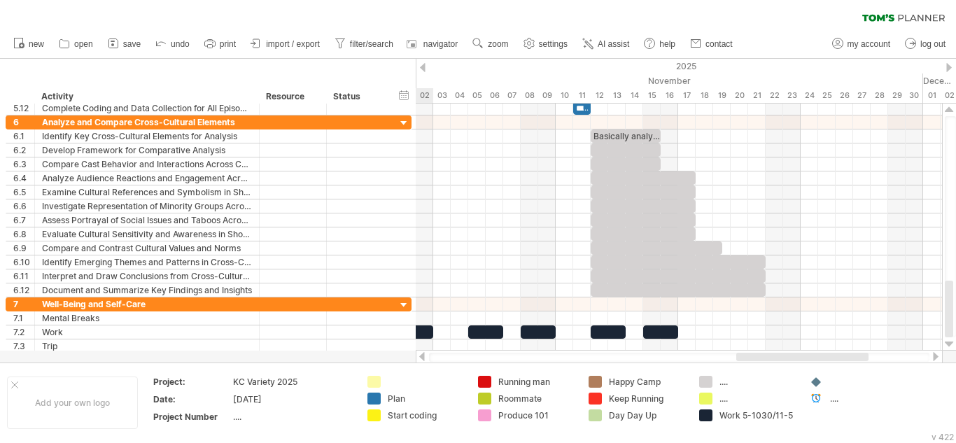
drag, startPoint x: 750, startPoint y: 358, endPoint x: 768, endPoint y: 360, distance: 18.2
click at [768, 360] on div at bounding box center [802, 357] width 132 height 8
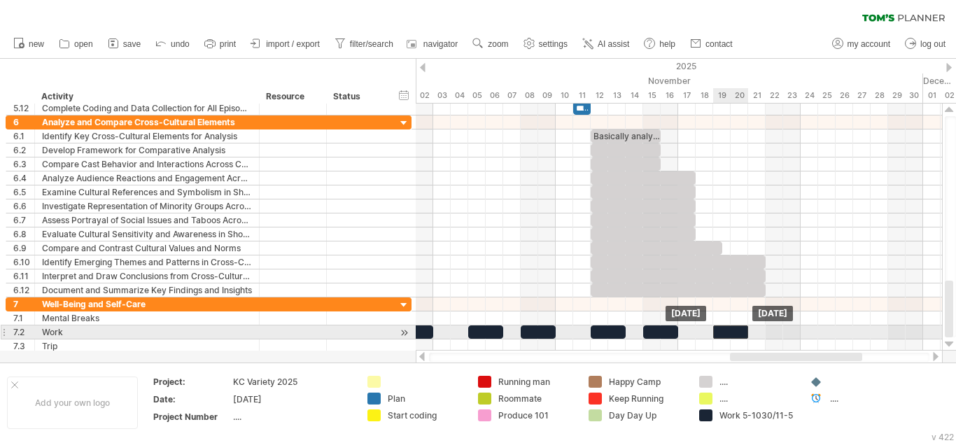
drag, startPoint x: 670, startPoint y: 332, endPoint x: 741, endPoint y: 334, distance: 71.4
click at [741, 334] on div at bounding box center [730, 331] width 35 height 13
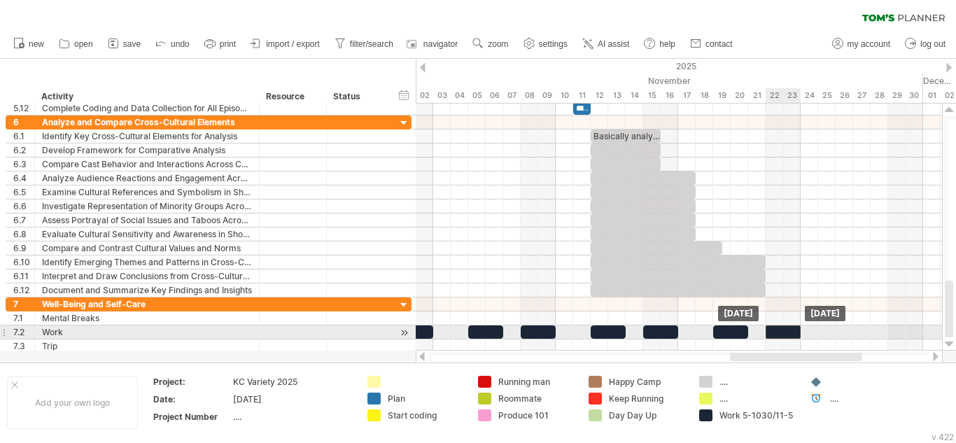
drag, startPoint x: 741, startPoint y: 334, endPoint x: 794, endPoint y: 337, distance: 52.6
click at [794, 337] on div at bounding box center [782, 331] width 35 height 13
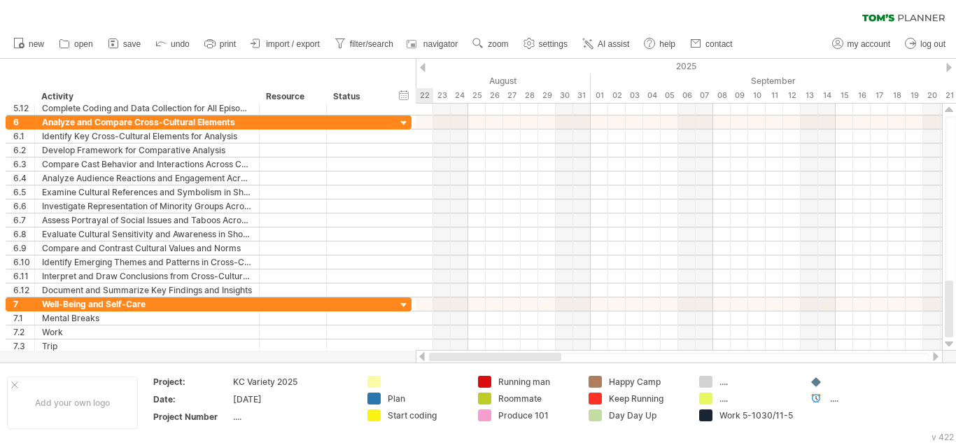
drag, startPoint x: 800, startPoint y: 358, endPoint x: 448, endPoint y: 360, distance: 352.6
click at [448, 360] on div at bounding box center [495, 357] width 132 height 8
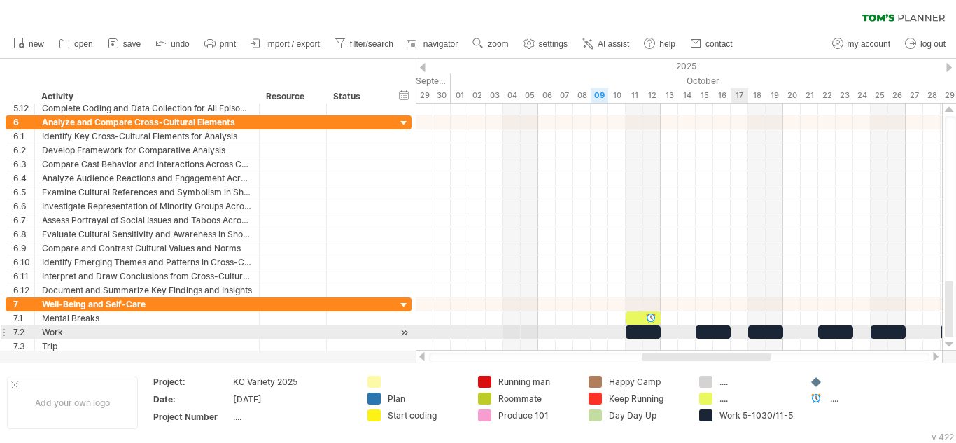
drag, startPoint x: 607, startPoint y: 358, endPoint x: 746, endPoint y: 335, distance: 141.1
click at [746, 335] on div "Trying to reach [DOMAIN_NAME] Connected again... 0% clear filter new 1" at bounding box center [478, 221] width 956 height 443
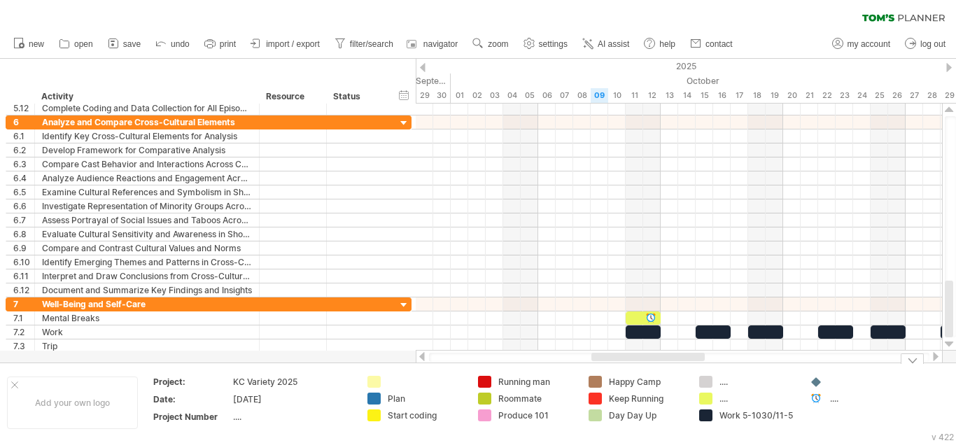
click at [758, 399] on div "...." at bounding box center [757, 398] width 76 height 12
type input "*"
type input "**********"
click at [736, 435] on div "Add your own logo Project: KC Variety 2025 Date: [DATE] Project Number .... Pla…" at bounding box center [478, 402] width 956 height 80
drag, startPoint x: 950, startPoint y: 303, endPoint x: 955, endPoint y: 314, distance: 12.2
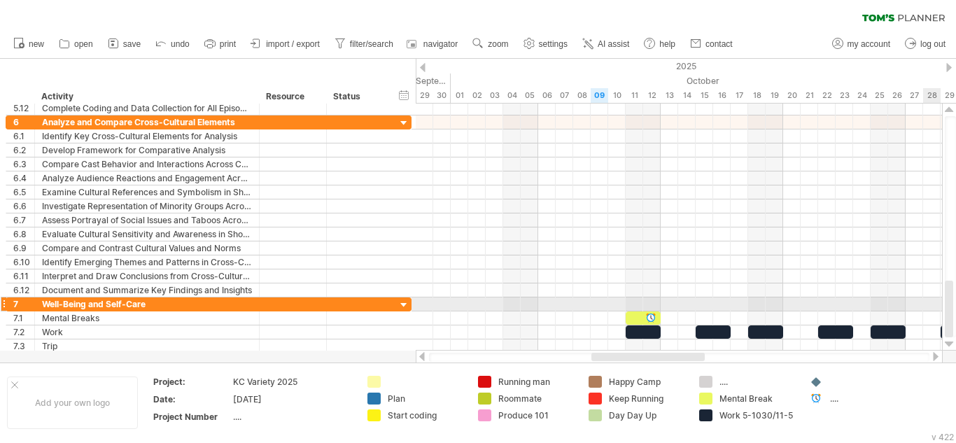
click at [955, 314] on div at bounding box center [949, 226] width 11 height 221
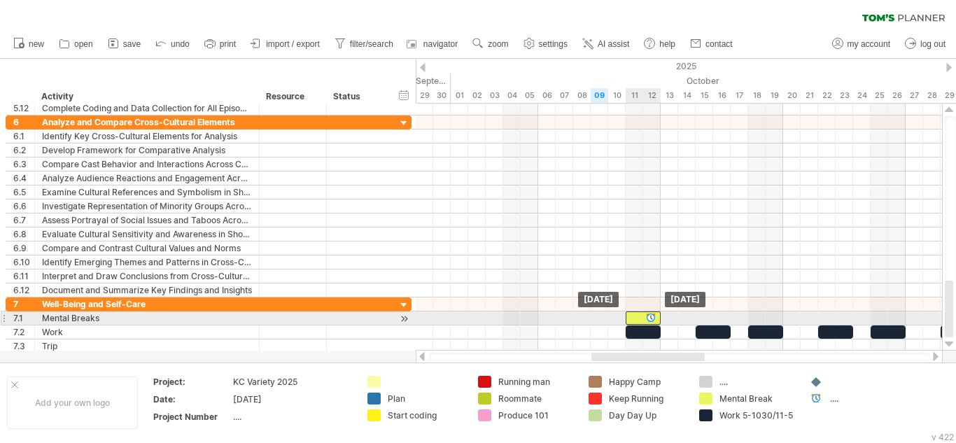
click at [637, 317] on div at bounding box center [642, 317] width 35 height 13
drag, startPoint x: 637, startPoint y: 317, endPoint x: 723, endPoint y: 315, distance: 86.1
click at [723, 315] on div at bounding box center [730, 317] width 35 height 13
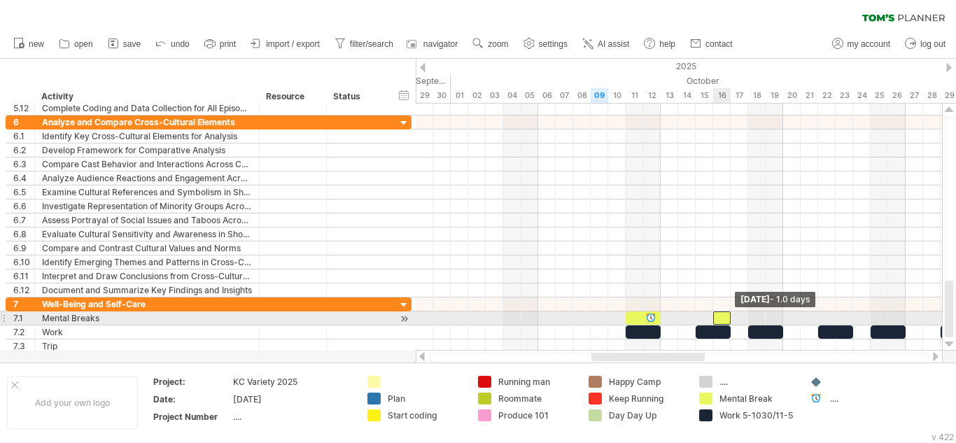
drag, startPoint x: 745, startPoint y: 319, endPoint x: 730, endPoint y: 319, distance: 14.7
click at [730, 319] on span at bounding box center [731, 317] width 6 height 13
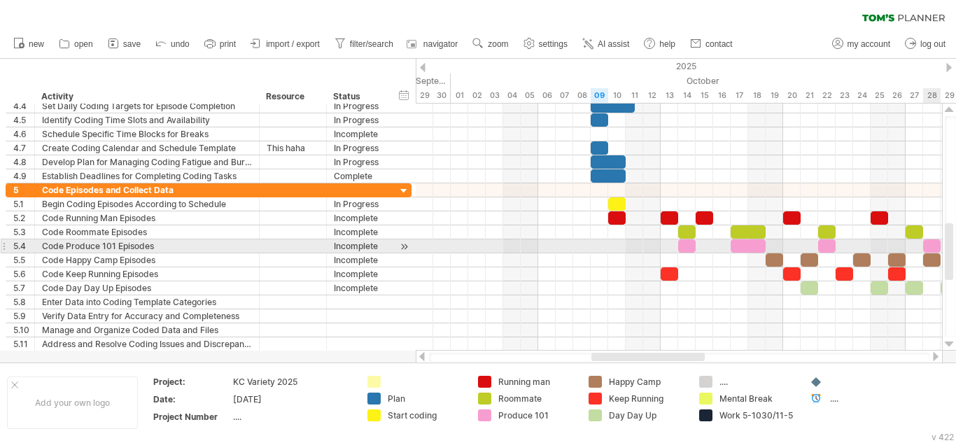
drag, startPoint x: 948, startPoint y: 306, endPoint x: 938, endPoint y: 249, distance: 58.2
click at [938, 249] on div "Trying to reach [DOMAIN_NAME] Connected again... 0% clear filter new 1" at bounding box center [478, 221] width 956 height 443
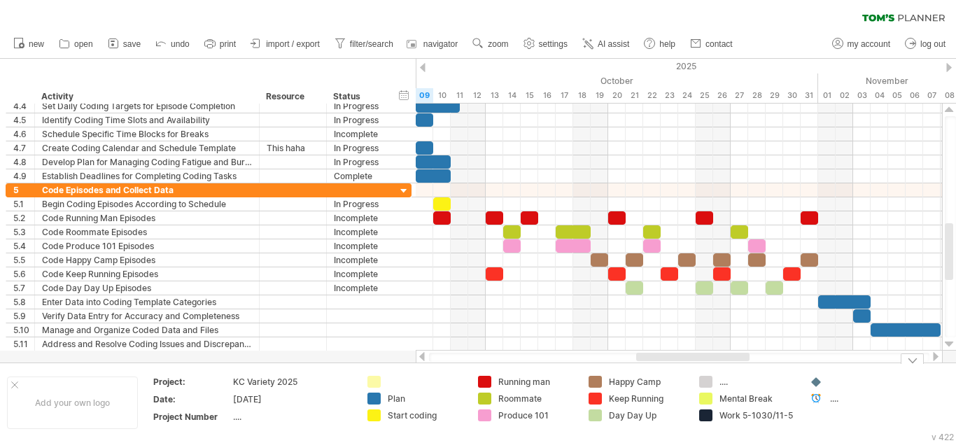
drag, startPoint x: 666, startPoint y: 359, endPoint x: 711, endPoint y: 362, distance: 44.9
click at [711, 362] on div "Trying to reach [DOMAIN_NAME] Connected again... 0% clear filter new 1" at bounding box center [478, 221] width 956 height 443
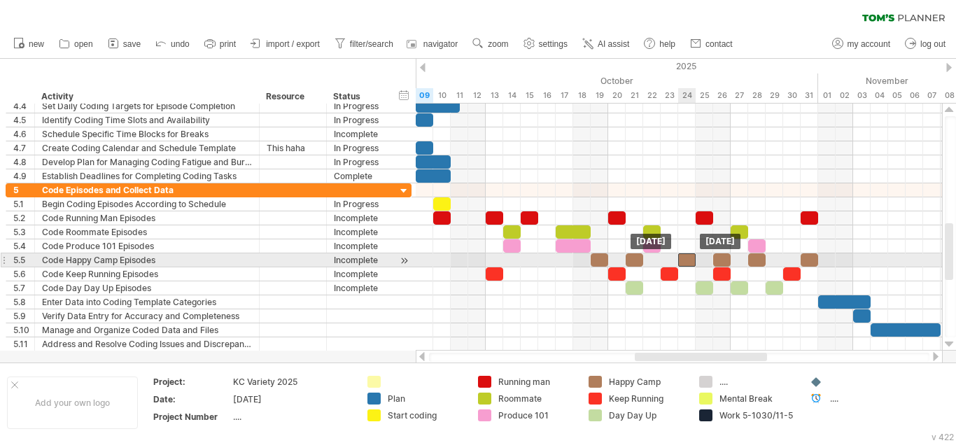
click at [683, 261] on div at bounding box center [686, 259] width 17 height 13
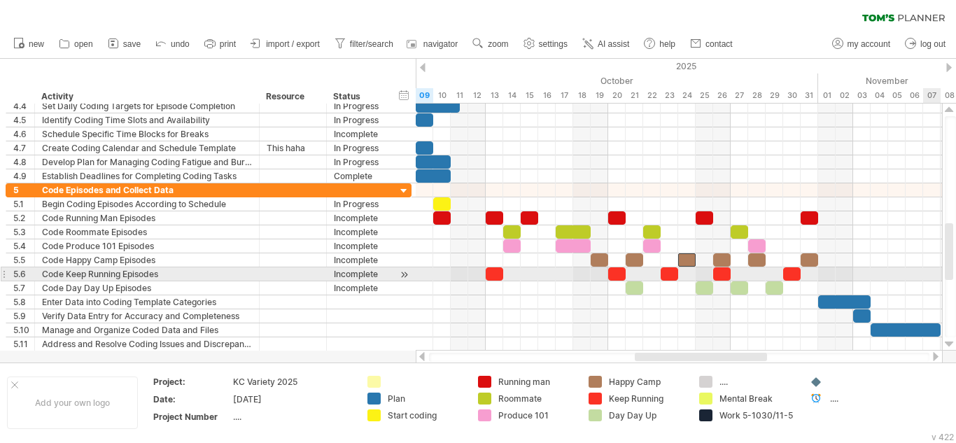
drag, startPoint x: 953, startPoint y: 239, endPoint x: 955, endPoint y: 279, distance: 40.6
click at [955, 279] on div at bounding box center [949, 226] width 11 height 221
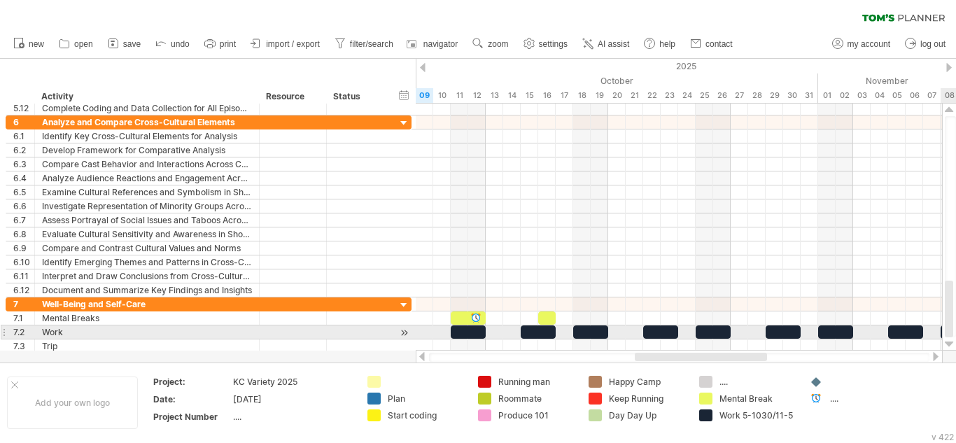
drag, startPoint x: 948, startPoint y: 257, endPoint x: 949, endPoint y: 331, distance: 73.5
click at [949, 331] on div at bounding box center [948, 309] width 8 height 57
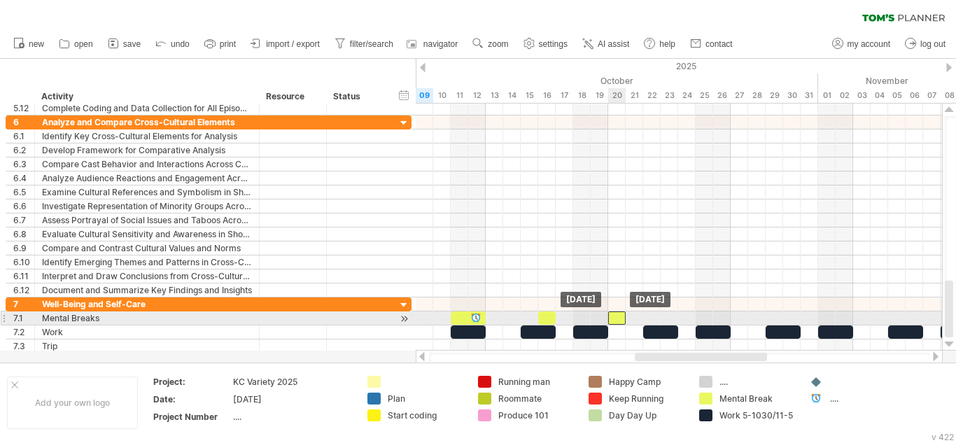
drag, startPoint x: 550, startPoint y: 315, endPoint x: 620, endPoint y: 313, distance: 70.7
click at [620, 313] on div at bounding box center [616, 317] width 17 height 13
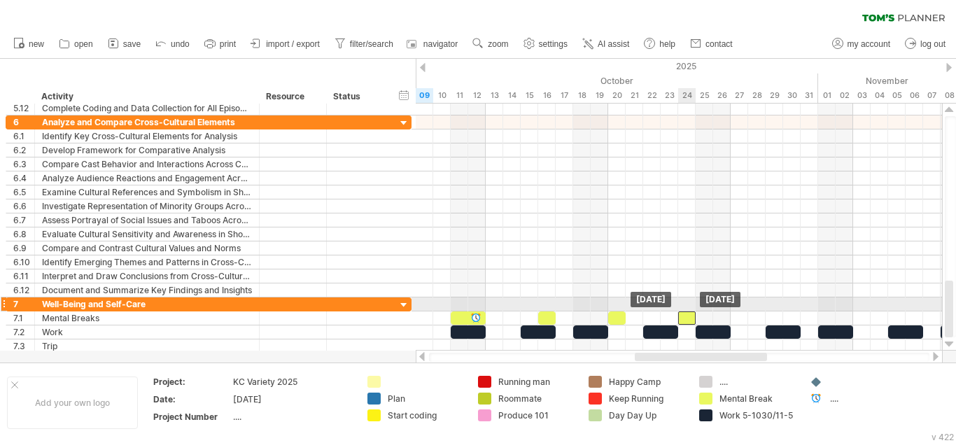
drag, startPoint x: 620, startPoint y: 313, endPoint x: 694, endPoint y: 311, distance: 73.5
click at [694, 311] on div "**********" at bounding box center [679, 227] width 526 height 247
drag, startPoint x: 951, startPoint y: 291, endPoint x: 946, endPoint y: 304, distance: 13.3
click at [946, 304] on div at bounding box center [948, 309] width 8 height 57
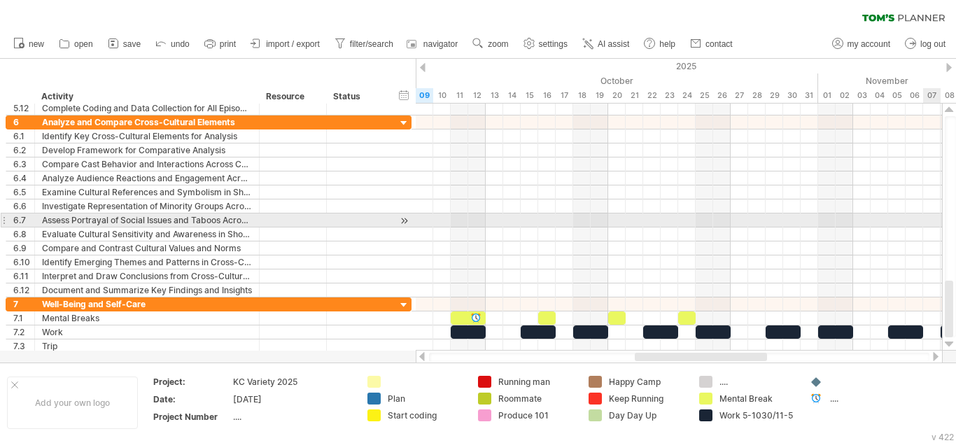
drag, startPoint x: 953, startPoint y: 292, endPoint x: 943, endPoint y: 200, distance: 92.9
click at [943, 200] on div at bounding box center [949, 227] width 15 height 247
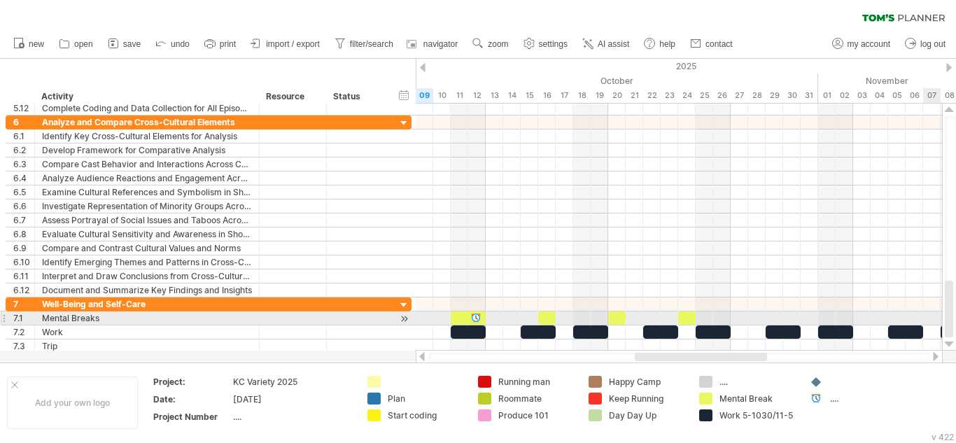
drag, startPoint x: 948, startPoint y: 299, endPoint x: 951, endPoint y: 321, distance: 22.0
click at [951, 321] on div at bounding box center [948, 309] width 8 height 57
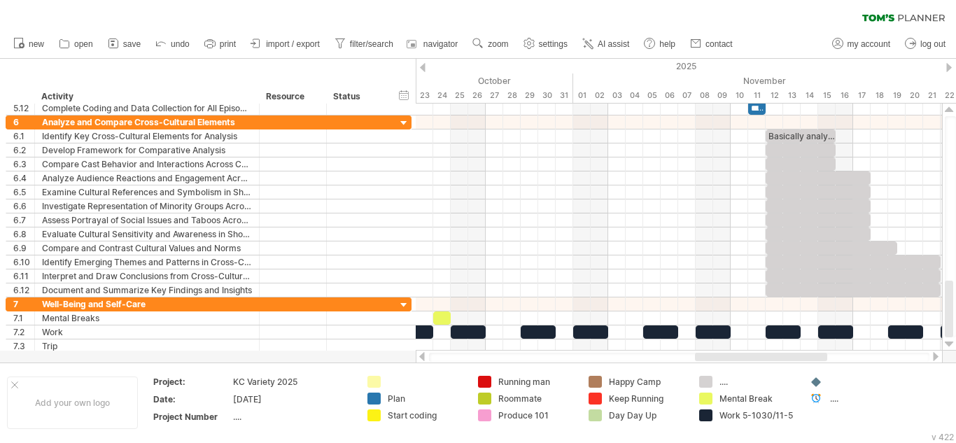
drag, startPoint x: 697, startPoint y: 360, endPoint x: 758, endPoint y: 360, distance: 60.2
click at [758, 360] on div at bounding box center [761, 357] width 132 height 8
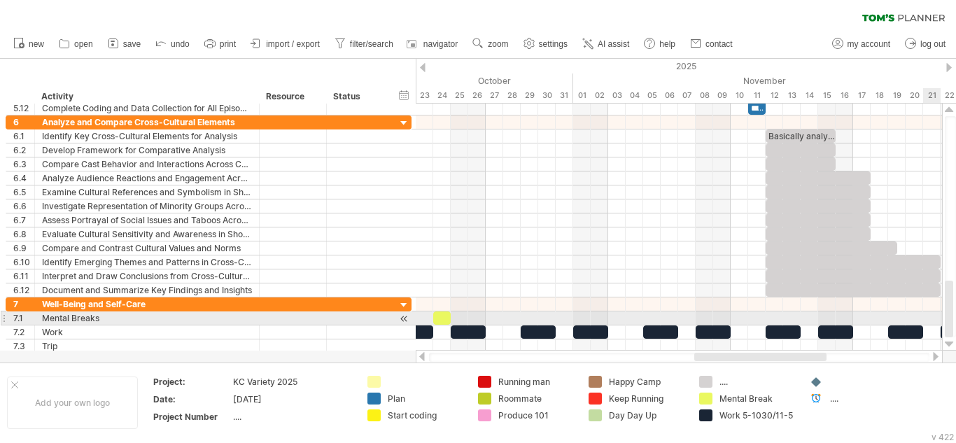
drag, startPoint x: 950, startPoint y: 306, endPoint x: 950, endPoint y: 315, distance: 9.1
click at [950, 315] on div at bounding box center [948, 309] width 8 height 57
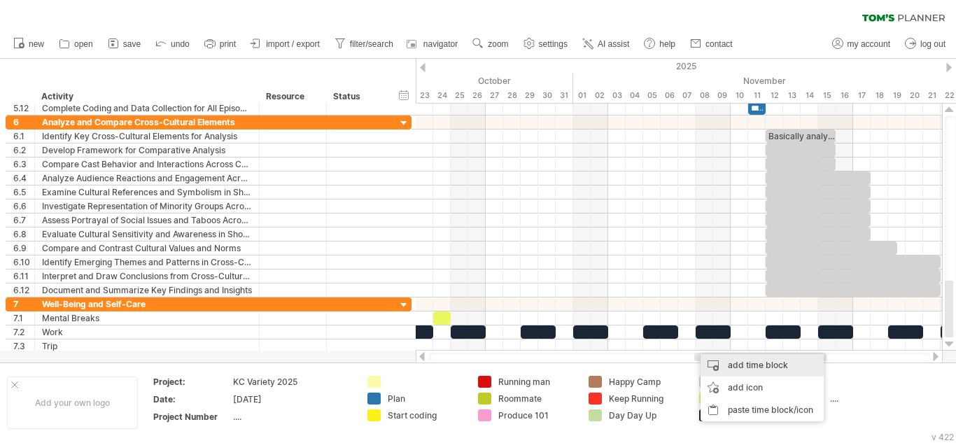
click at [718, 366] on div "add time block" at bounding box center [761, 365] width 123 height 22
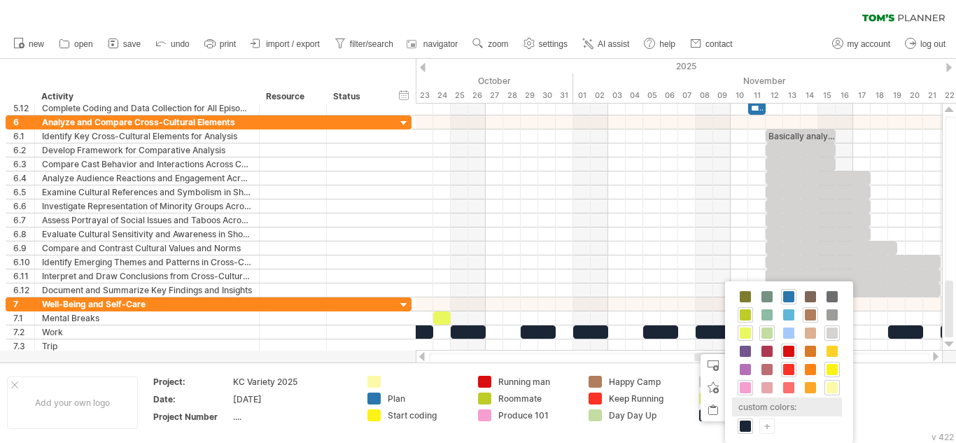
click at [765, 413] on div "custom colors:" at bounding box center [787, 406] width 110 height 19
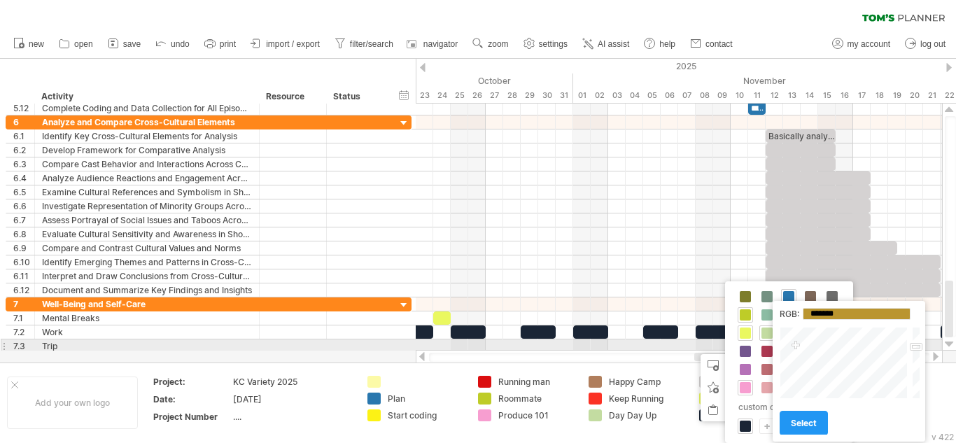
drag, startPoint x: 877, startPoint y: 348, endPoint x: 795, endPoint y: 346, distance: 81.9
click at [795, 346] on div at bounding box center [844, 363] width 130 height 72
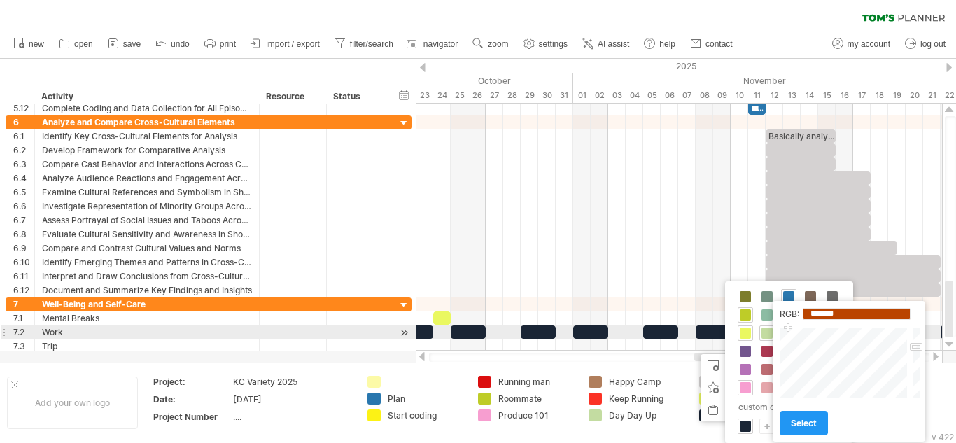
drag, startPoint x: 791, startPoint y: 344, endPoint x: 788, endPoint y: 325, distance: 19.2
click at [788, 327] on div "Close" at bounding box center [849, 363] width 141 height 72
type input "*******"
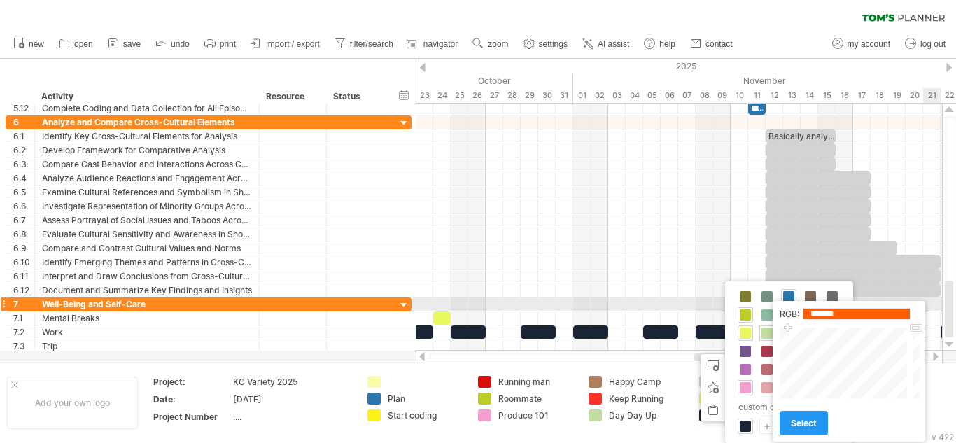
drag, startPoint x: 916, startPoint y: 335, endPoint x: 907, endPoint y: 303, distance: 33.6
click at [907, 303] on div "RGB: ******* Close select" at bounding box center [848, 371] width 152 height 141
click at [797, 424] on span "select" at bounding box center [803, 423] width 26 height 10
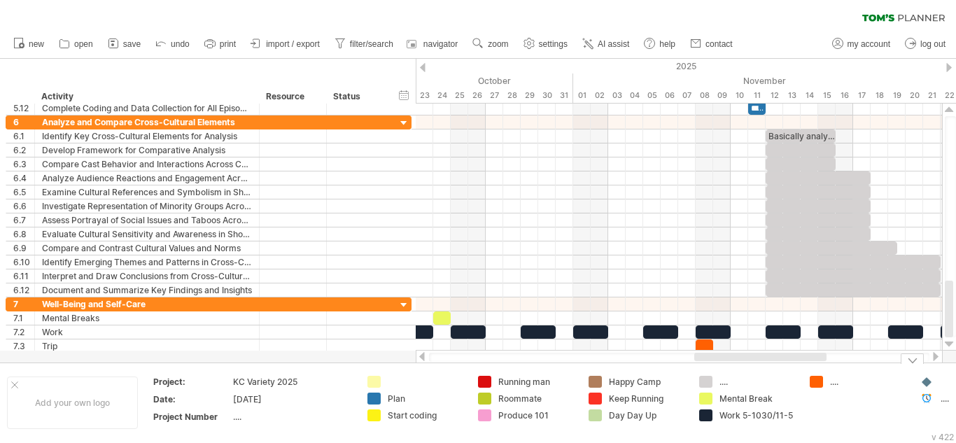
click at [830, 385] on div "...." at bounding box center [868, 382] width 76 height 12
type input "****"
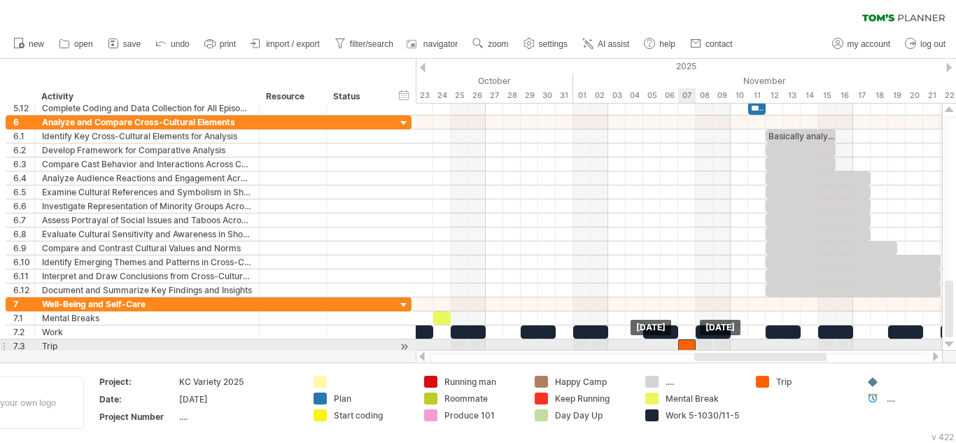
drag, startPoint x: 707, startPoint y: 343, endPoint x: 688, endPoint y: 340, distance: 18.5
click at [688, 340] on div at bounding box center [686, 345] width 17 height 13
click at [696, 348] on span at bounding box center [696, 345] width 6 height 13
click at [684, 345] on div at bounding box center [686, 345] width 17 height 13
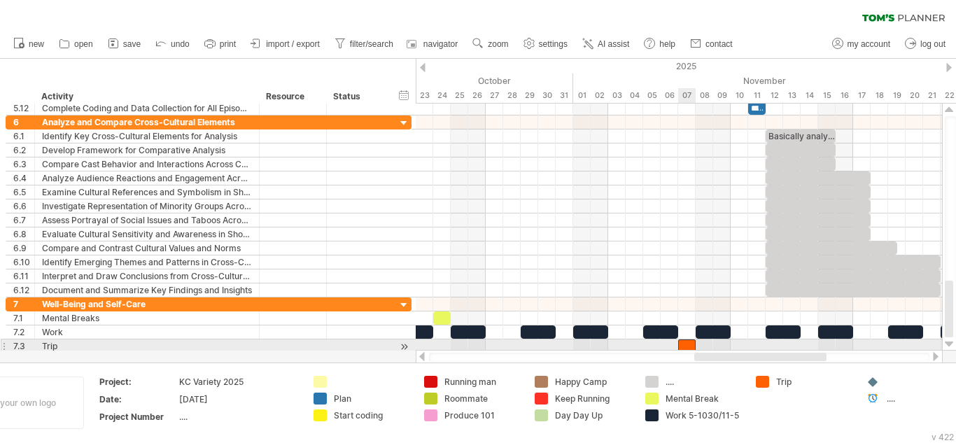
scroll to position [1, 0]
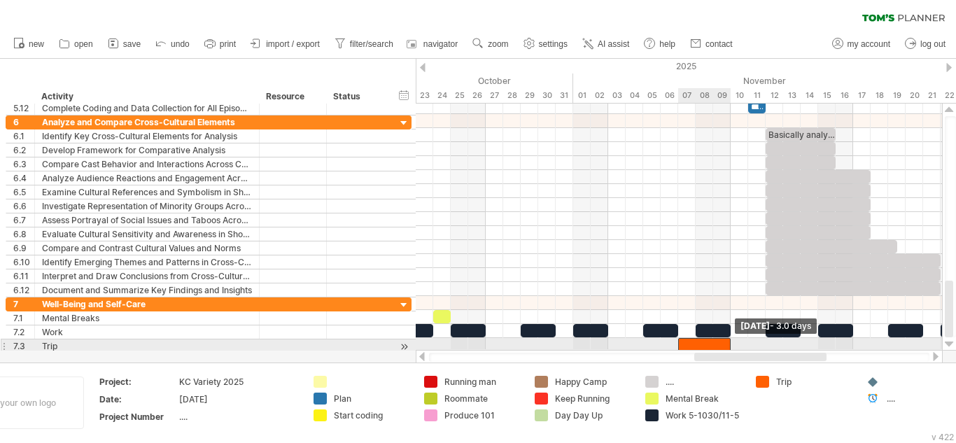
drag, startPoint x: 695, startPoint y: 345, endPoint x: 732, endPoint y: 343, distance: 37.8
click at [732, 343] on span at bounding box center [731, 344] width 6 height 13
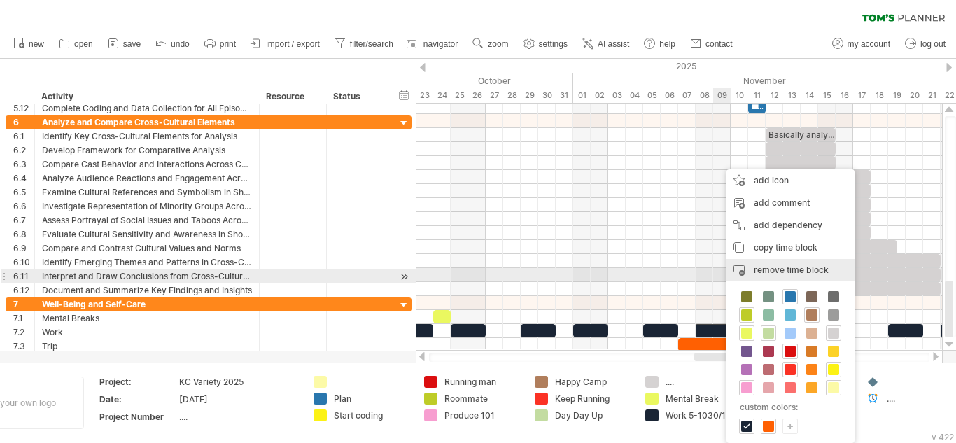
click at [779, 273] on span "remove time block" at bounding box center [790, 269] width 75 height 10
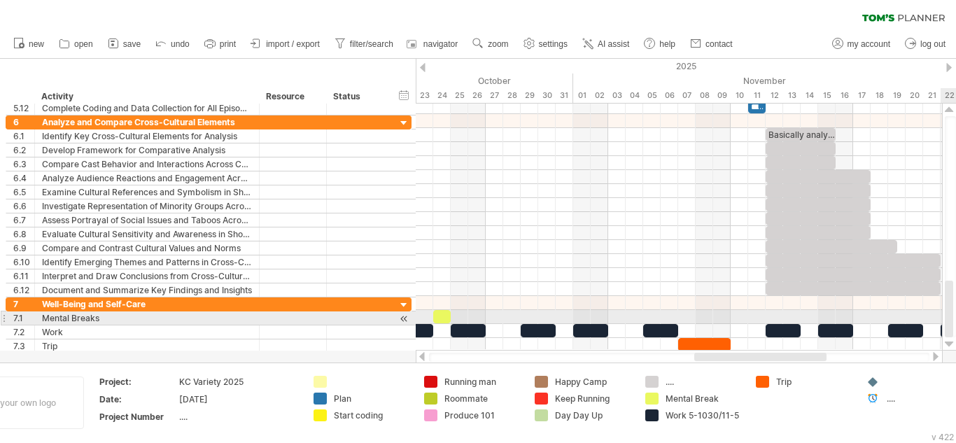
drag, startPoint x: 946, startPoint y: 299, endPoint x: 954, endPoint y: 321, distance: 23.3
click at [954, 321] on div at bounding box center [949, 226] width 11 height 221
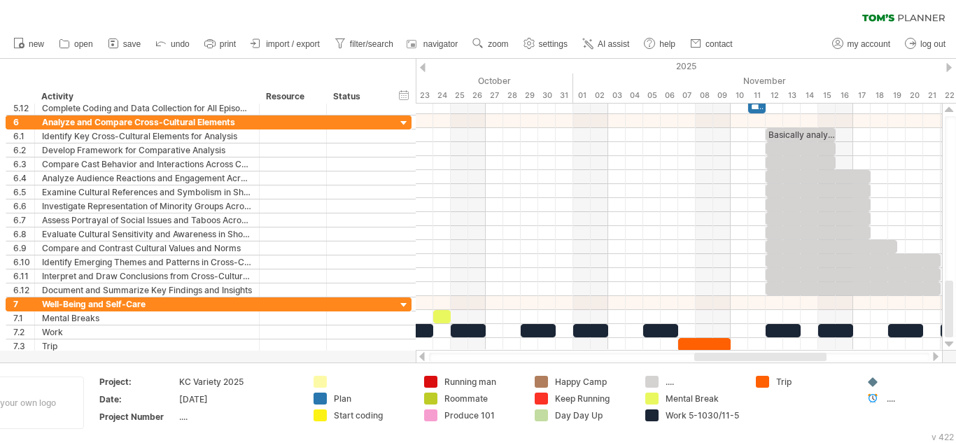
click at [816, 356] on div at bounding box center [760, 357] width 132 height 8
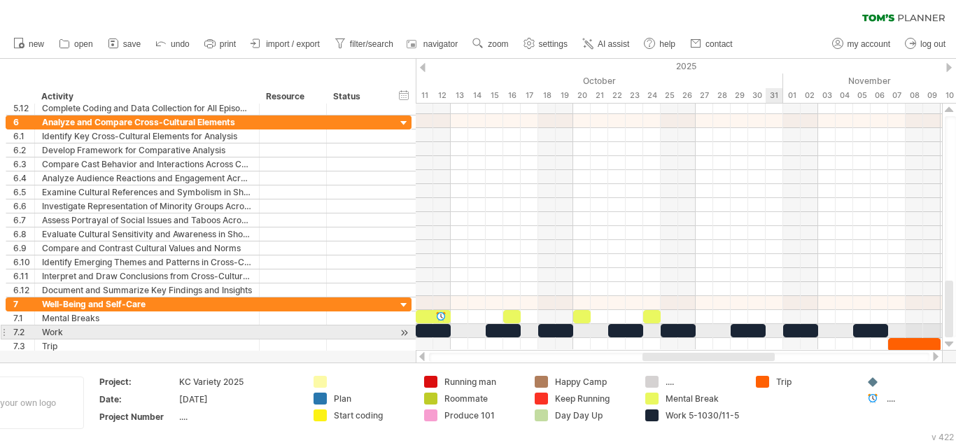
drag, startPoint x: 816, startPoint y: 356, endPoint x: 769, endPoint y: 334, distance: 51.6
click at [769, 334] on div "Trying to reach [DOMAIN_NAME] Connected again... 0% clear filter new 1" at bounding box center [478, 221] width 956 height 443
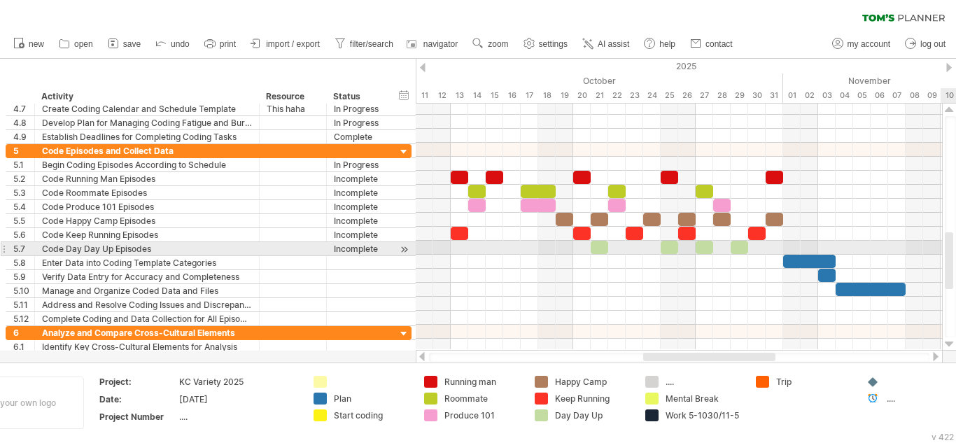
drag, startPoint x: 949, startPoint y: 298, endPoint x: 950, endPoint y: 250, distance: 48.3
click at [950, 250] on div at bounding box center [948, 260] width 8 height 57
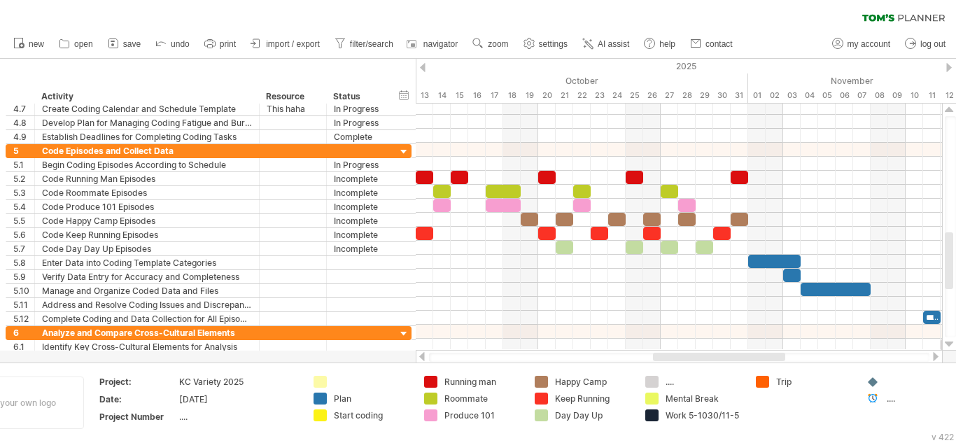
drag, startPoint x: 713, startPoint y: 358, endPoint x: 722, endPoint y: 360, distance: 9.2
click at [722, 360] on div at bounding box center [719, 357] width 132 height 8
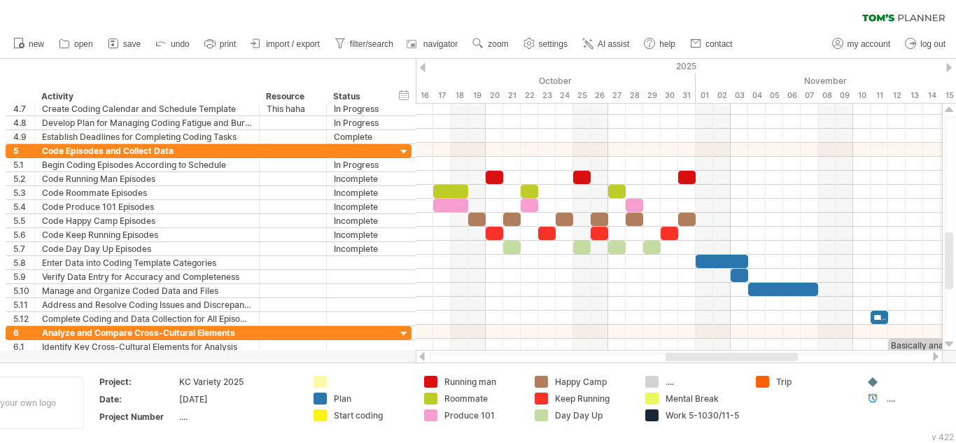
drag, startPoint x: 722, startPoint y: 360, endPoint x: 736, endPoint y: 359, distance: 14.0
click at [736, 359] on div at bounding box center [731, 357] width 132 height 8
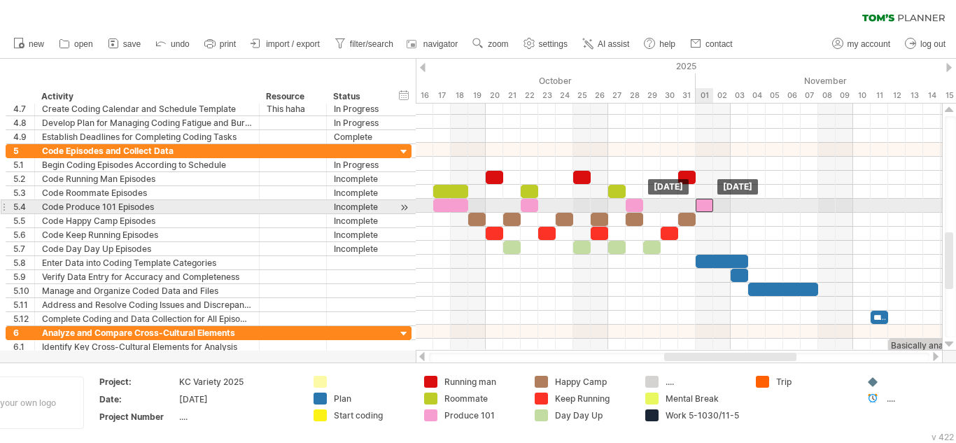
drag, startPoint x: 637, startPoint y: 204, endPoint x: 705, endPoint y: 203, distance: 67.9
click at [705, 203] on div at bounding box center [703, 205] width 17 height 13
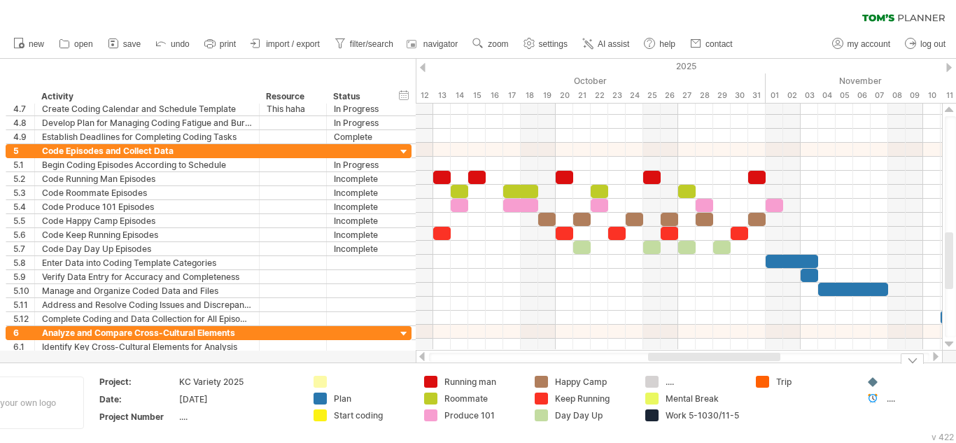
drag, startPoint x: 693, startPoint y: 360, endPoint x: 677, endPoint y: 374, distance: 21.3
click at [677, 374] on div "Trying to reach [DOMAIN_NAME] Connected again... 0% clear filter new 1" at bounding box center [478, 221] width 956 height 443
click at [668, 360] on div at bounding box center [711, 357] width 132 height 8
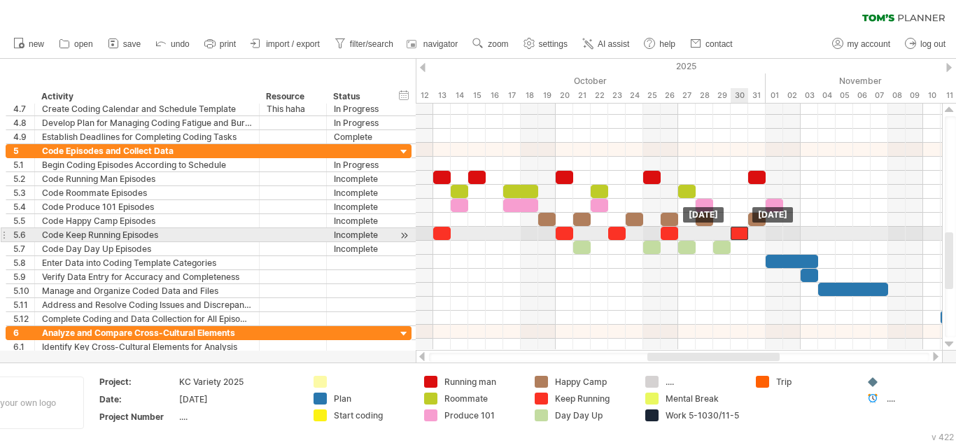
click at [737, 235] on div at bounding box center [738, 233] width 17 height 13
drag, startPoint x: 737, startPoint y: 235, endPoint x: 790, endPoint y: 236, distance: 53.2
click at [790, 236] on div at bounding box center [791, 233] width 17 height 13
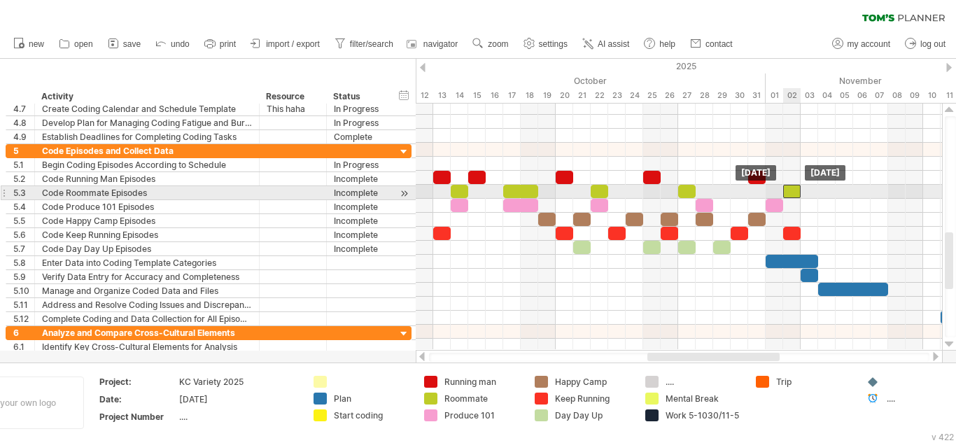
drag, startPoint x: 691, startPoint y: 187, endPoint x: 795, endPoint y: 189, distance: 104.2
click at [795, 189] on div at bounding box center [791, 191] width 17 height 13
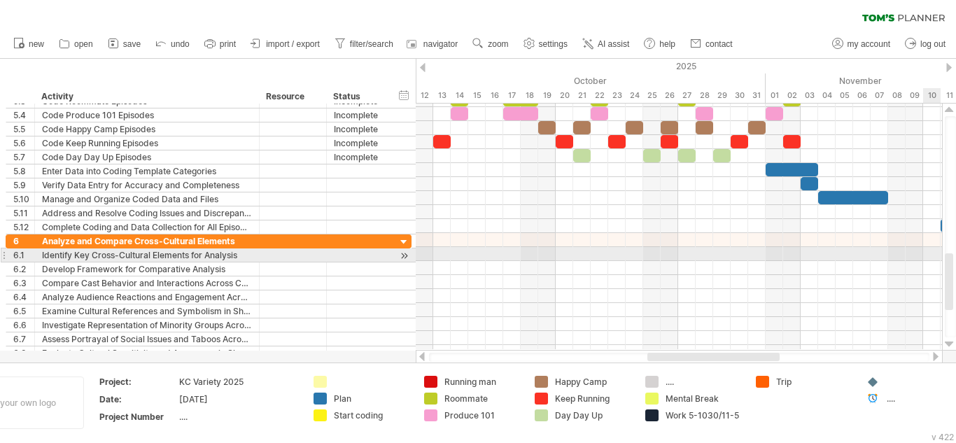
scroll to position [1, 0]
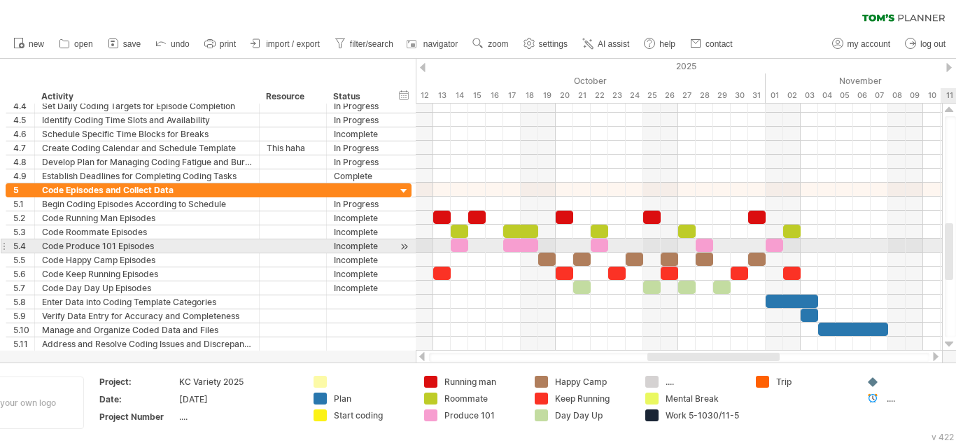
drag, startPoint x: 952, startPoint y: 251, endPoint x: 940, endPoint y: 242, distance: 15.0
click at [940, 242] on div "Trying to reach [DOMAIN_NAME] Connected again... 0% clear filter new 1" at bounding box center [478, 221] width 956 height 443
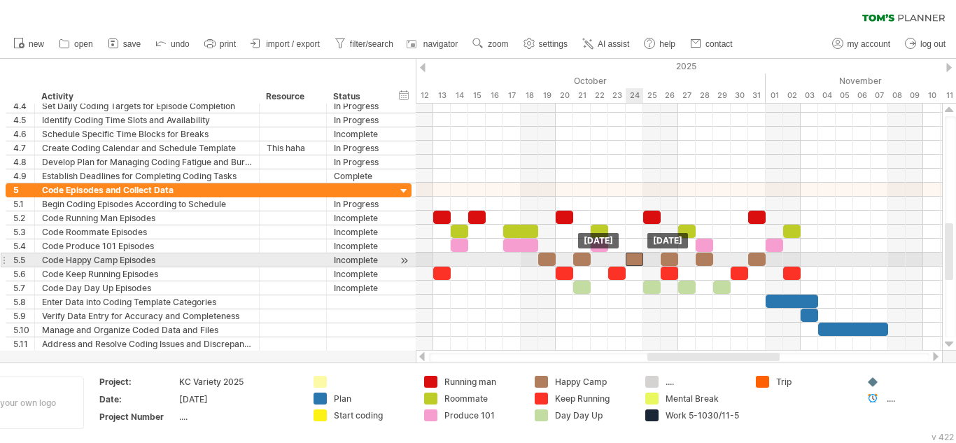
click at [638, 265] on div at bounding box center [633, 259] width 17 height 13
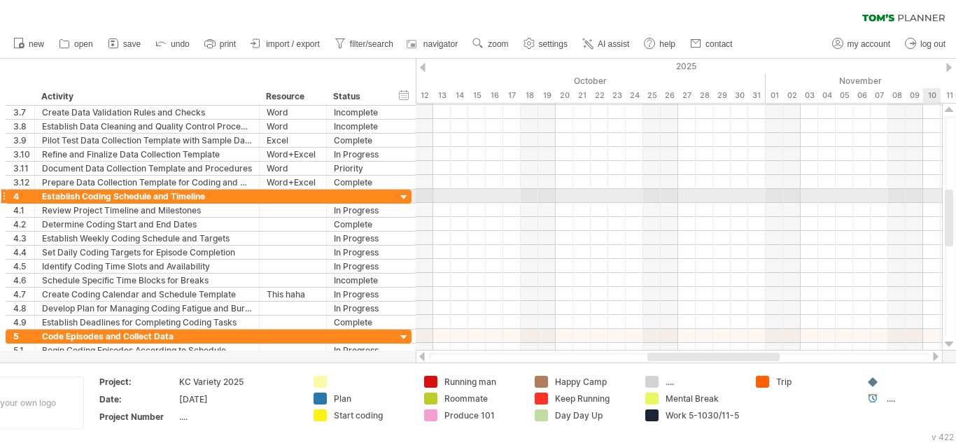
drag, startPoint x: 949, startPoint y: 233, endPoint x: 937, endPoint y: 201, distance: 34.1
click at [937, 201] on div "Trying to reach [DOMAIN_NAME] Connected again... 0% clear filter new 1" at bounding box center [478, 221] width 956 height 443
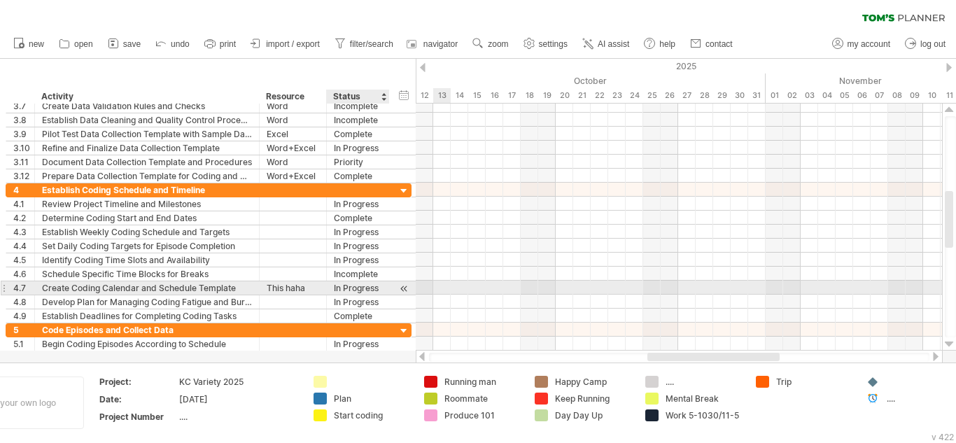
click at [369, 288] on div "In Progress" at bounding box center [358, 287] width 48 height 13
type input "*"
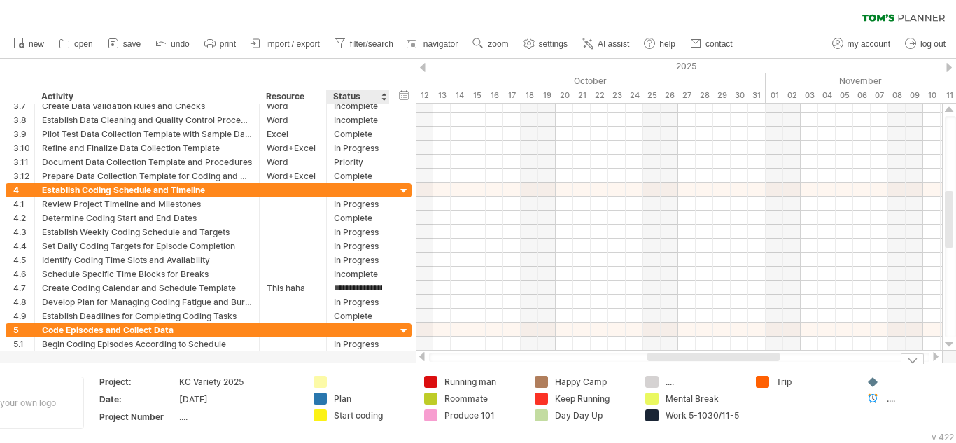
type input "********"
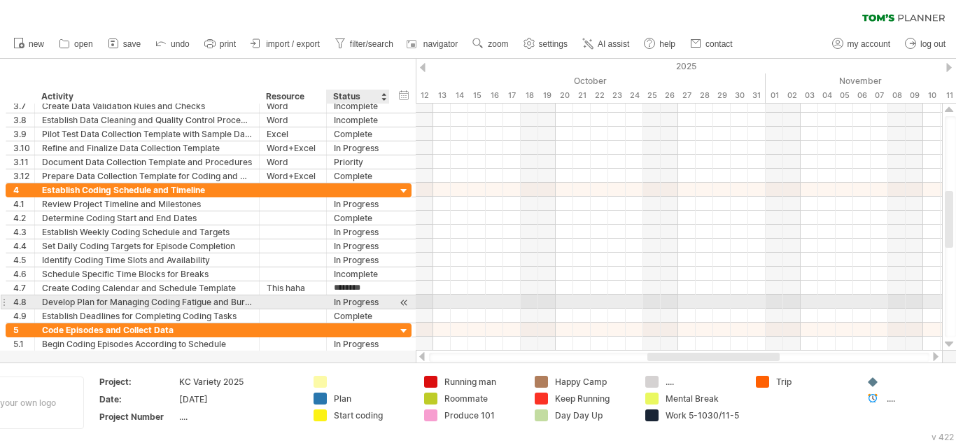
click at [351, 306] on div "In Progress" at bounding box center [358, 301] width 48 height 13
click at [351, 306] on input "**********" at bounding box center [358, 301] width 48 height 13
type input "*"
type input "********"
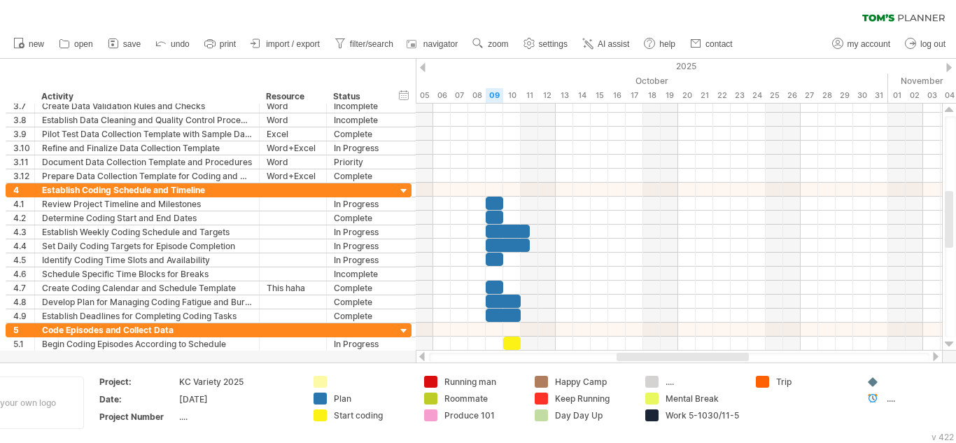
drag, startPoint x: 660, startPoint y: 359, endPoint x: 630, endPoint y: 353, distance: 31.3
click at [630, 353] on div at bounding box center [682, 357] width 132 height 8
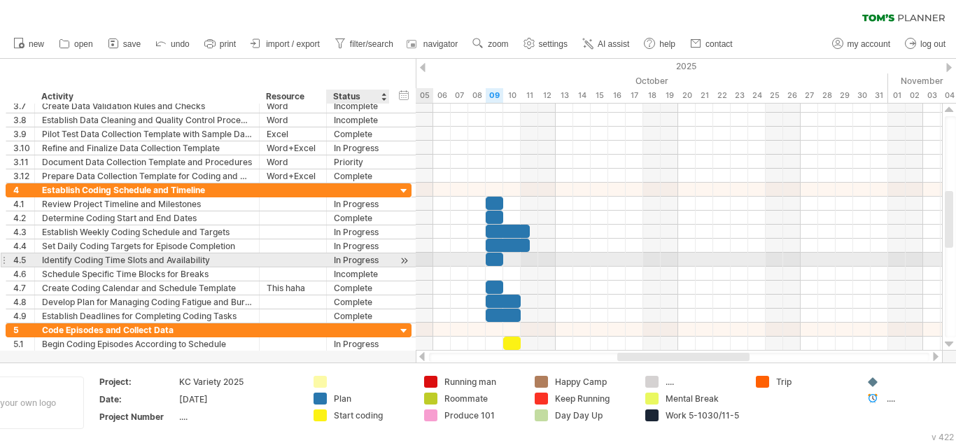
click at [374, 260] on div "In Progress" at bounding box center [358, 259] width 48 height 13
type input "*"
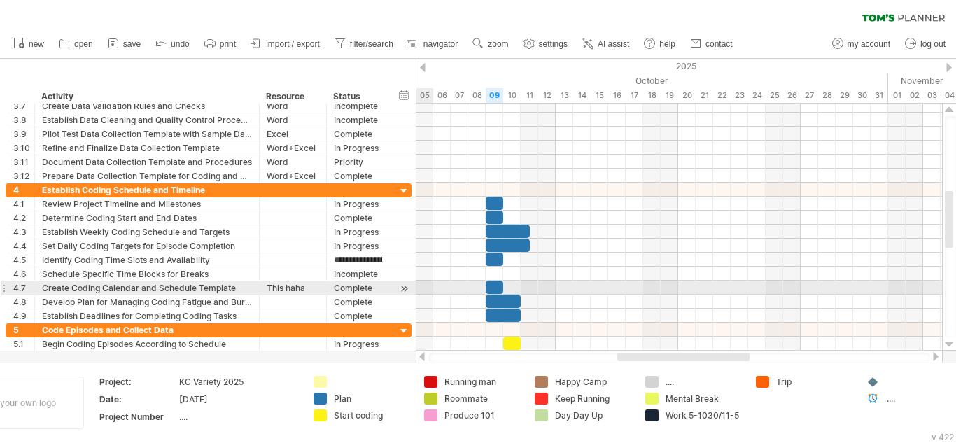
type input "********"
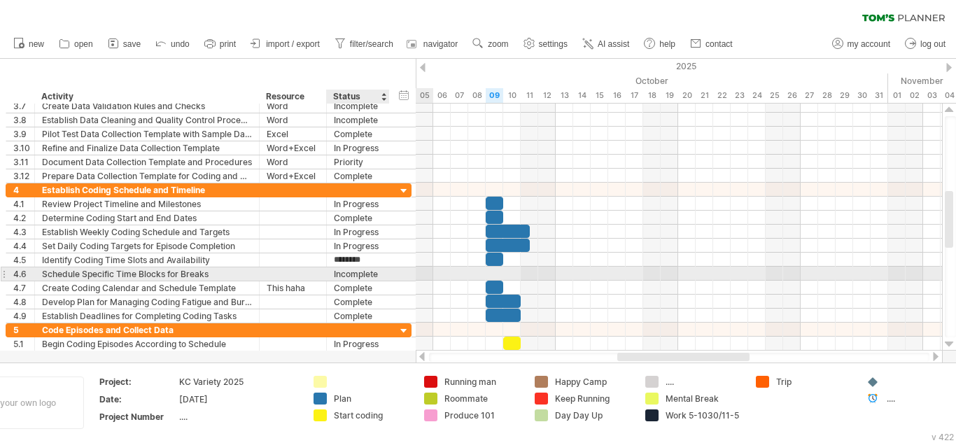
click at [380, 277] on div "Incomplete" at bounding box center [358, 273] width 48 height 13
type input "*"
type input "**********"
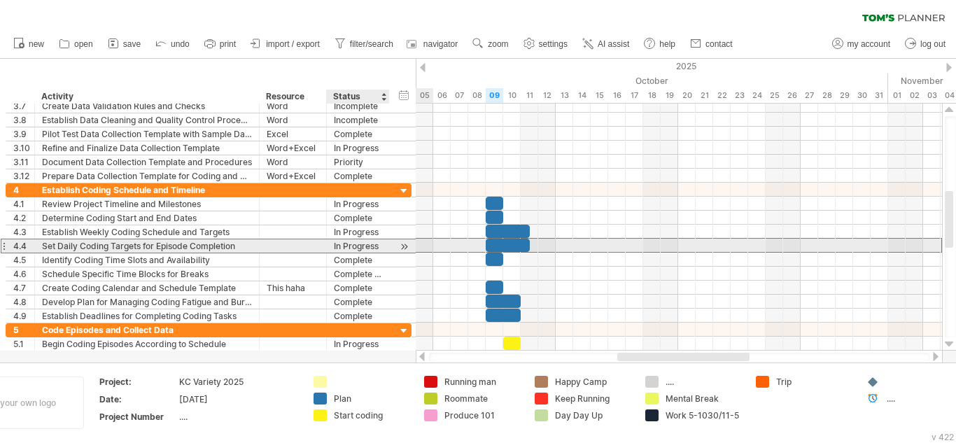
click at [379, 246] on div "In Progress" at bounding box center [358, 245] width 48 height 13
type input "*"
type input "********"
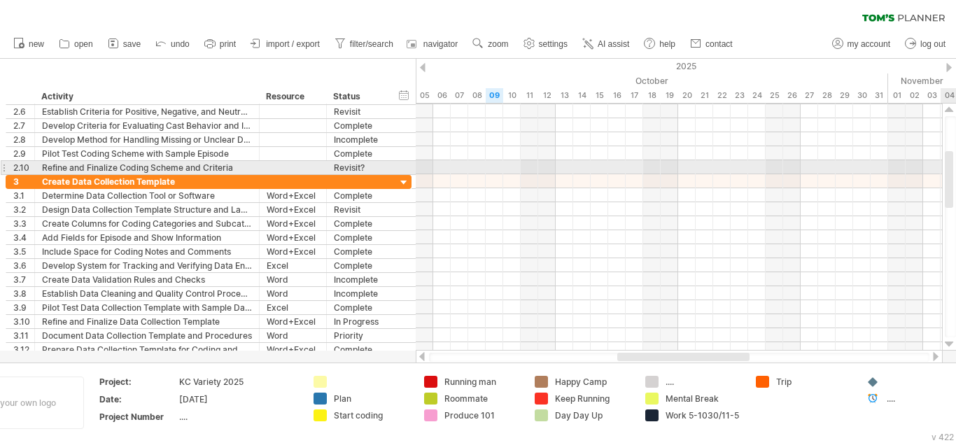
drag, startPoint x: 949, startPoint y: 204, endPoint x: 948, endPoint y: 164, distance: 39.9
click at [948, 164] on div at bounding box center [948, 179] width 8 height 57
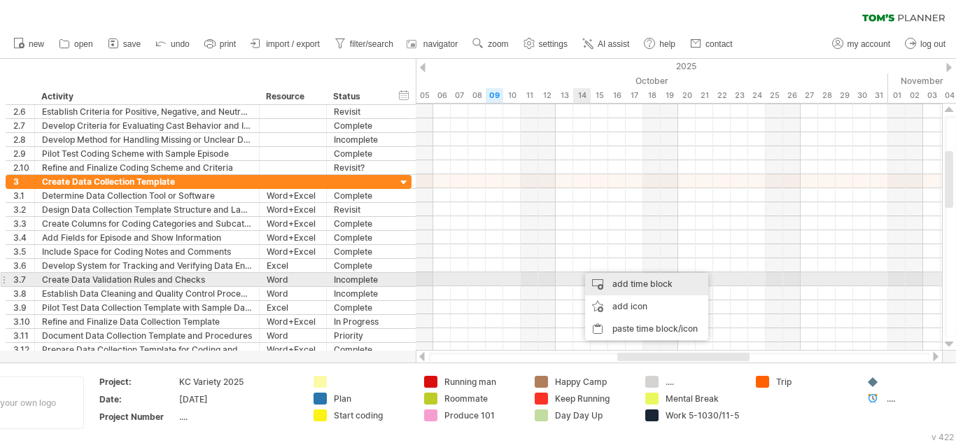
click at [597, 285] on div "add time block" at bounding box center [646, 284] width 123 height 22
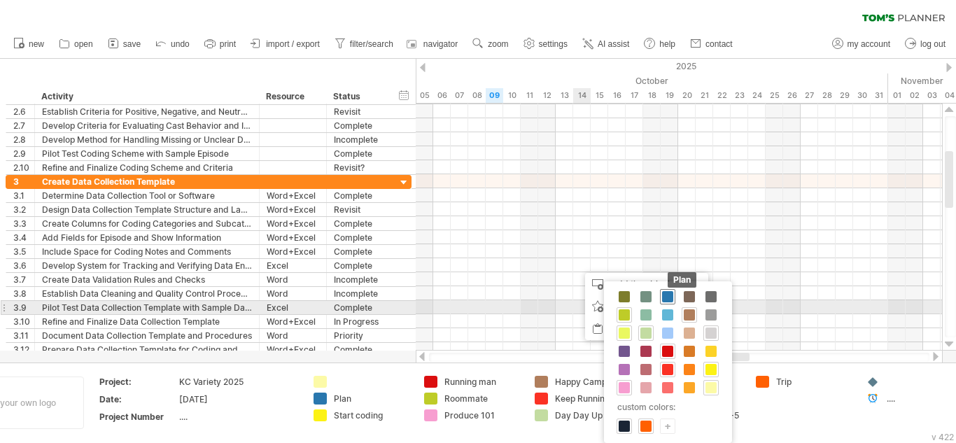
click at [666, 303] on div "Plan" at bounding box center [667, 296] width 15 height 15
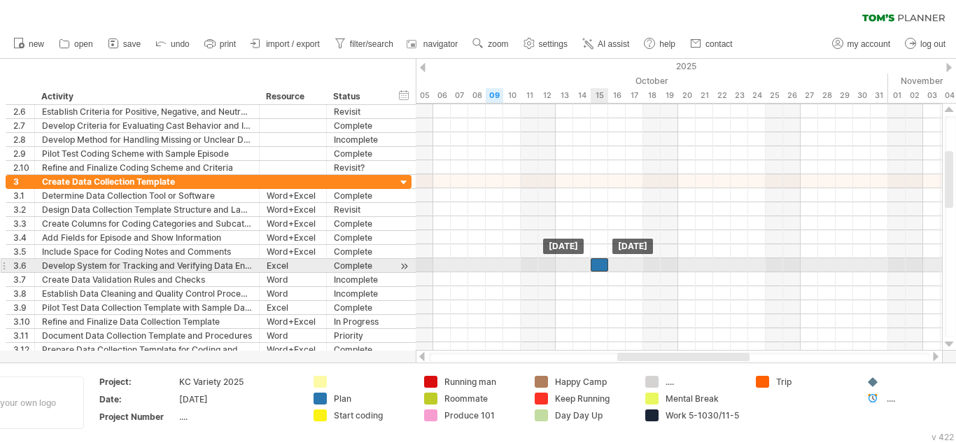
drag, startPoint x: 591, startPoint y: 264, endPoint x: 602, endPoint y: 269, distance: 11.9
click at [602, 269] on div at bounding box center [598, 264] width 17 height 13
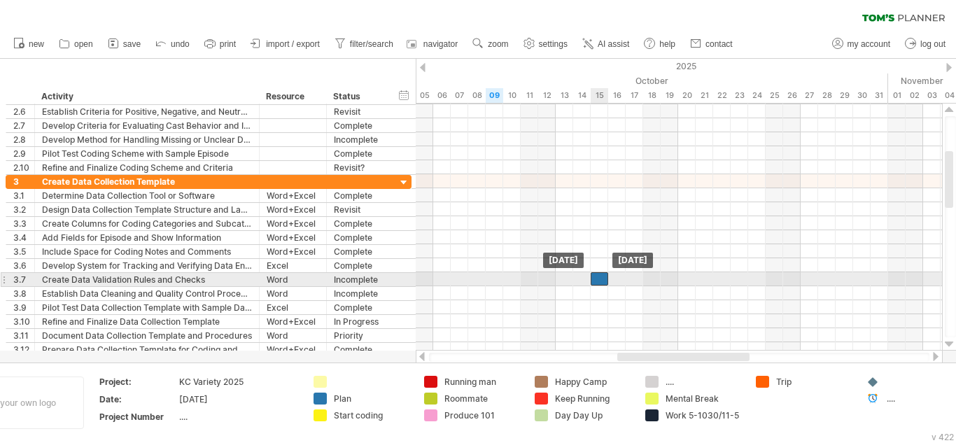
drag, startPoint x: 602, startPoint y: 269, endPoint x: 599, endPoint y: 278, distance: 9.5
click at [599, 278] on div at bounding box center [598, 278] width 17 height 13
drag, startPoint x: 606, startPoint y: 275, endPoint x: 643, endPoint y: 280, distance: 36.7
click at [643, 280] on span at bounding box center [643, 278] width 6 height 13
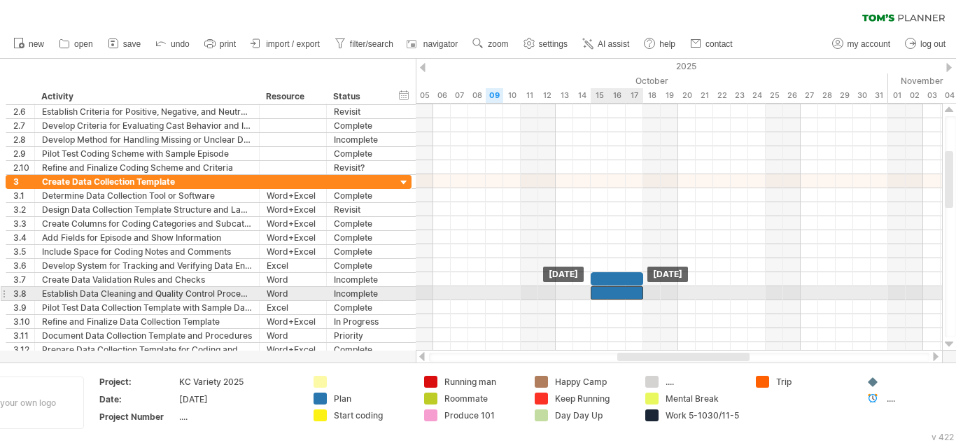
drag, startPoint x: 598, startPoint y: 282, endPoint x: 602, endPoint y: 292, distance: 11.1
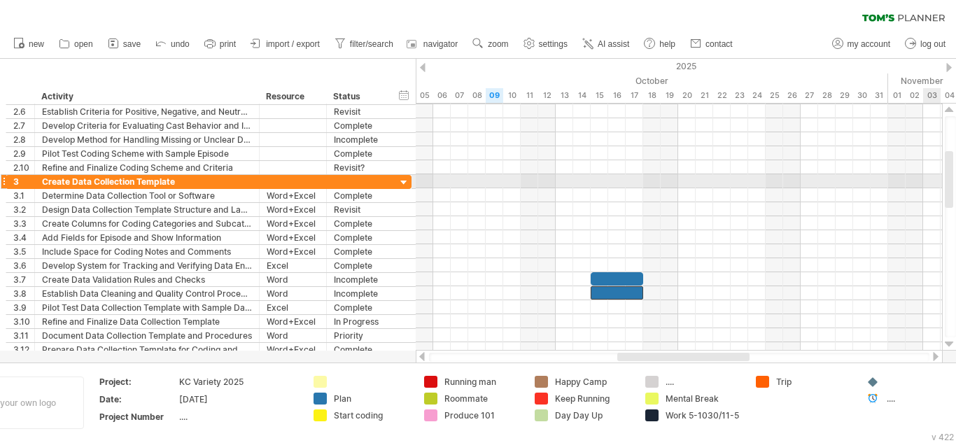
drag, startPoint x: 955, startPoint y: 174, endPoint x: 955, endPoint y: 183, distance: 8.4
click at [955, 183] on div at bounding box center [949, 226] width 11 height 221
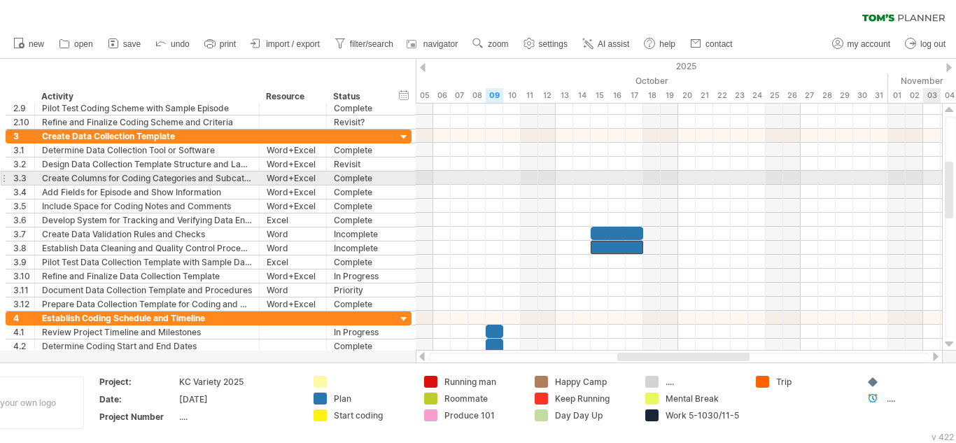
drag, startPoint x: 949, startPoint y: 177, endPoint x: 950, endPoint y: 187, distance: 10.5
click at [950, 187] on div at bounding box center [948, 190] width 8 height 57
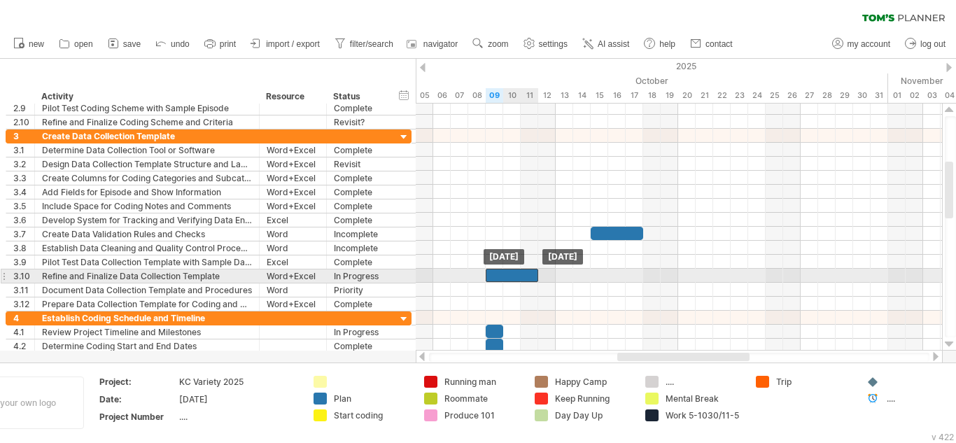
drag, startPoint x: 634, startPoint y: 246, endPoint x: 527, endPoint y: 276, distance: 111.0
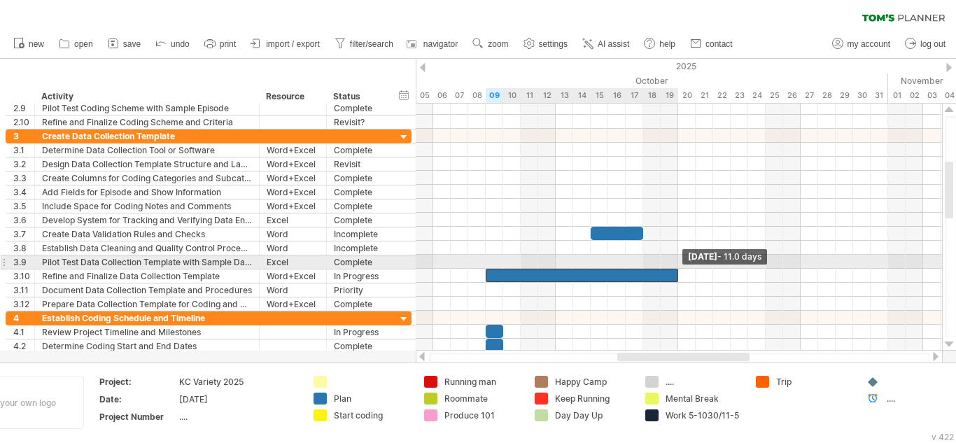
drag, startPoint x: 538, startPoint y: 276, endPoint x: 676, endPoint y: 260, distance: 138.7
click at [676, 260] on div "**********" at bounding box center [679, 227] width 526 height 247
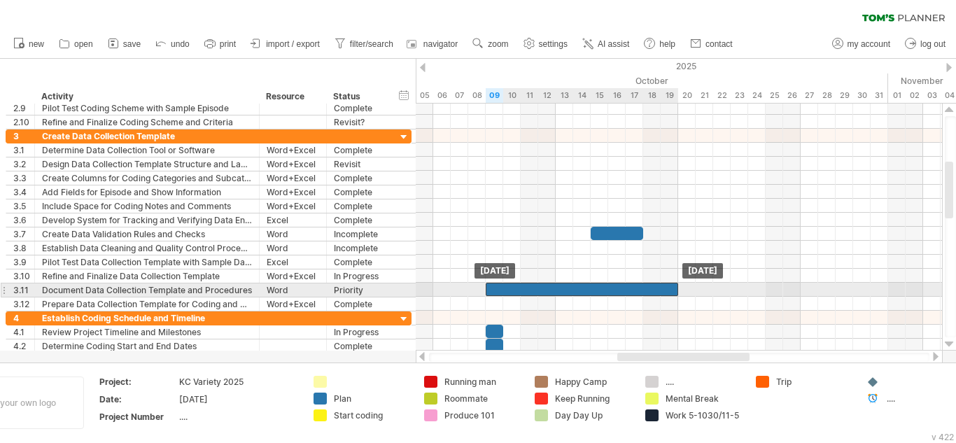
drag, startPoint x: 635, startPoint y: 274, endPoint x: 636, endPoint y: 285, distance: 11.2
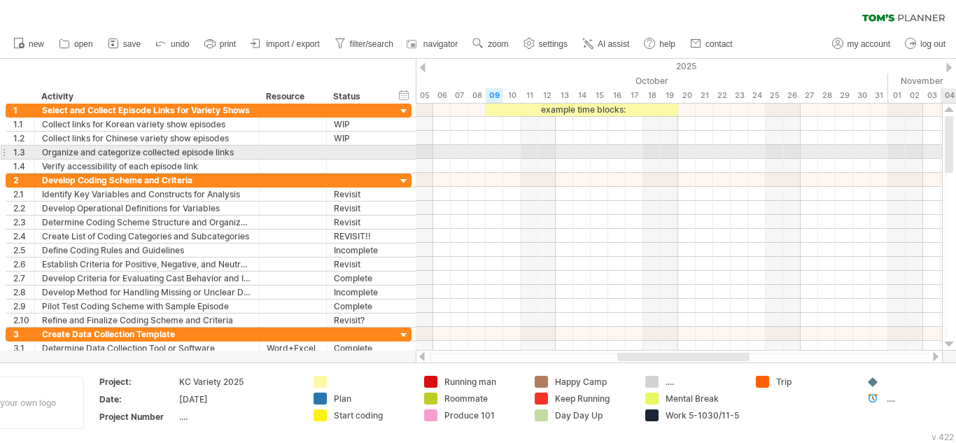
drag, startPoint x: 947, startPoint y: 194, endPoint x: 950, endPoint y: 146, distance: 48.3
click at [950, 146] on div at bounding box center [948, 144] width 8 height 57
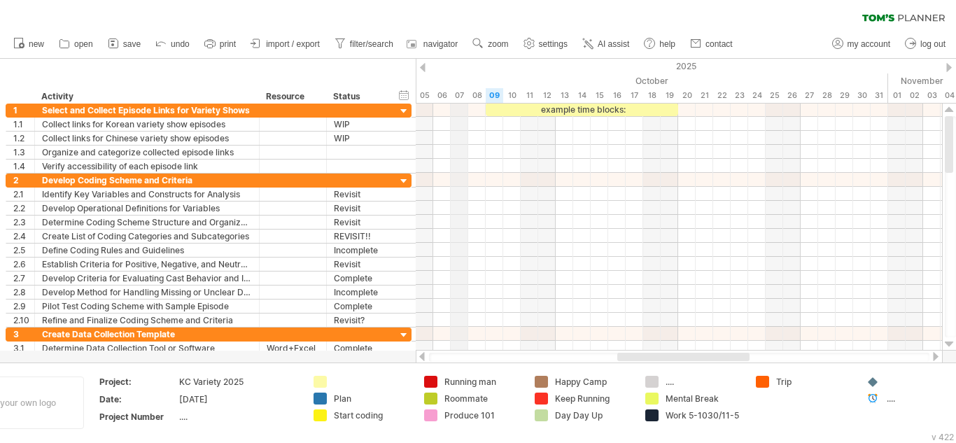
click at [457, 59] on div "2025" at bounding box center [660, 66] width 2588 height 15
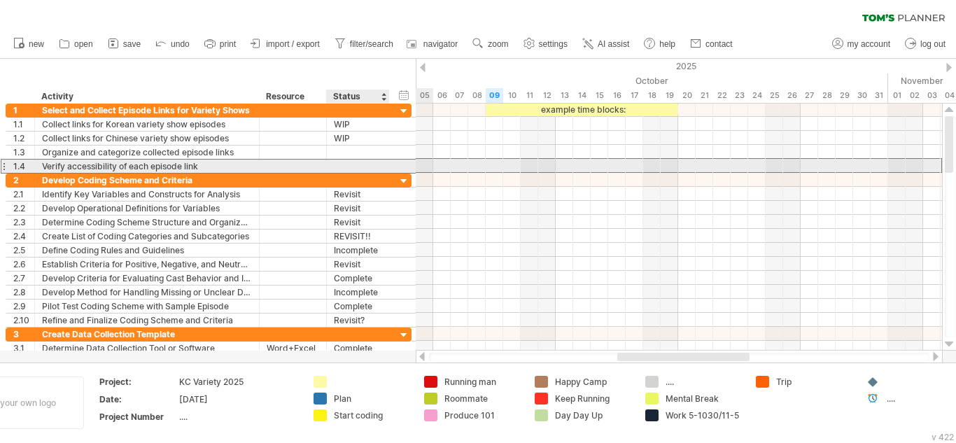
click at [346, 160] on div at bounding box center [358, 165] width 48 height 13
type input "********"
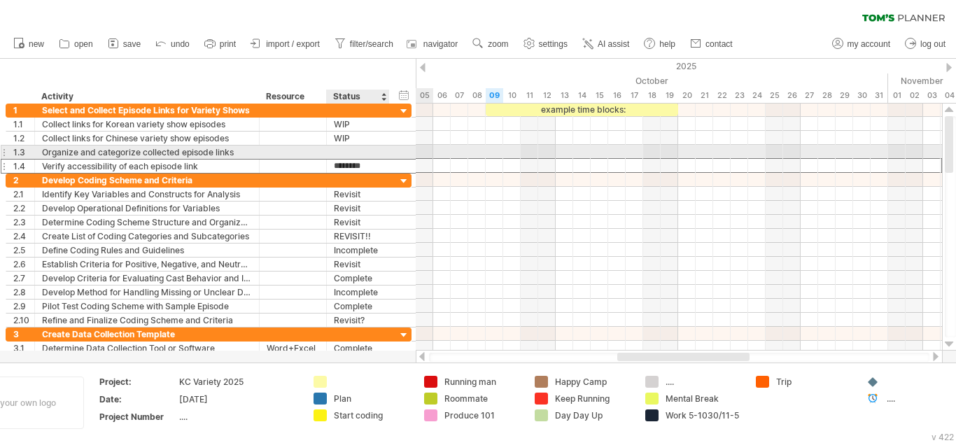
click at [343, 152] on div at bounding box center [358, 152] width 48 height 13
type input "***"
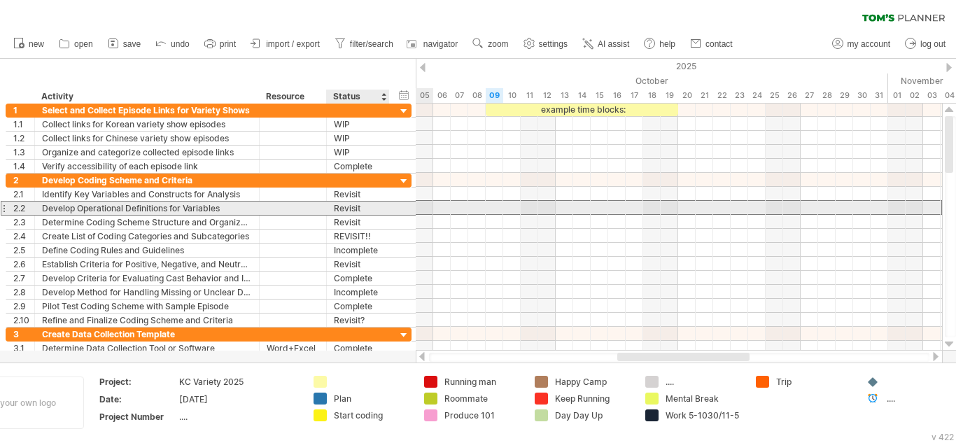
click at [373, 204] on div "Revisit" at bounding box center [358, 207] width 48 height 13
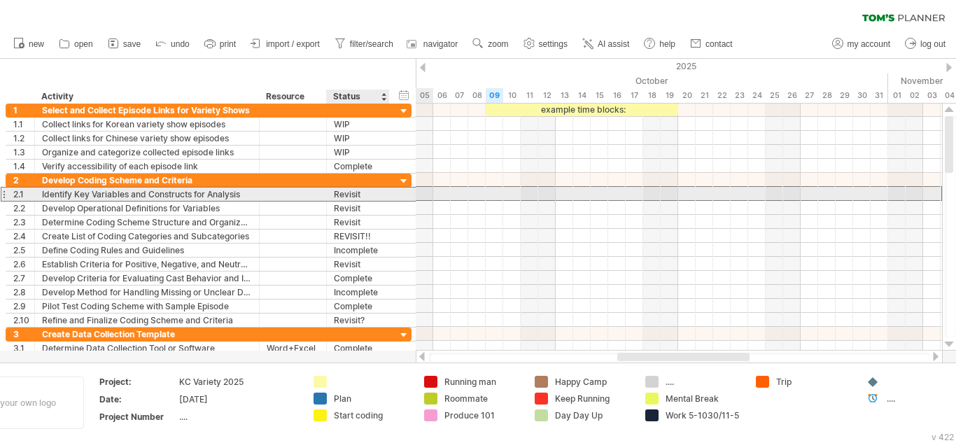
click at [372, 192] on div "Revisit" at bounding box center [358, 193] width 48 height 13
type input "*"
type input "********"
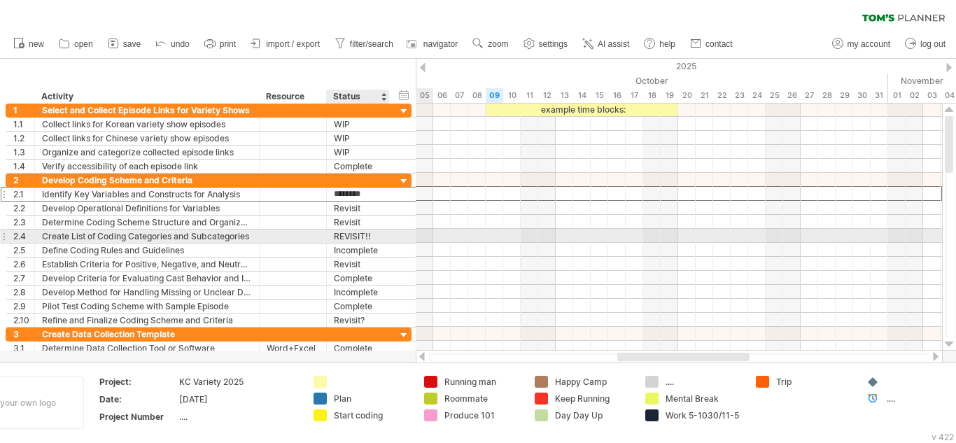
click at [381, 231] on div "REVISIT!!" at bounding box center [358, 235] width 48 height 13
type input "**********"
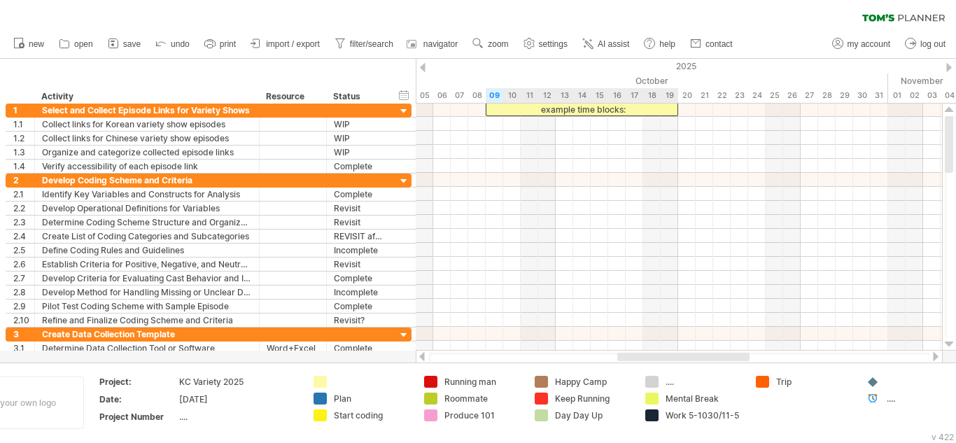
click at [644, 104] on div "example time blocks:" at bounding box center [581, 109] width 192 height 13
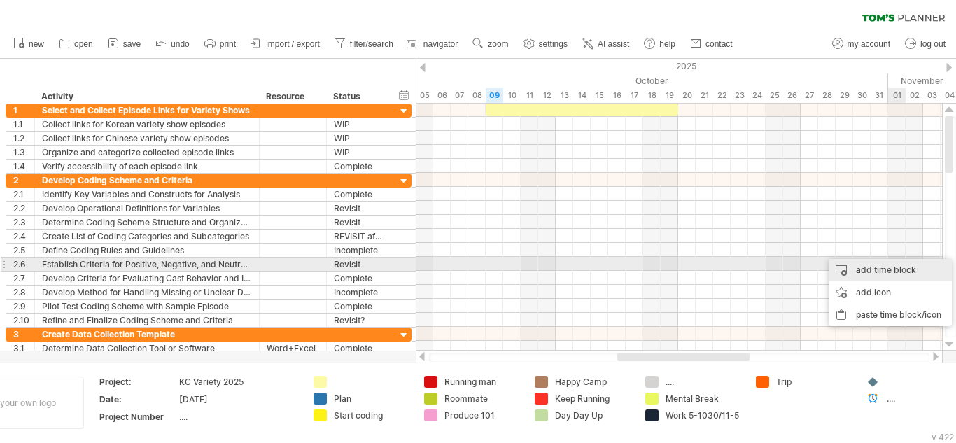
click at [893, 264] on div "add time block" at bounding box center [889, 270] width 123 height 22
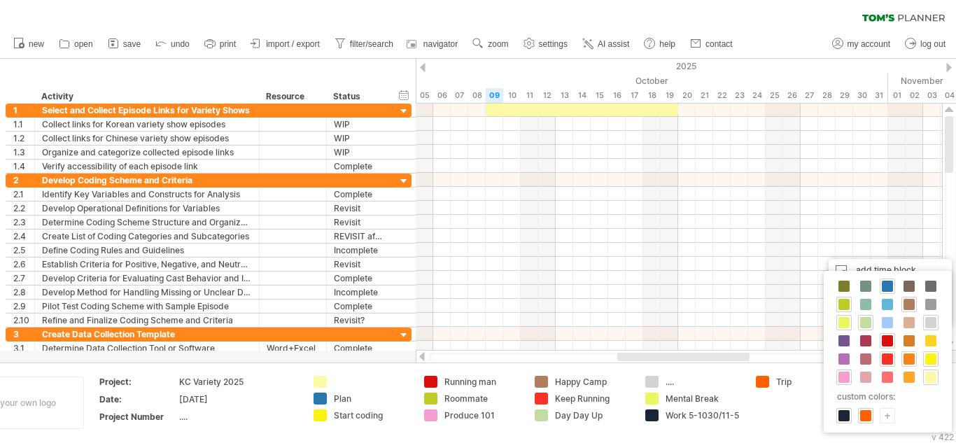
click at [910, 361] on span at bounding box center [908, 358] width 11 height 11
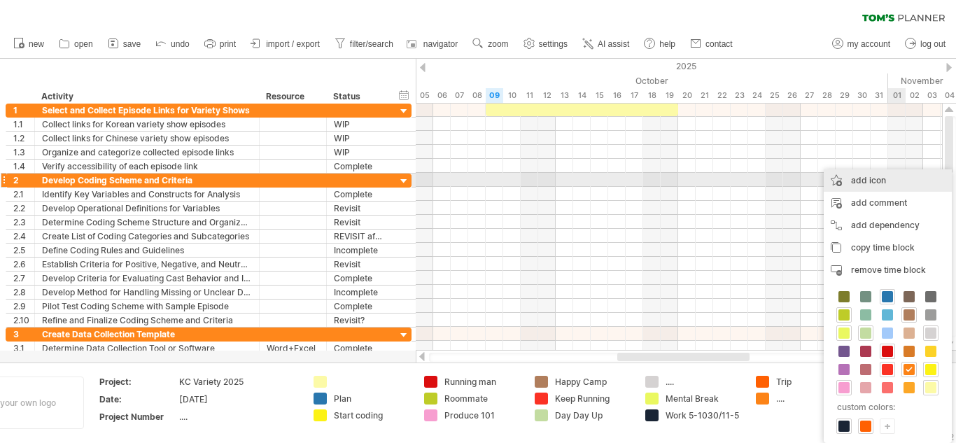
click at [856, 180] on div "add icon" at bounding box center [887, 180] width 128 height 22
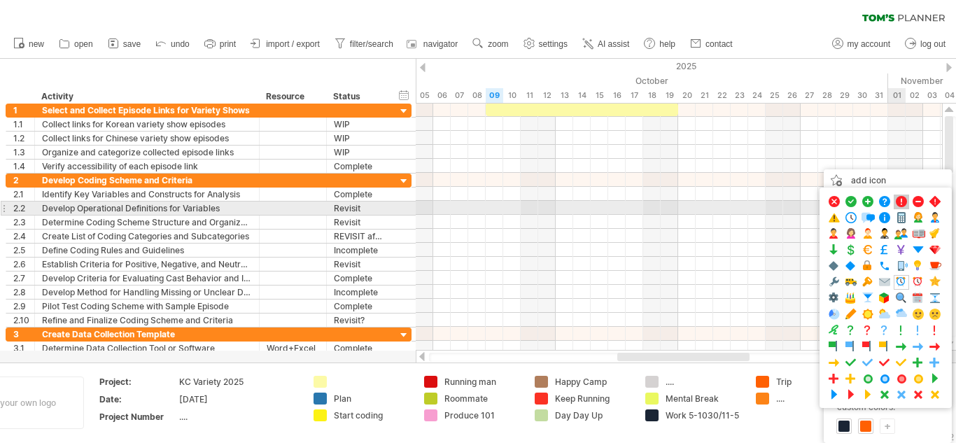
click at [904, 205] on span at bounding box center [901, 201] width 14 height 13
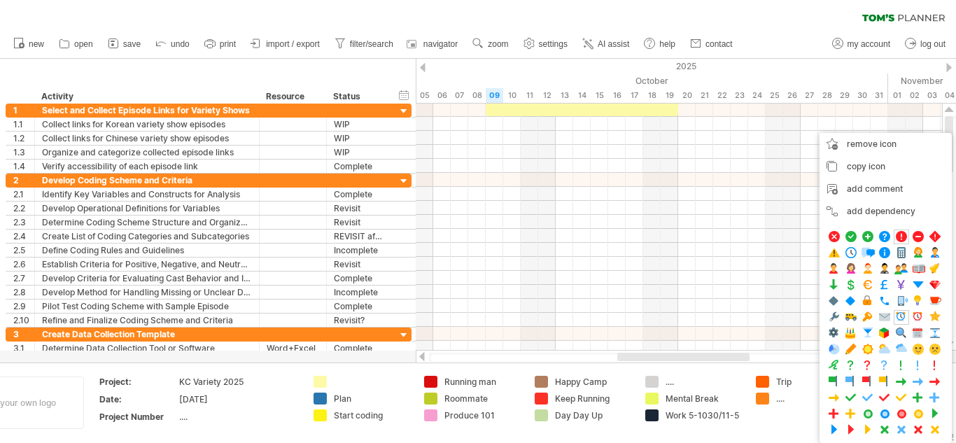
click at [783, 420] on td "Trip ...." at bounding box center [803, 403] width 111 height 54
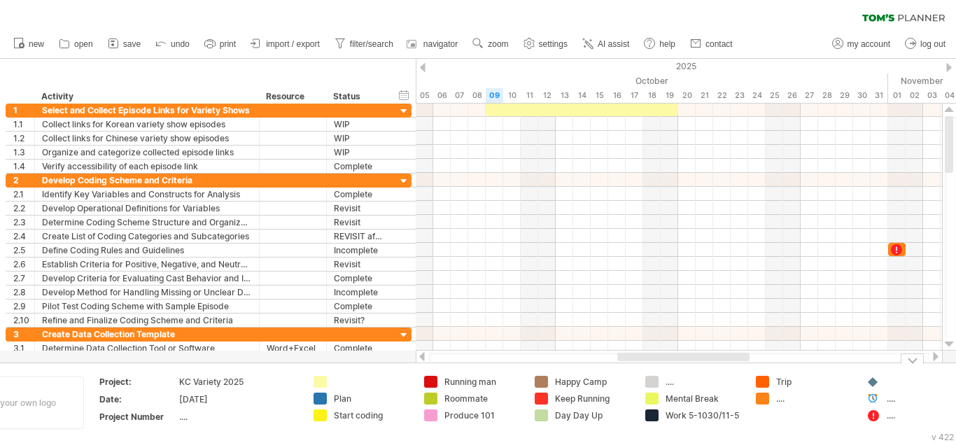
click at [770, 402] on div "...." at bounding box center [803, 398] width 97 height 12
click at [762, 397] on div "Trying to reach [DOMAIN_NAME] Connected again... 0% clear filter new 1" at bounding box center [478, 221] width 956 height 443
click at [795, 371] on div "add color" at bounding box center [816, 364] width 94 height 22
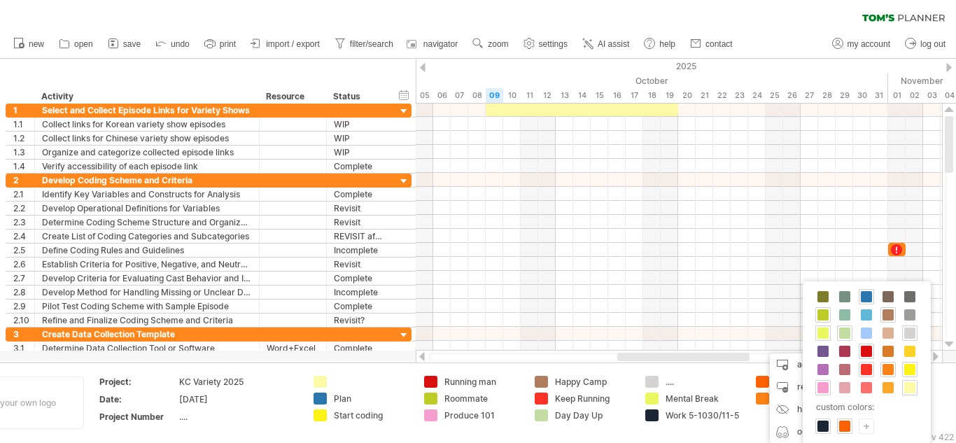
click at [828, 371] on div at bounding box center [822, 369] width 15 height 15
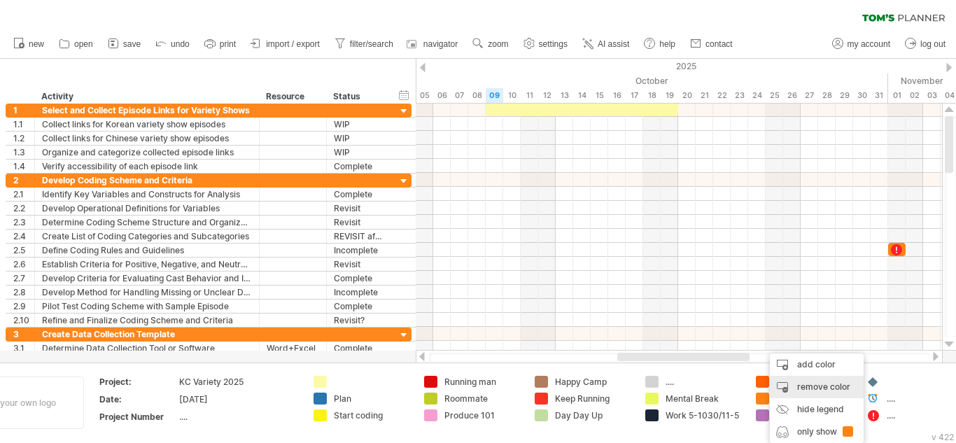
click at [794, 381] on div "remove color" at bounding box center [816, 387] width 94 height 22
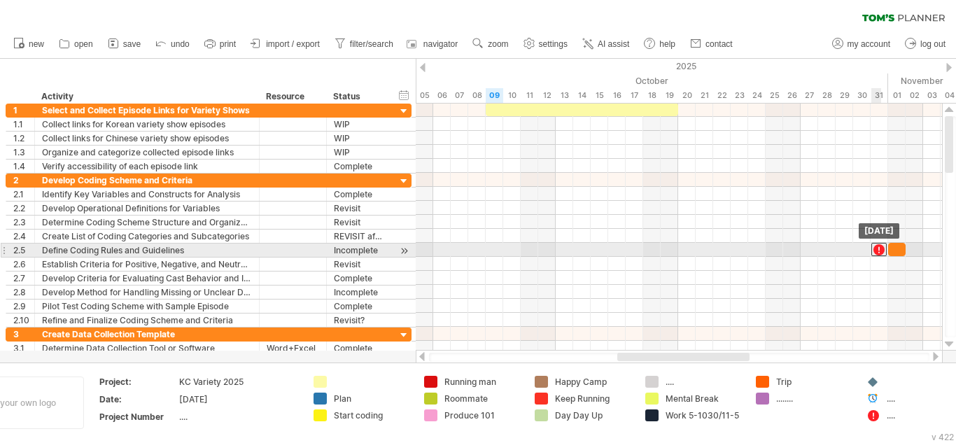
drag, startPoint x: 897, startPoint y: 251, endPoint x: 883, endPoint y: 250, distance: 14.1
click at [883, 250] on div at bounding box center [878, 249] width 15 height 13
click at [900, 251] on div at bounding box center [896, 249] width 17 height 13
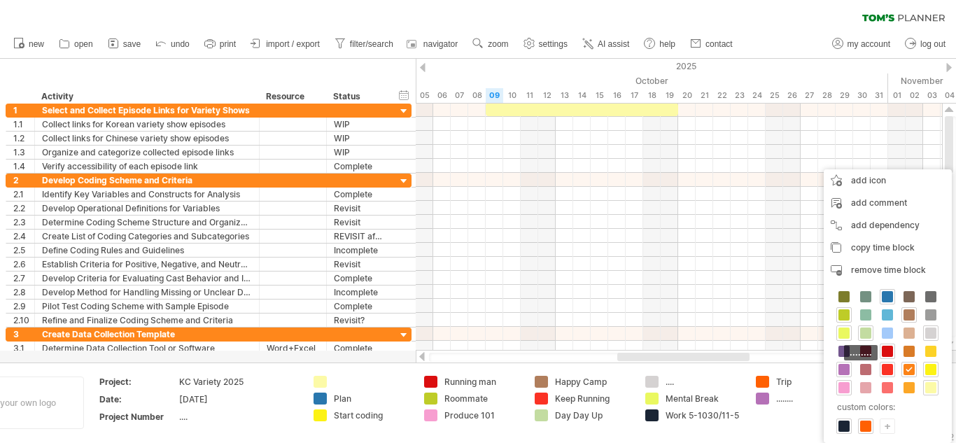
click at [844, 367] on span at bounding box center [843, 369] width 11 height 11
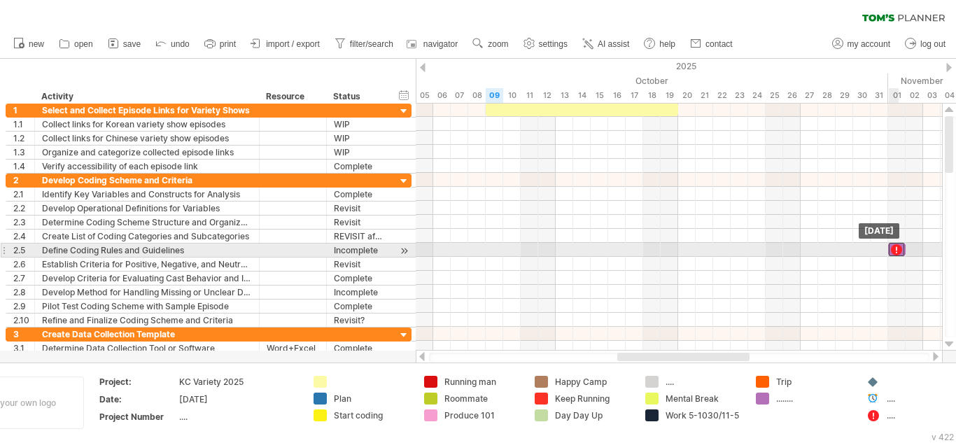
drag, startPoint x: 882, startPoint y: 249, endPoint x: 899, endPoint y: 253, distance: 17.1
click at [899, 253] on div at bounding box center [895, 249] width 15 height 13
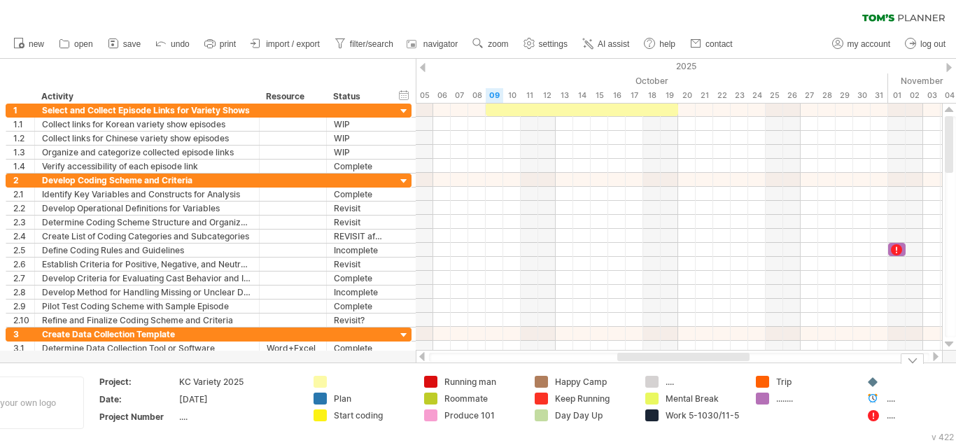
click at [825, 438] on div "Add your own logo Project: KC Variety 2025 Date: [DATE] Project Number .... Pla…" at bounding box center [478, 402] width 956 height 80
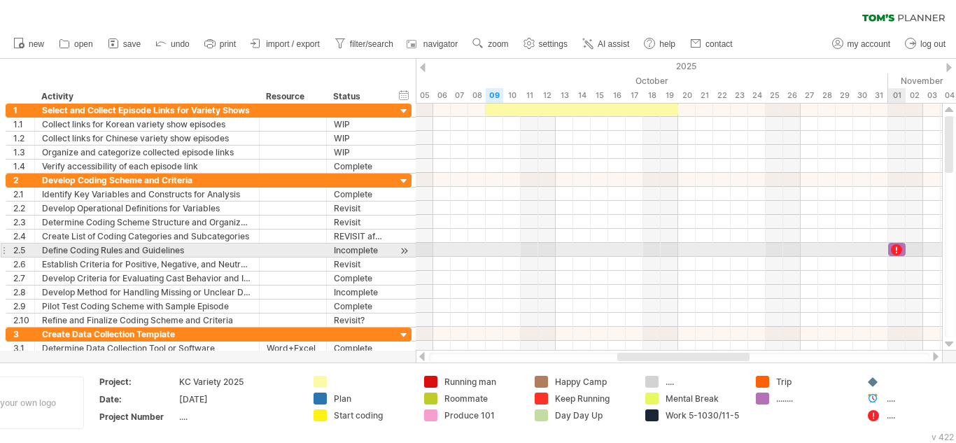
click at [898, 249] on div at bounding box center [896, 249] width 14 height 13
click at [904, 250] on span at bounding box center [905, 249] width 6 height 13
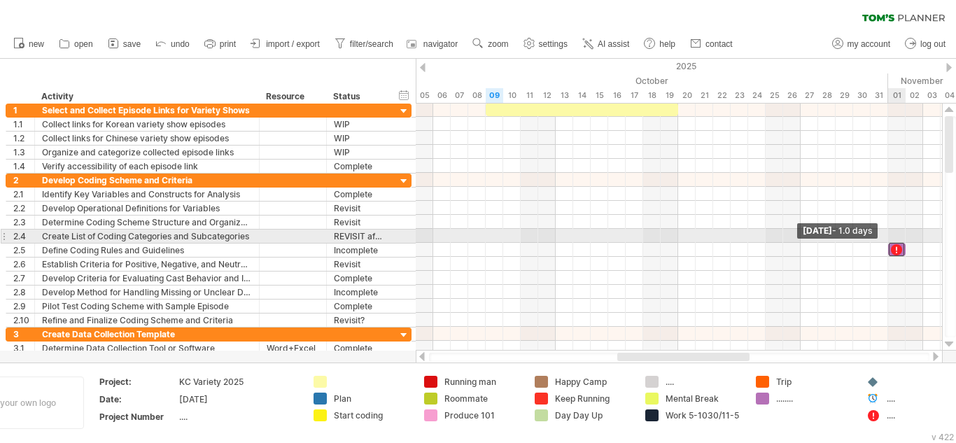
click at [903, 235] on div "**********" at bounding box center [679, 227] width 526 height 247
drag, startPoint x: 897, startPoint y: 246, endPoint x: 897, endPoint y: 236, distance: 9.1
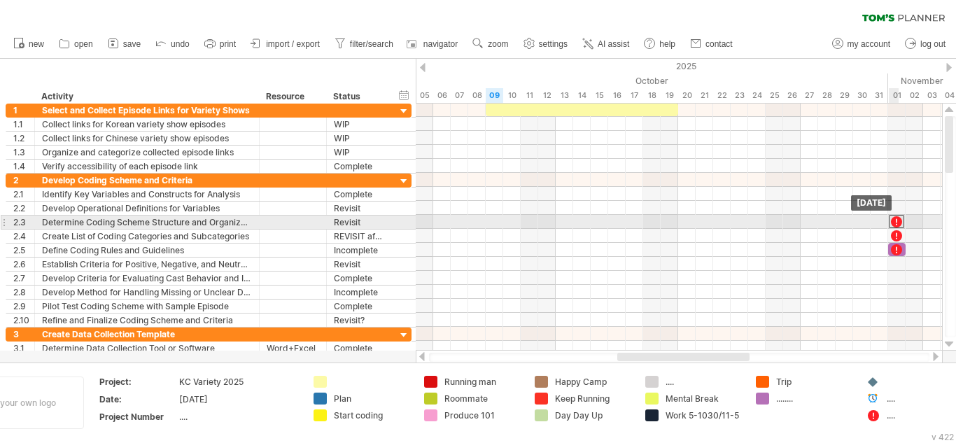
drag, startPoint x: 897, startPoint y: 236, endPoint x: 898, endPoint y: 226, distance: 10.5
drag, startPoint x: 898, startPoint y: 226, endPoint x: 900, endPoint y: 217, distance: 9.2
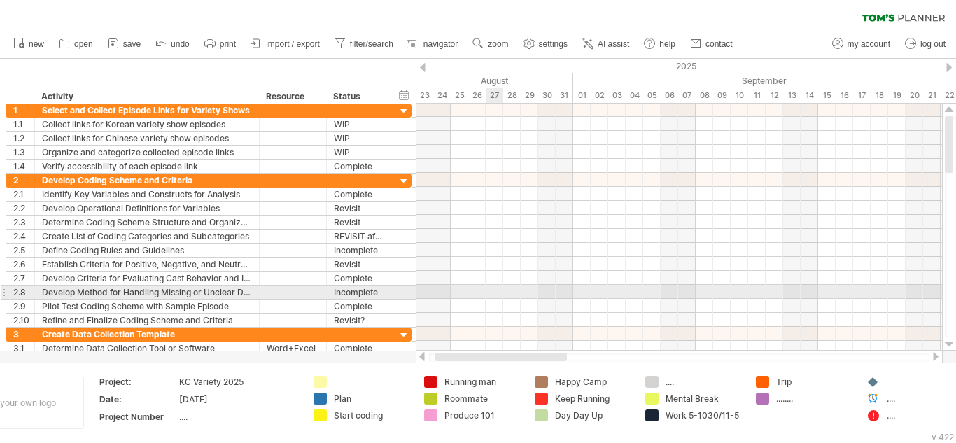
drag, startPoint x: 654, startPoint y: 354, endPoint x: 485, endPoint y: 294, distance: 178.8
click at [485, 294] on div "Trying to reach [DOMAIN_NAME] Connected again... 0% clear filter new 1" at bounding box center [478, 221] width 956 height 443
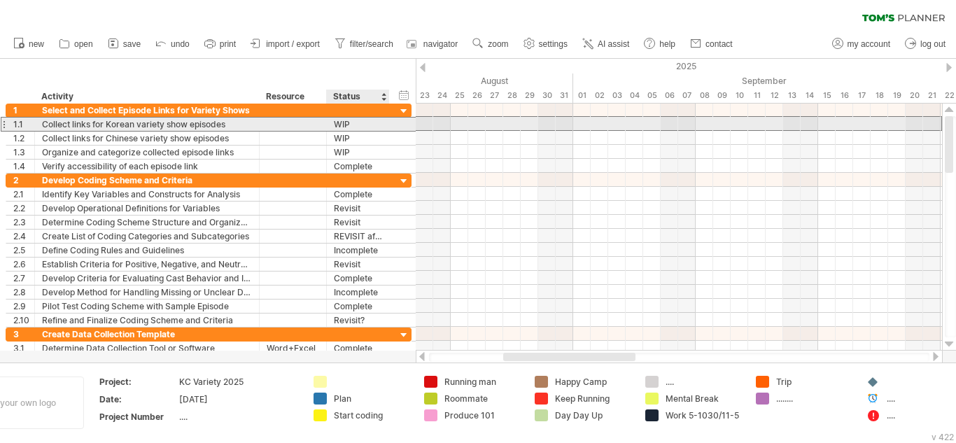
click at [374, 123] on div "WIP" at bounding box center [358, 124] width 48 height 13
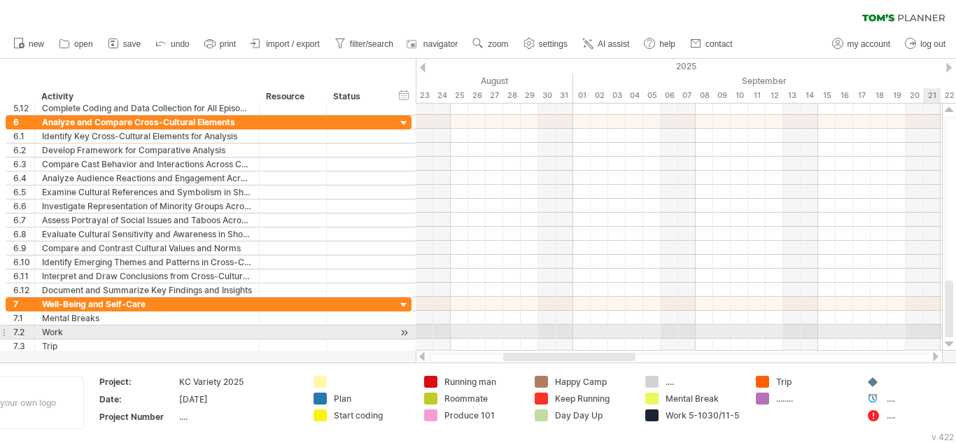
drag, startPoint x: 949, startPoint y: 127, endPoint x: 933, endPoint y: 331, distance: 204.9
click at [933, 331] on div "Trying to reach [DOMAIN_NAME] Connected again... 0% clear filter new 1" at bounding box center [478, 221] width 956 height 443
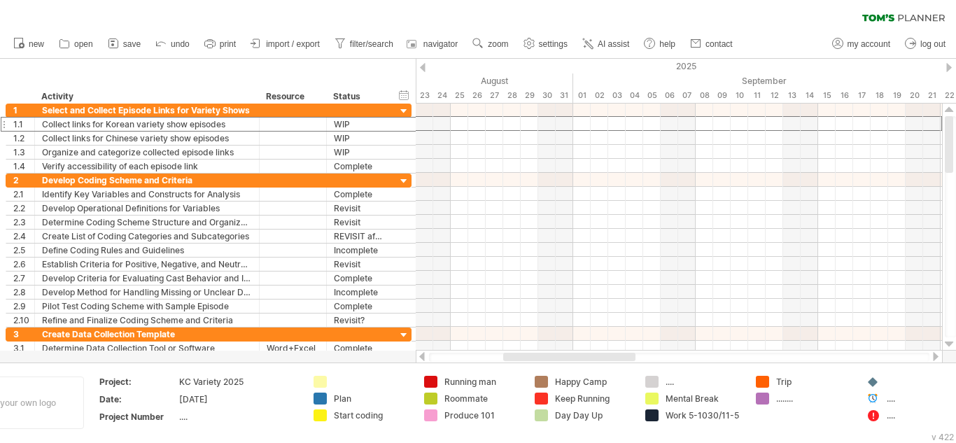
drag, startPoint x: 947, startPoint y: 292, endPoint x: 905, endPoint y: 62, distance: 233.9
click at [905, 62] on div "Trying to reach [DOMAIN_NAME] Connected again... 0% clear filter new 1" at bounding box center [478, 221] width 956 height 443
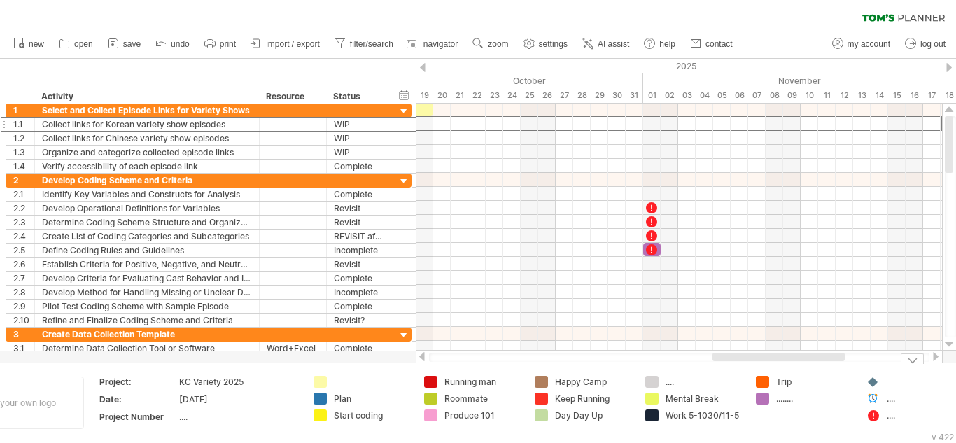
drag, startPoint x: 601, startPoint y: 358, endPoint x: 811, endPoint y: 373, distance: 211.1
click at [811, 373] on div "Trying to reach [DOMAIN_NAME] Connected again... 0% clear filter new 1" at bounding box center [478, 221] width 956 height 443
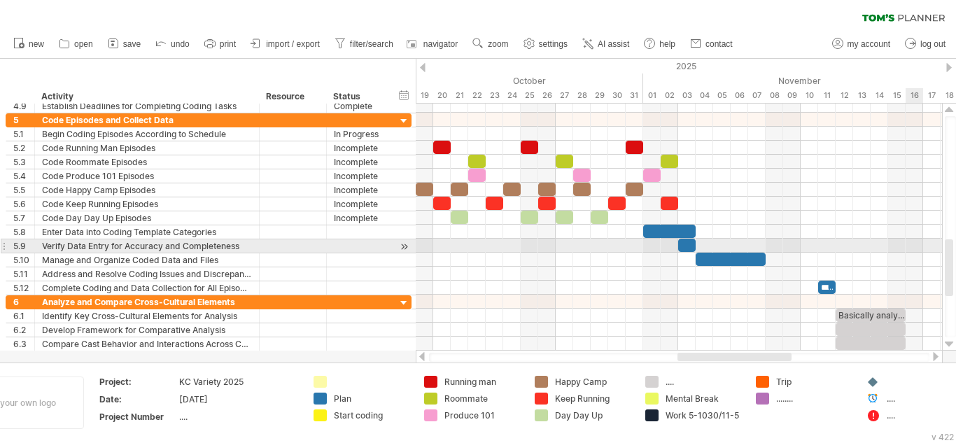
drag, startPoint x: 950, startPoint y: 120, endPoint x: 951, endPoint y: 242, distance: 121.7
click at [951, 242] on div at bounding box center [948, 267] width 8 height 57
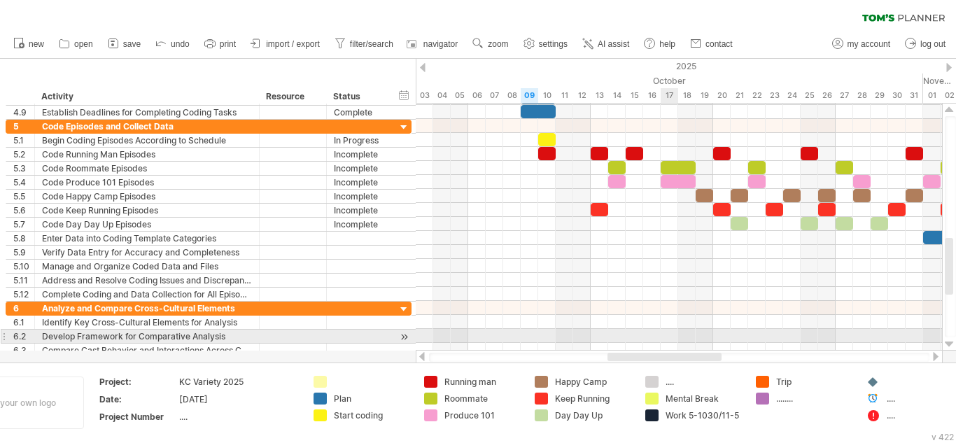
drag, startPoint x: 735, startPoint y: 359, endPoint x: 672, endPoint y: 337, distance: 66.6
click at [672, 337] on div "Trying to reach [DOMAIN_NAME] Connected again... 0% clear filter new 1" at bounding box center [478, 221] width 956 height 443
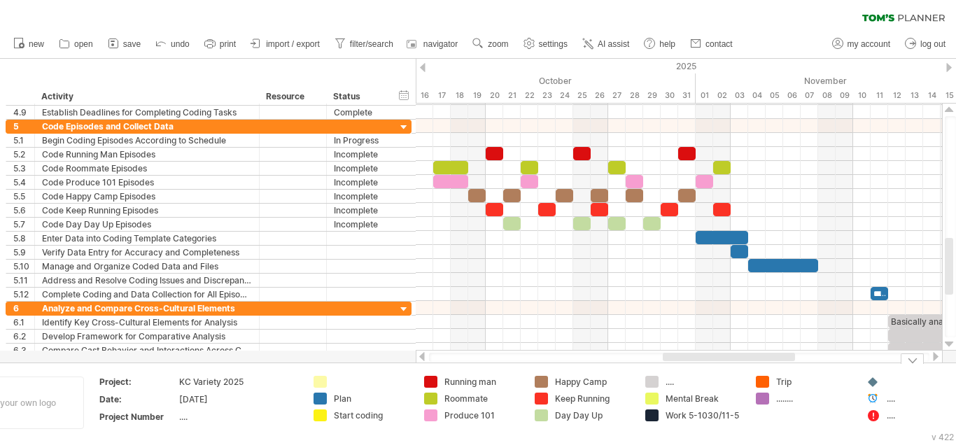
drag, startPoint x: 673, startPoint y: 358, endPoint x: 720, endPoint y: 363, distance: 47.1
click at [720, 363] on div "Trying to reach [DOMAIN_NAME] Connected again... 0% clear filter new 1" at bounding box center [478, 221] width 956 height 443
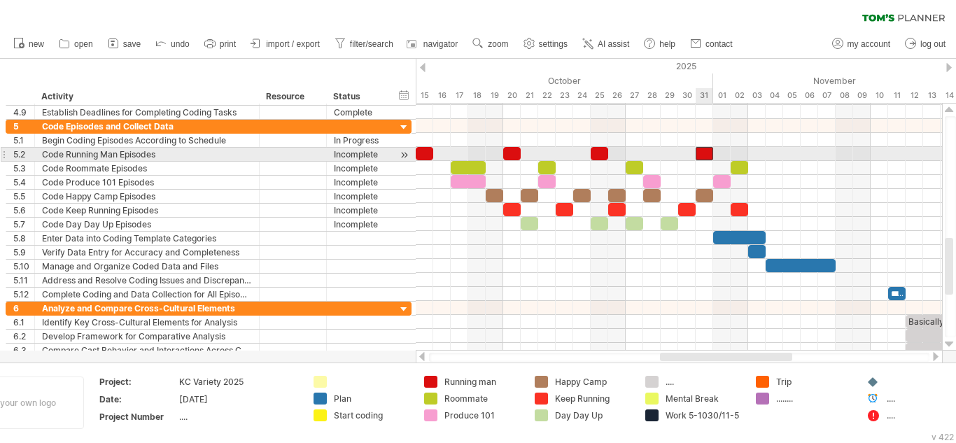
click at [707, 157] on div at bounding box center [703, 153] width 17 height 13
drag, startPoint x: 711, startPoint y: 153, endPoint x: 726, endPoint y: 156, distance: 15.0
click at [726, 156] on div at bounding box center [712, 153] width 35 height 13
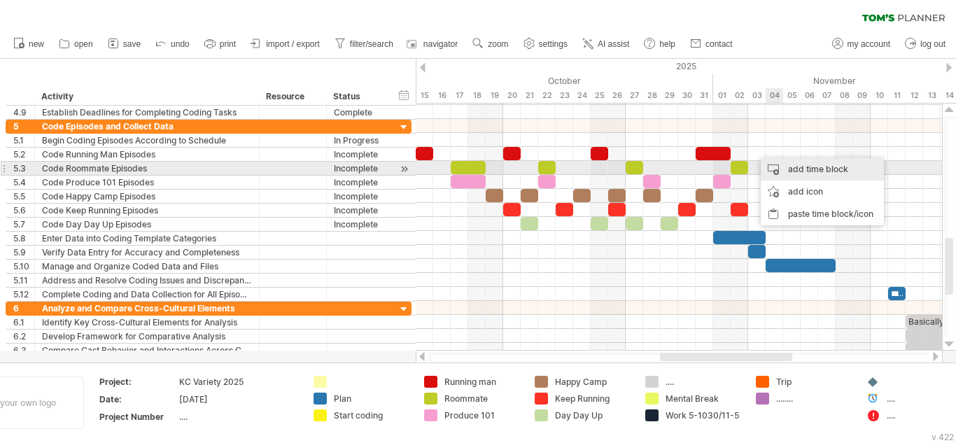
click at [775, 168] on div "add time block" at bounding box center [821, 169] width 123 height 22
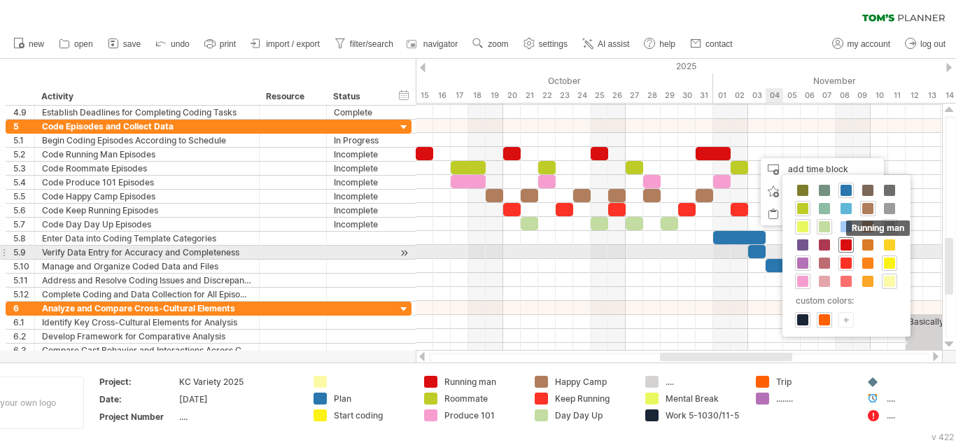
click at [846, 248] on span at bounding box center [845, 244] width 11 height 11
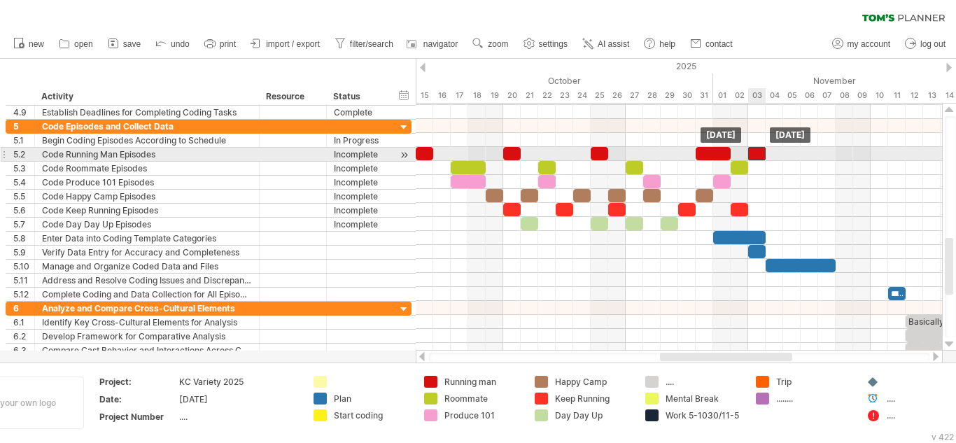
drag, startPoint x: 762, startPoint y: 148, endPoint x: 753, endPoint y: 149, distance: 9.1
click at [753, 149] on div at bounding box center [756, 153] width 17 height 13
drag, startPoint x: 765, startPoint y: 150, endPoint x: 782, endPoint y: 153, distance: 17.7
click at [782, 153] on span at bounding box center [783, 153] width 6 height 13
drag, startPoint x: 781, startPoint y: 151, endPoint x: 798, endPoint y: 153, distance: 16.9
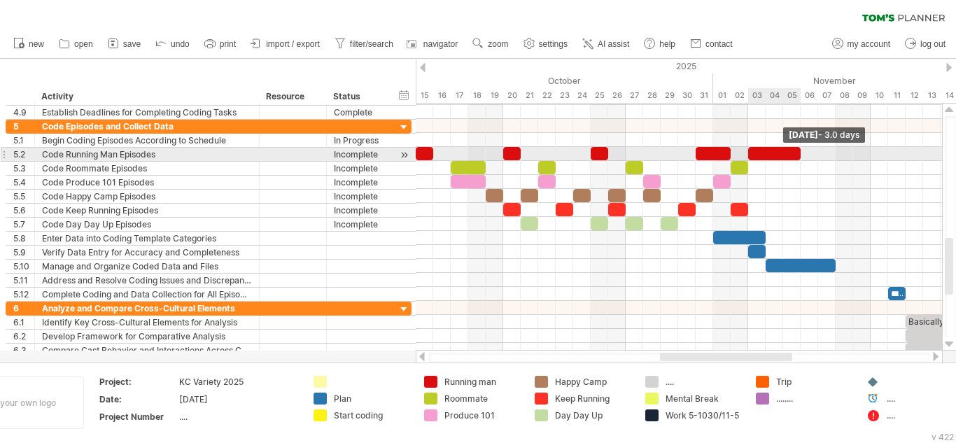
click at [798, 153] on span at bounding box center [800, 153] width 6 height 13
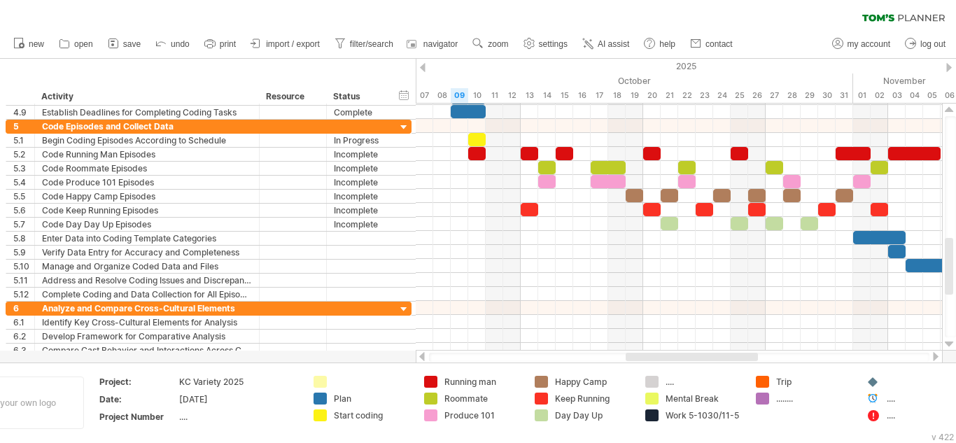
drag, startPoint x: 755, startPoint y: 357, endPoint x: 721, endPoint y: 356, distance: 34.3
click at [721, 356] on div at bounding box center [691, 357] width 132 height 8
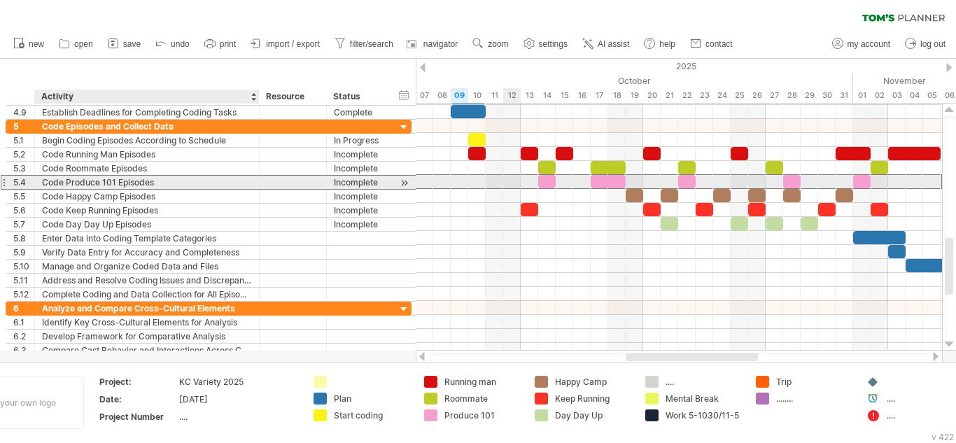
click at [113, 182] on div "Code Produce 101 Episodes" at bounding box center [147, 182] width 210 height 13
click at [115, 180] on input "**********" at bounding box center [147, 182] width 210 height 13
type input "**********"
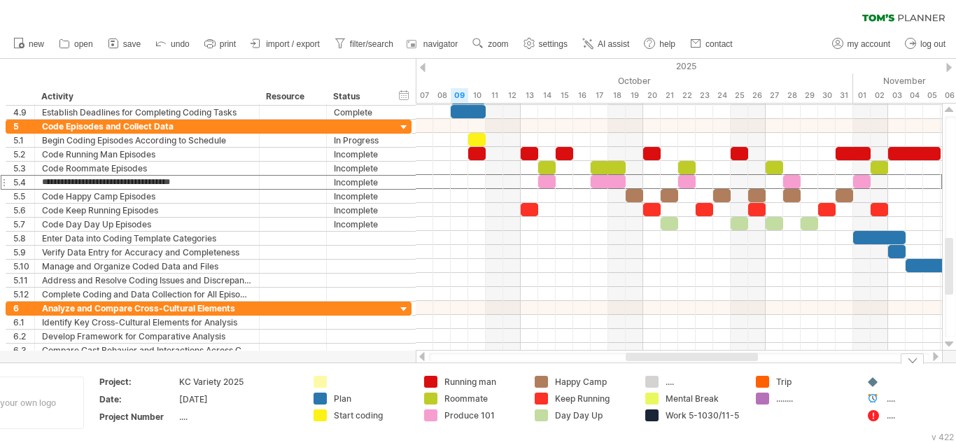
click at [481, 410] on div "Produce 101" at bounding box center [482, 415] width 76 height 12
type input "**********"
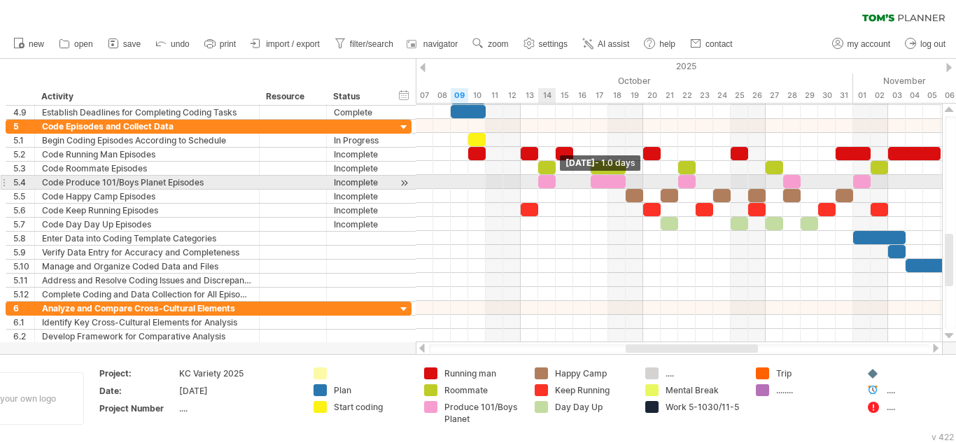
click at [553, 178] on span at bounding box center [556, 181] width 6 height 13
click at [602, 178] on div at bounding box center [607, 181] width 35 height 13
click at [618, 182] on div at bounding box center [607, 181] width 35 height 13
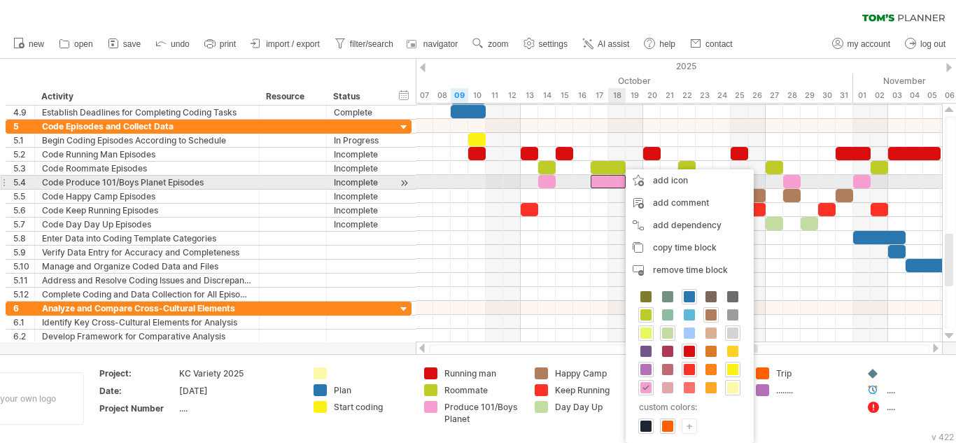
click at [618, 188] on div at bounding box center [679, 182] width 526 height 14
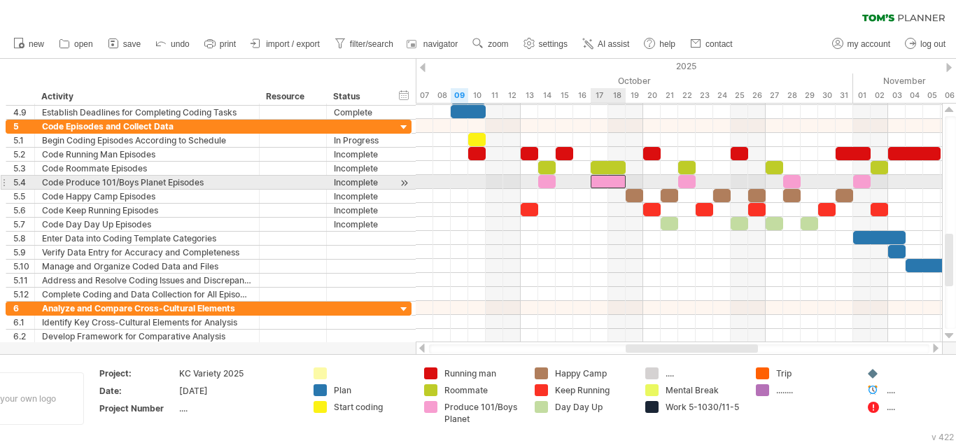
click at [618, 185] on div at bounding box center [607, 181] width 35 height 13
drag, startPoint x: 625, startPoint y: 183, endPoint x: 609, endPoint y: 181, distance: 16.1
click at [609, 181] on span at bounding box center [608, 181] width 6 height 13
click at [548, 179] on div at bounding box center [546, 181] width 17 height 13
click at [602, 184] on div at bounding box center [598, 181] width 17 height 13
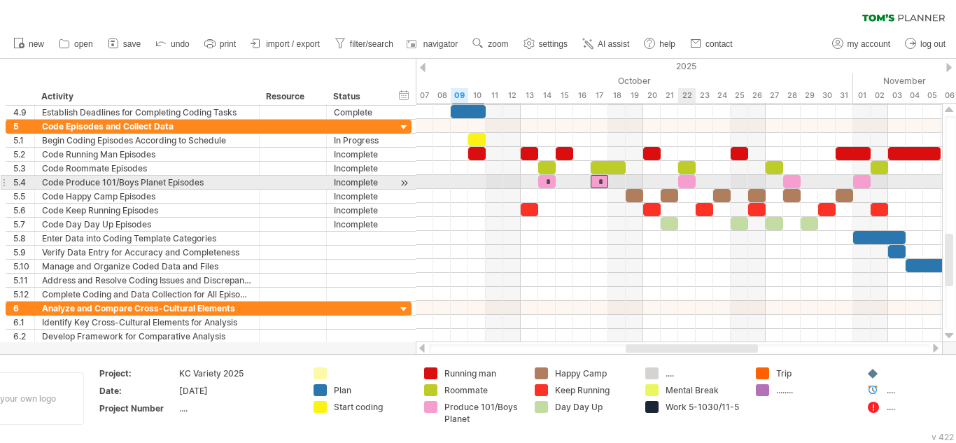
click at [686, 183] on div at bounding box center [686, 181] width 17 height 13
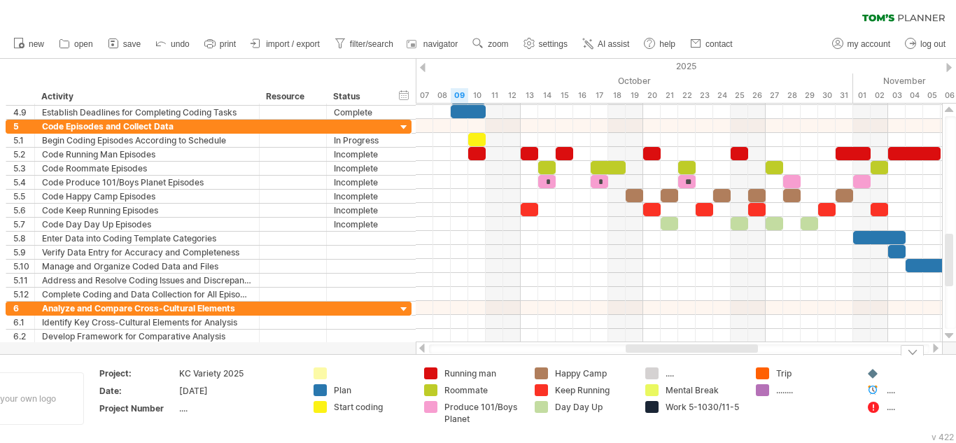
click at [485, 423] on div "Produce 101/Boys Planet" at bounding box center [482, 413] width 76 height 24
type input "**********"
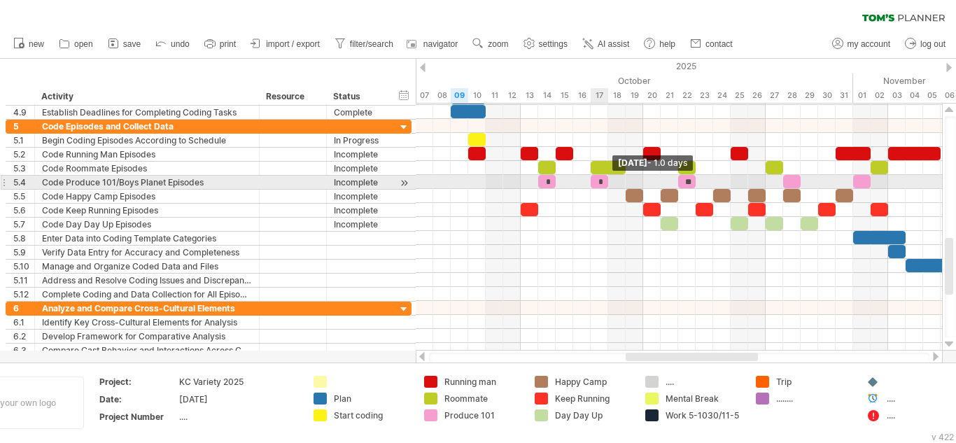
click at [608, 184] on span at bounding box center [608, 181] width 6 height 13
drag, startPoint x: 687, startPoint y: 184, endPoint x: 620, endPoint y: 184, distance: 67.2
click at [620, 184] on div "**" at bounding box center [616, 181] width 17 height 13
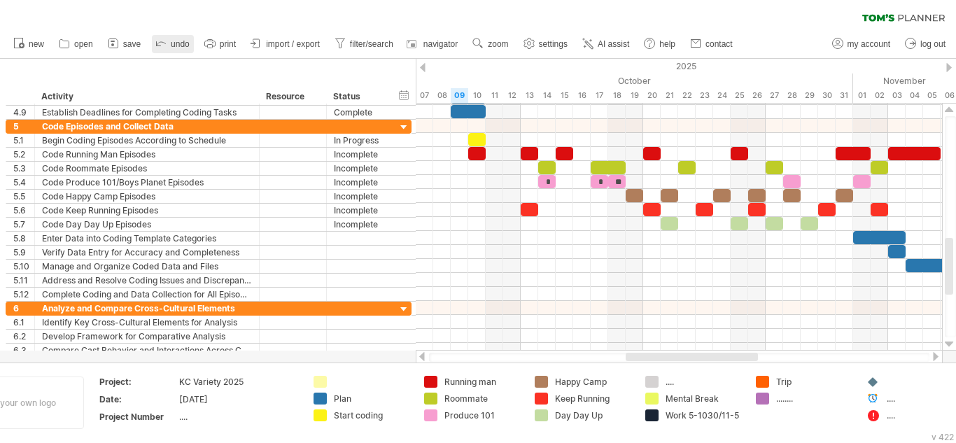
click at [161, 41] on icon at bounding box center [161, 43] width 14 height 14
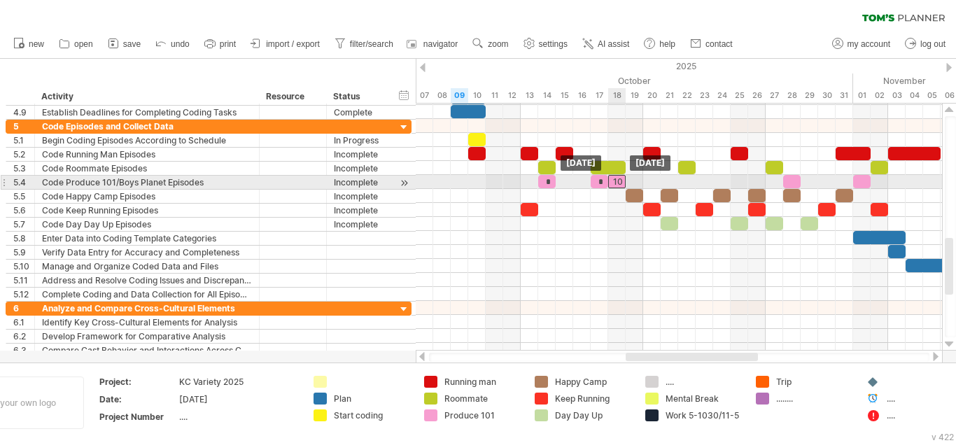
drag, startPoint x: 686, startPoint y: 179, endPoint x: 620, endPoint y: 178, distance: 66.5
click at [620, 178] on div "10" at bounding box center [616, 181] width 17 height 13
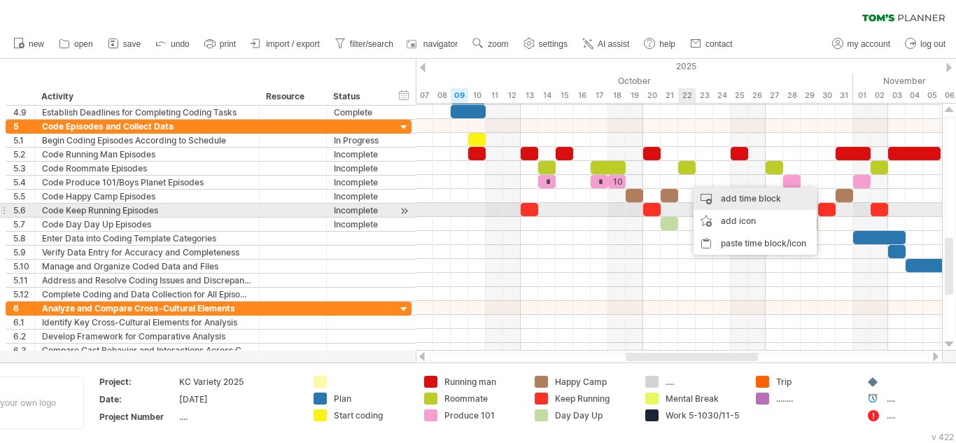
click at [729, 203] on div "add time block" at bounding box center [754, 198] width 123 height 22
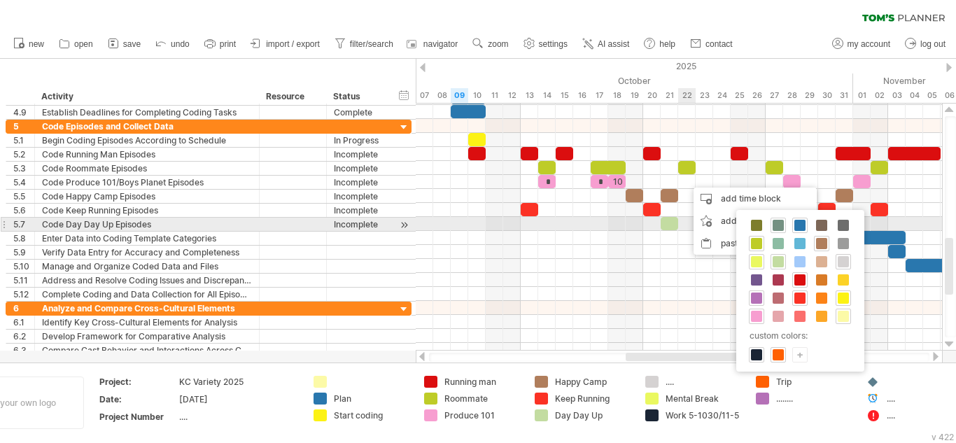
click at [779, 229] on span at bounding box center [777, 225] width 11 height 11
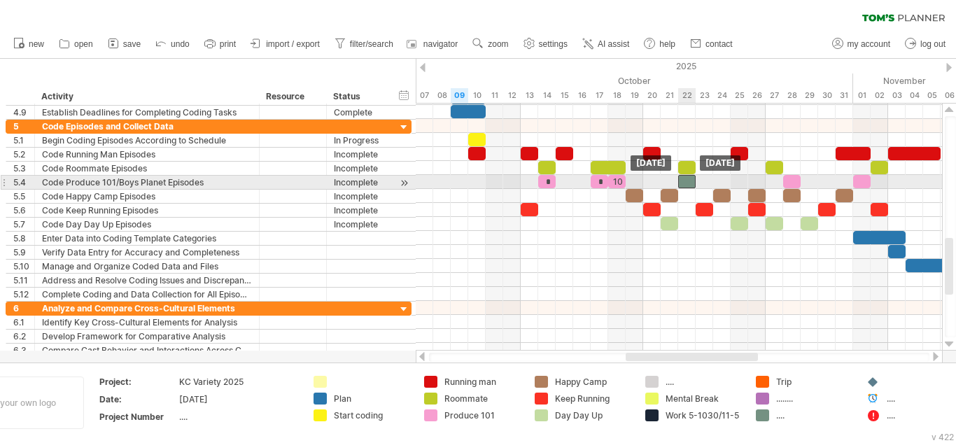
drag, startPoint x: 693, startPoint y: 180, endPoint x: 686, endPoint y: 180, distance: 7.0
click at [686, 180] on div at bounding box center [686, 181] width 17 height 13
click at [692, 187] on div at bounding box center [686, 181] width 17 height 13
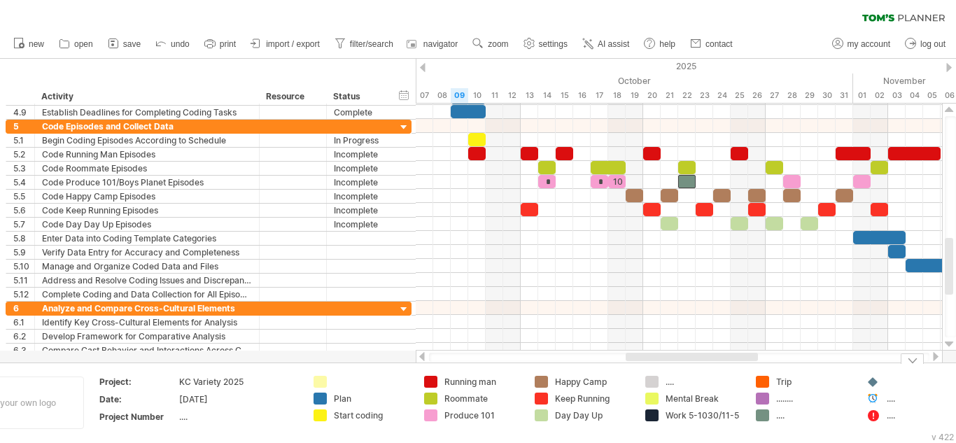
click at [805, 416] on div "...." at bounding box center [814, 415] width 76 height 12
type input "**********"
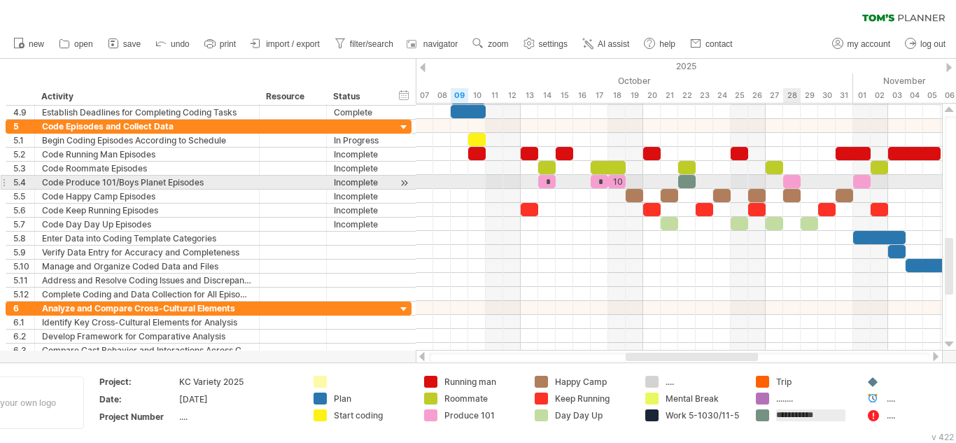
click at [790, 183] on div at bounding box center [791, 181] width 17 height 13
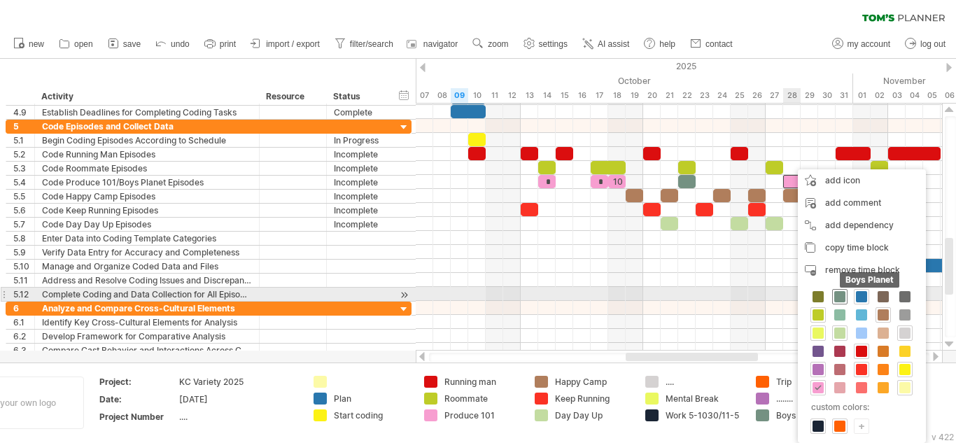
click at [841, 290] on div "Boys Planet" at bounding box center [839, 296] width 15 height 15
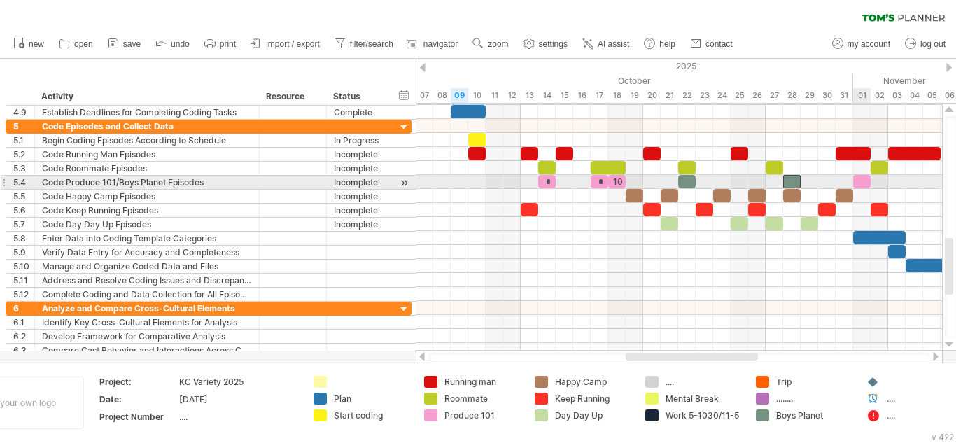
click at [859, 179] on div at bounding box center [861, 181] width 17 height 13
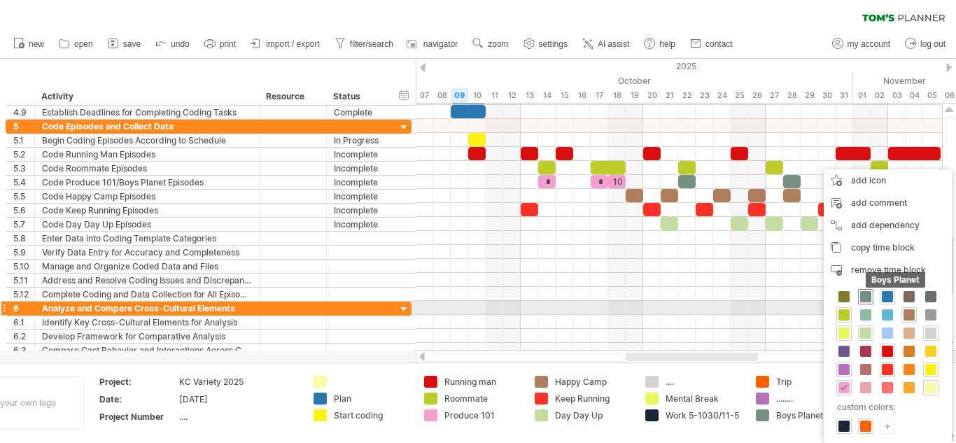
click at [865, 303] on div "Boys Planet" at bounding box center [865, 296] width 15 height 15
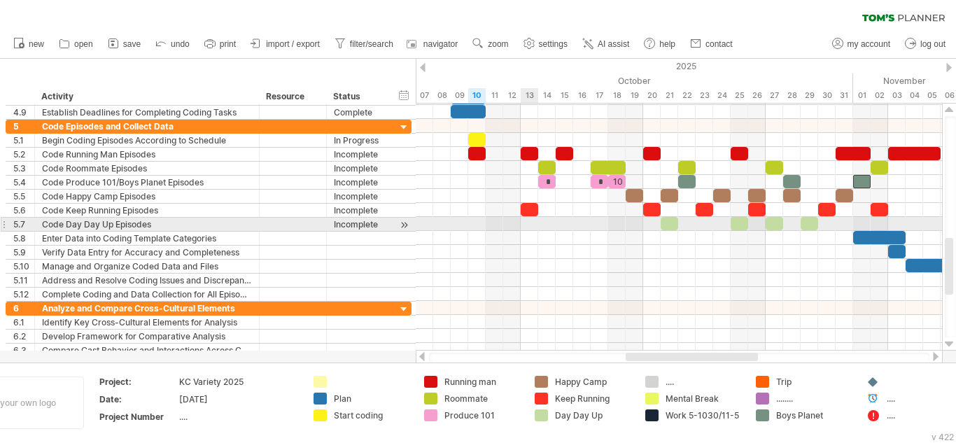
click at [534, 229] on div at bounding box center [679, 224] width 526 height 14
click at [525, 218] on div at bounding box center [679, 224] width 526 height 14
